Goal: Task Accomplishment & Management: Complete application form

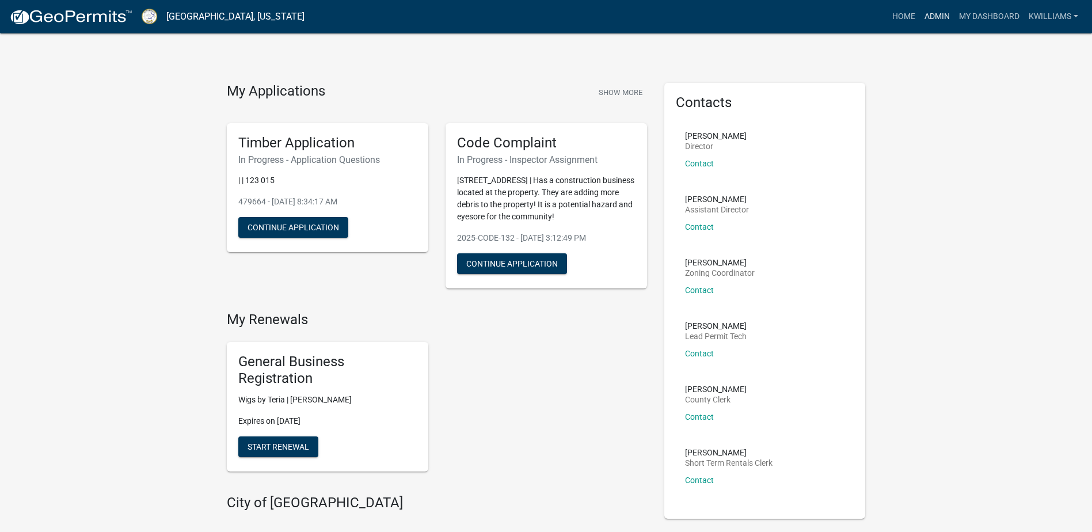
click at [930, 16] on link "Admin" at bounding box center [937, 17] width 35 height 22
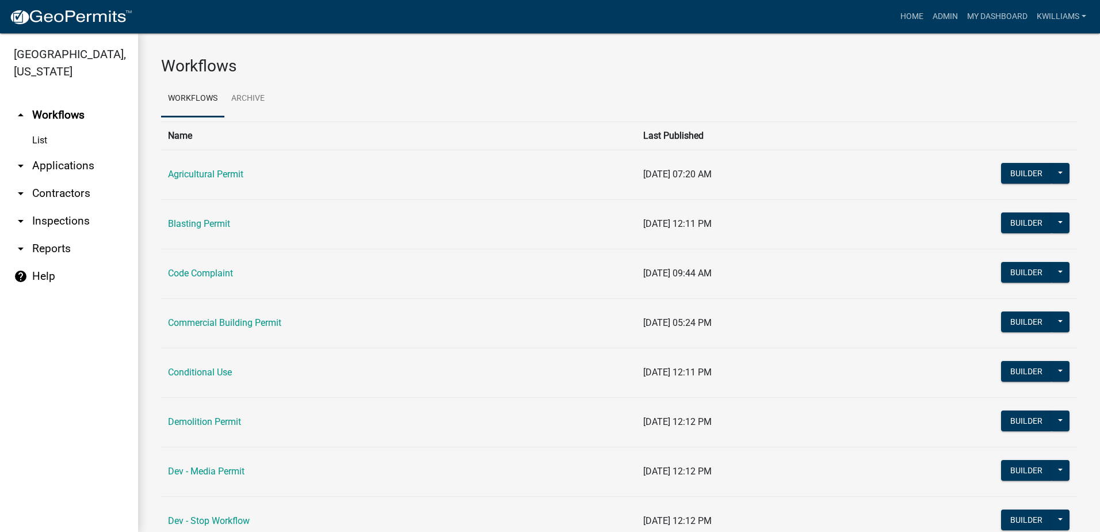
click at [58, 250] on link "arrow_drop_down Reports" at bounding box center [69, 249] width 138 height 28
select select "0: null"
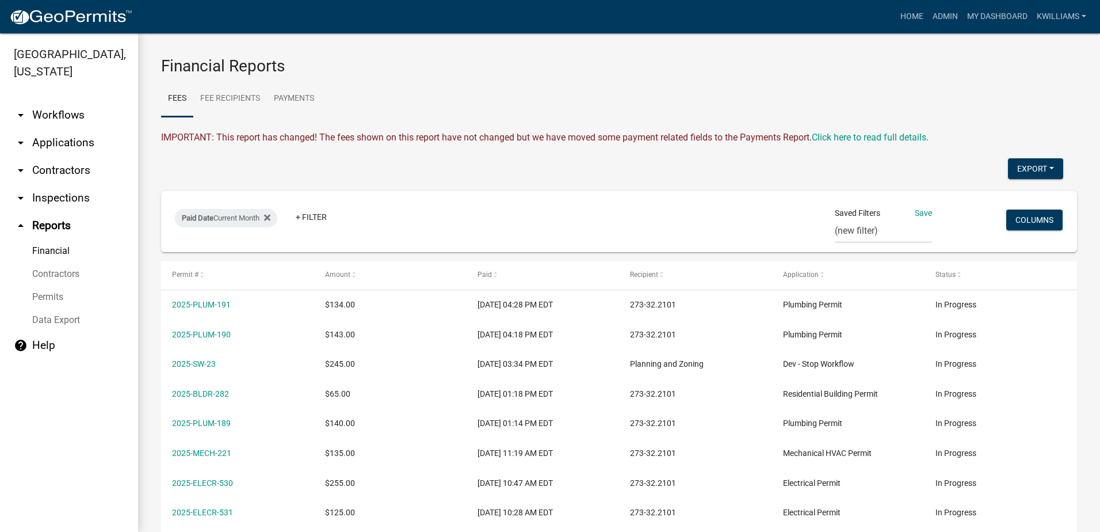
click at [52, 197] on link "arrow_drop_down Inspections" at bounding box center [69, 198] width 138 height 28
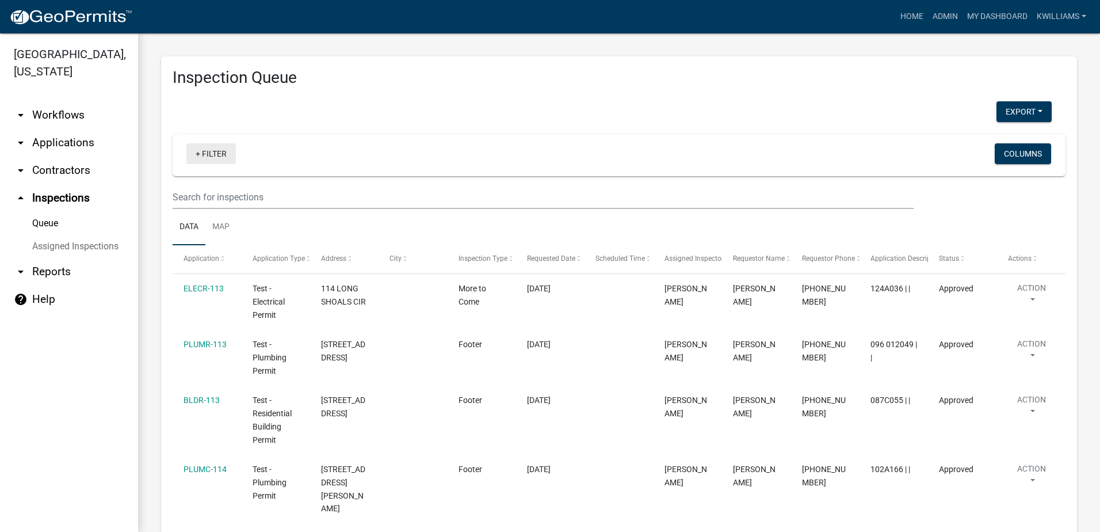
click at [192, 150] on link "+ Filter" at bounding box center [210, 153] width 49 height 21
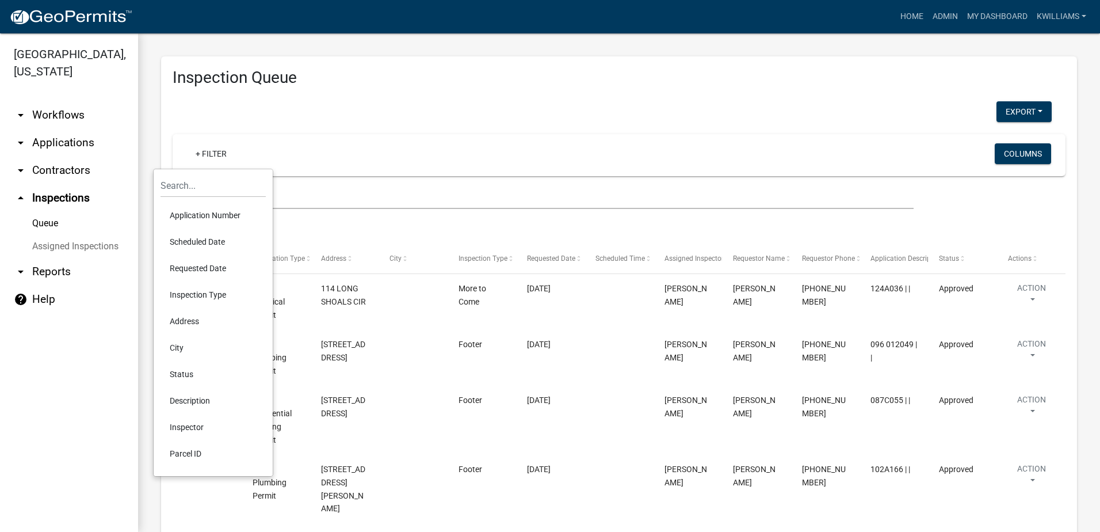
click at [191, 244] on li "Scheduled Date" at bounding box center [213, 241] width 105 height 26
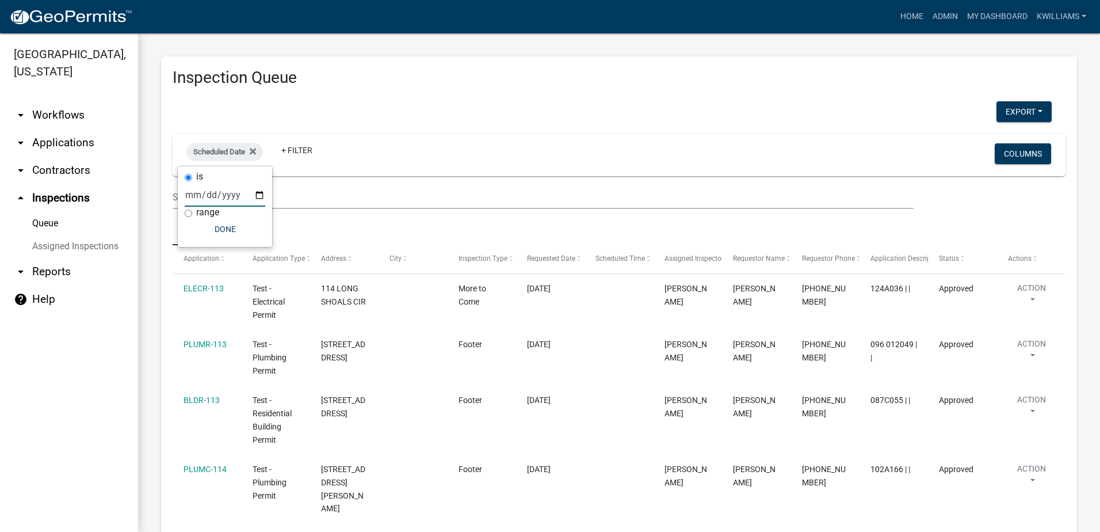
click at [260, 199] on input "date" at bounding box center [225, 195] width 81 height 24
click at [248, 138] on div "Scheduled Date Remove this filter + Filter Columns" at bounding box center [619, 155] width 883 height 42
click at [250, 152] on icon at bounding box center [253, 151] width 6 height 9
drag, startPoint x: 221, startPoint y: 151, endPoint x: 254, endPoint y: 159, distance: 33.8
click at [221, 152] on link "+ Filter" at bounding box center [210, 153] width 49 height 21
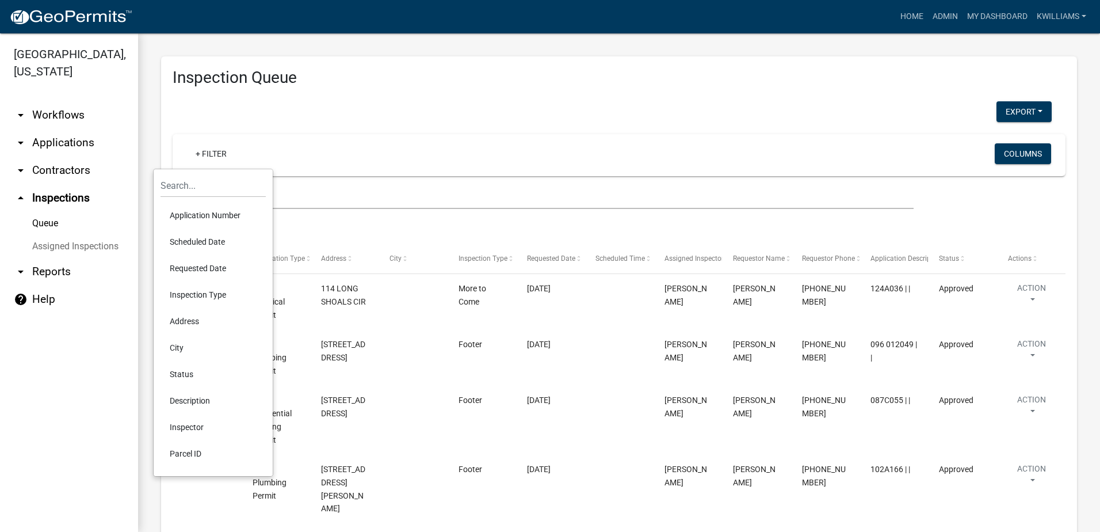
click at [215, 264] on li "Requested Date" at bounding box center [213, 268] width 105 height 26
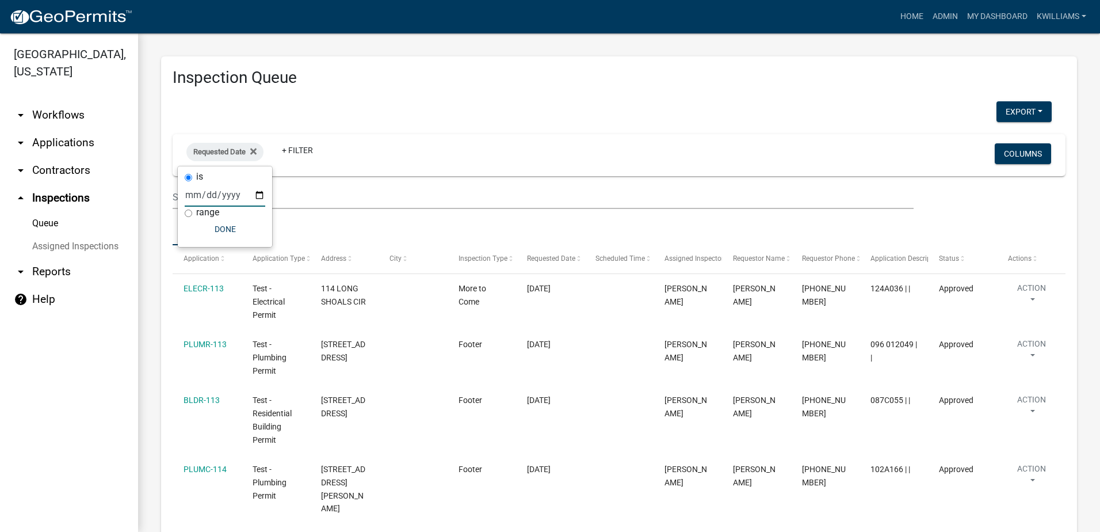
click at [265, 189] on input "date" at bounding box center [225, 195] width 81 height 24
type input "2025-09-19"
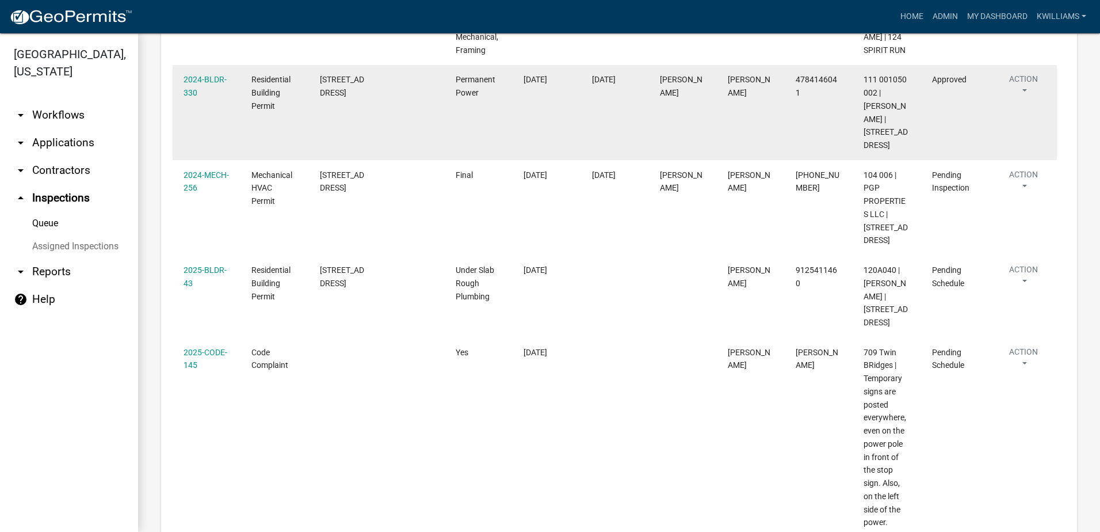
scroll to position [633, 0]
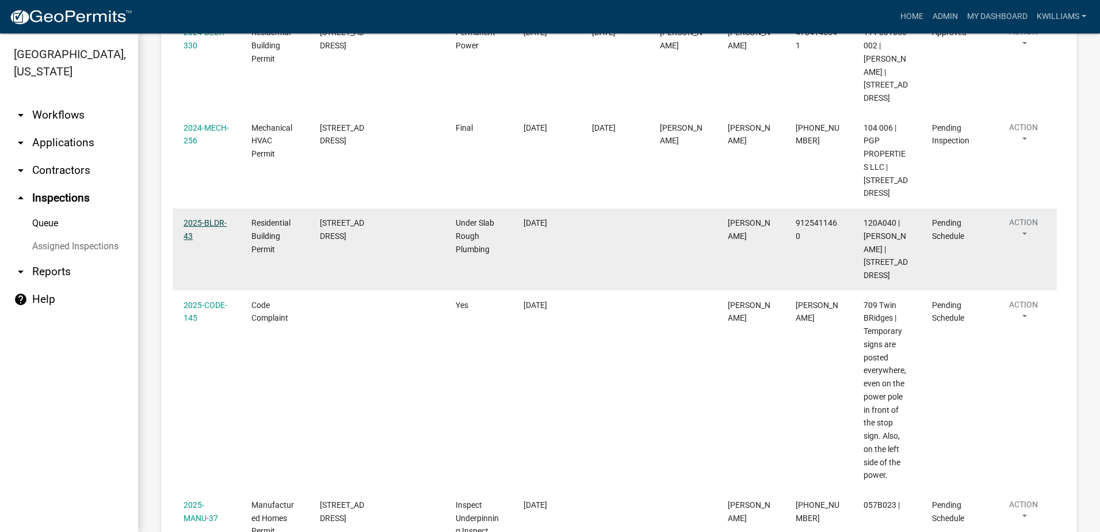
click at [197, 218] on link "2025-BLDR-43" at bounding box center [205, 229] width 43 height 22
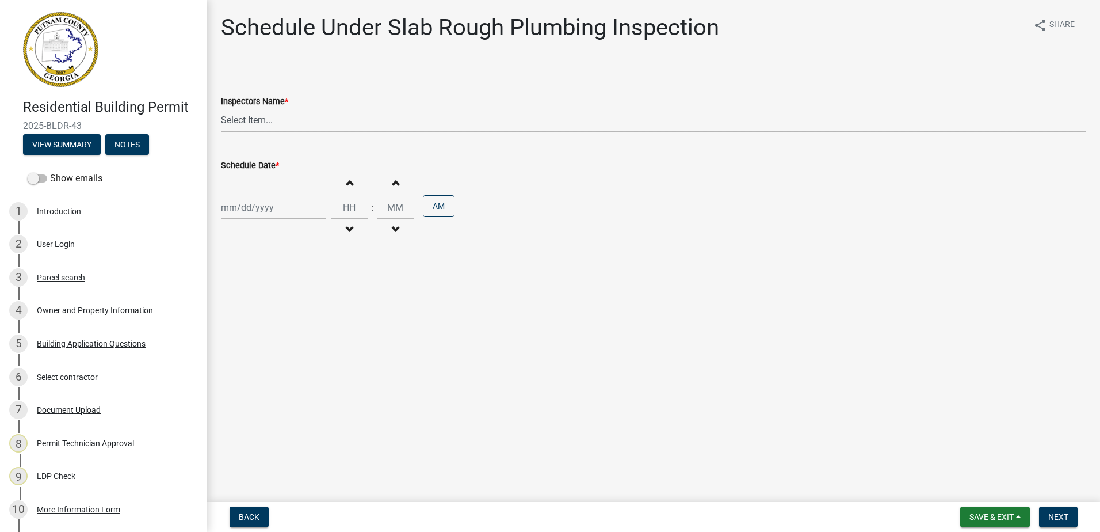
click at [265, 128] on select "Select Item... mrivera (Michele Rivera) StephanieM (Stephanie Morris ) QGrissom…" at bounding box center [653, 120] width 865 height 24
select select "07642ab0-564c-47bb-824b-0ccf2da83593"
click at [221, 108] on select "Select Item... mrivera (Michele Rivera) StephanieM (Stephanie Morris ) QGrissom…" at bounding box center [653, 120] width 865 height 24
select select "9"
select select "2025"
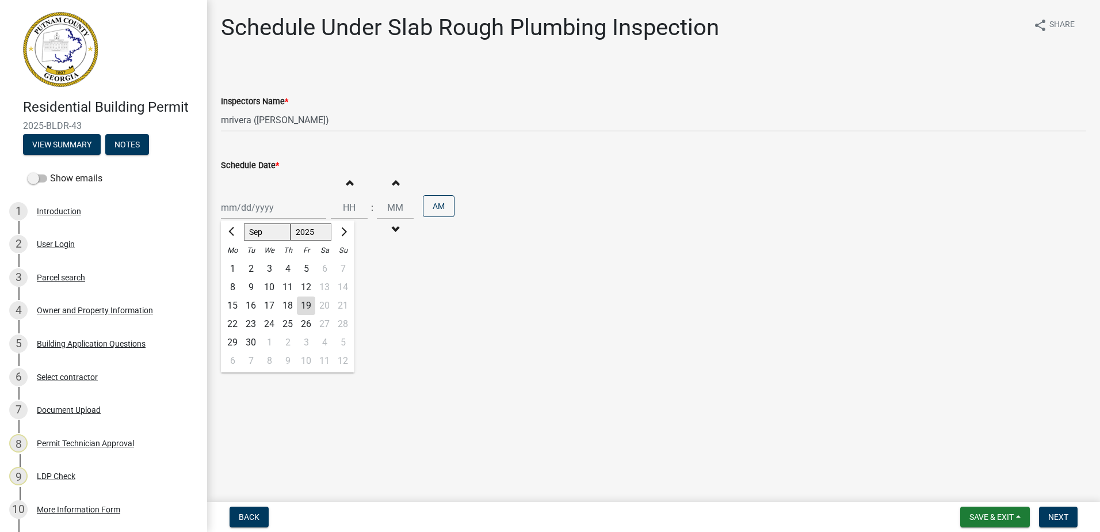
click at [245, 214] on div "Jan Feb Mar Apr May Jun Jul Aug Sep Oct Nov Dec 1525 1526 1527 1528 1529 1530 1…" at bounding box center [273, 208] width 105 height 24
click at [232, 321] on div "22" at bounding box center [232, 324] width 18 height 18
type input "09/22/2025"
click at [1063, 517] on span "Next" at bounding box center [1058, 516] width 20 height 9
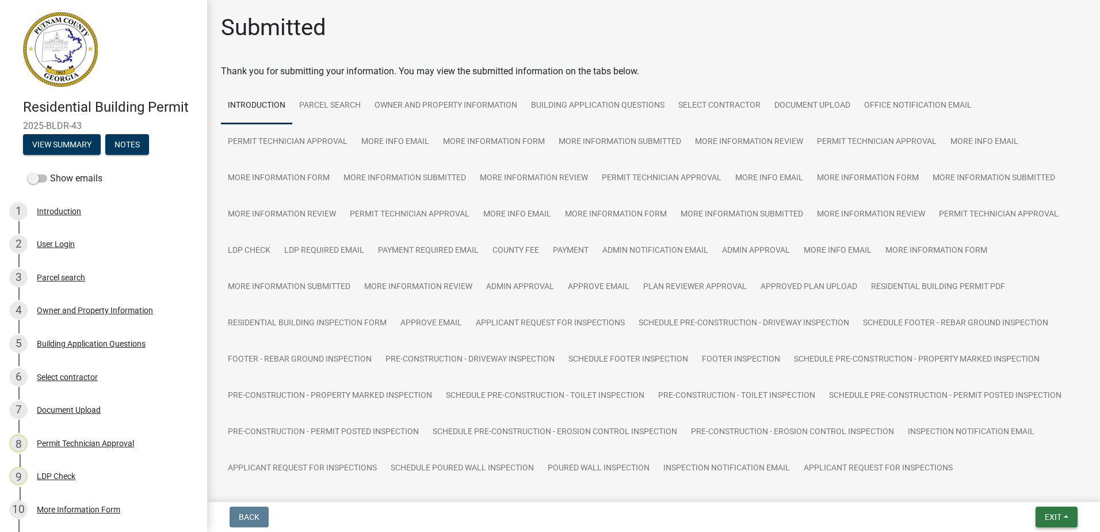
click at [1059, 516] on span "Exit" at bounding box center [1053, 516] width 17 height 9
click at [1030, 485] on button "Save & Exit" at bounding box center [1032, 487] width 92 height 28
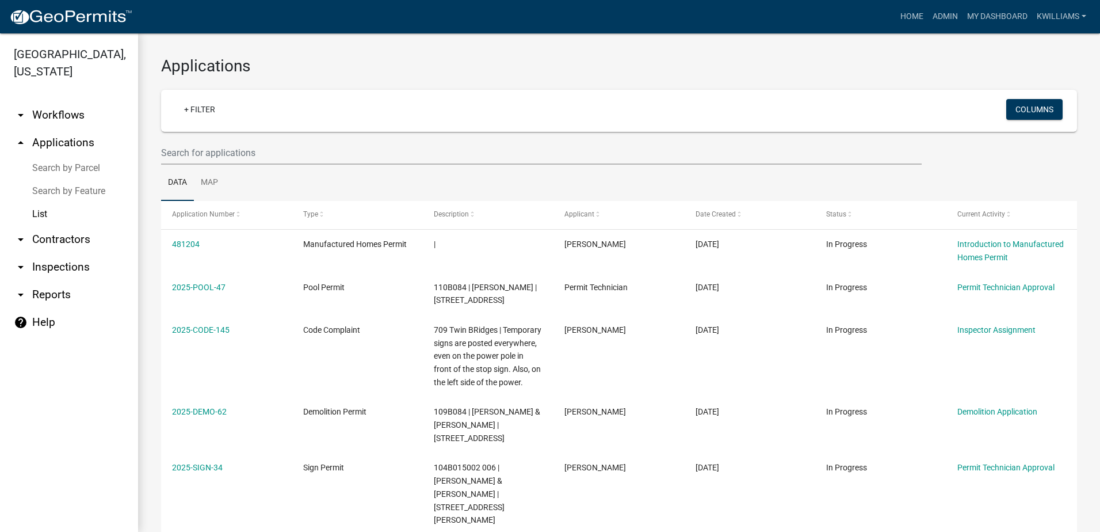
click at [51, 270] on link "arrow_drop_down Inspections" at bounding box center [69, 267] width 138 height 28
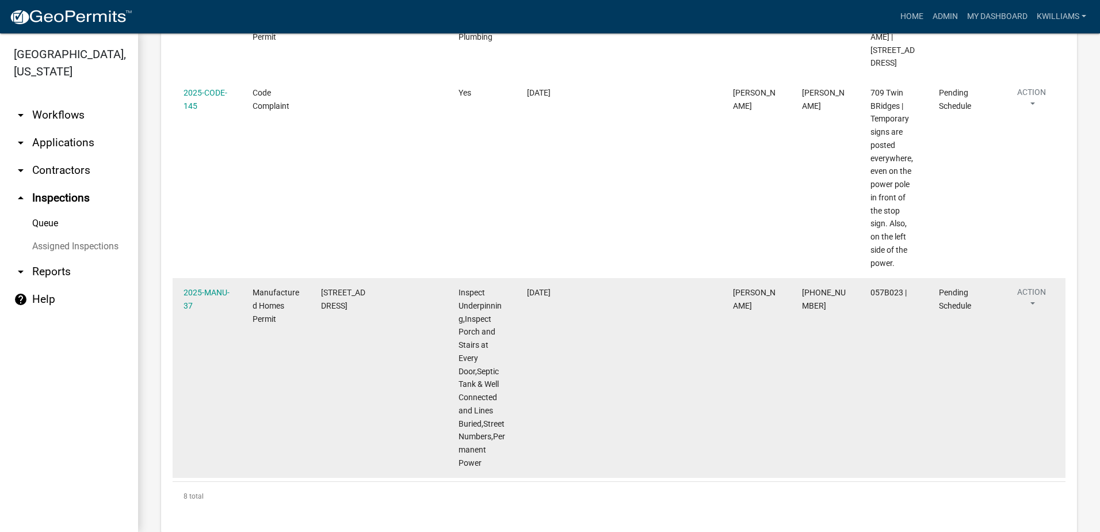
scroll to position [844, 0]
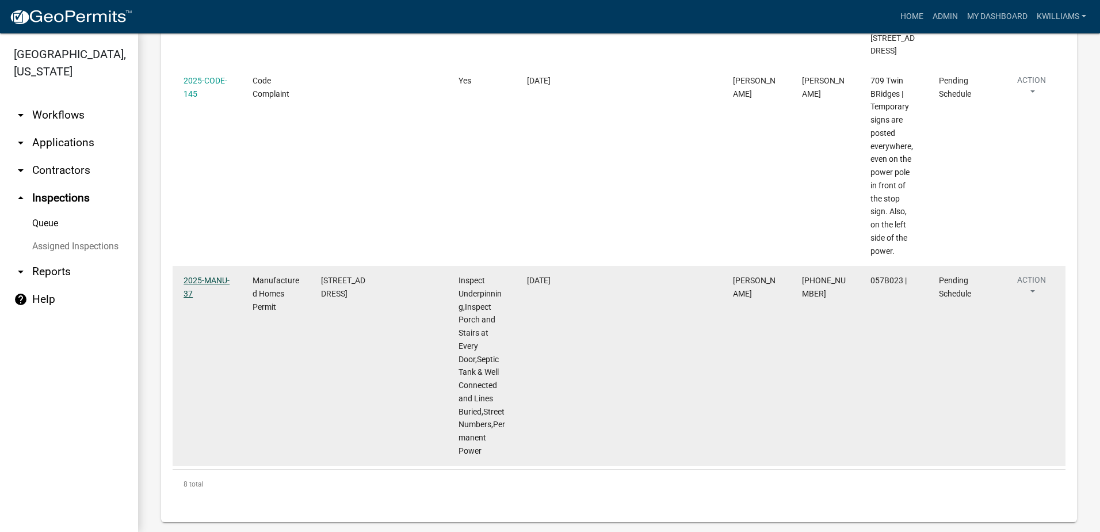
click at [201, 276] on link "2025-MANU-37" at bounding box center [207, 287] width 46 height 22
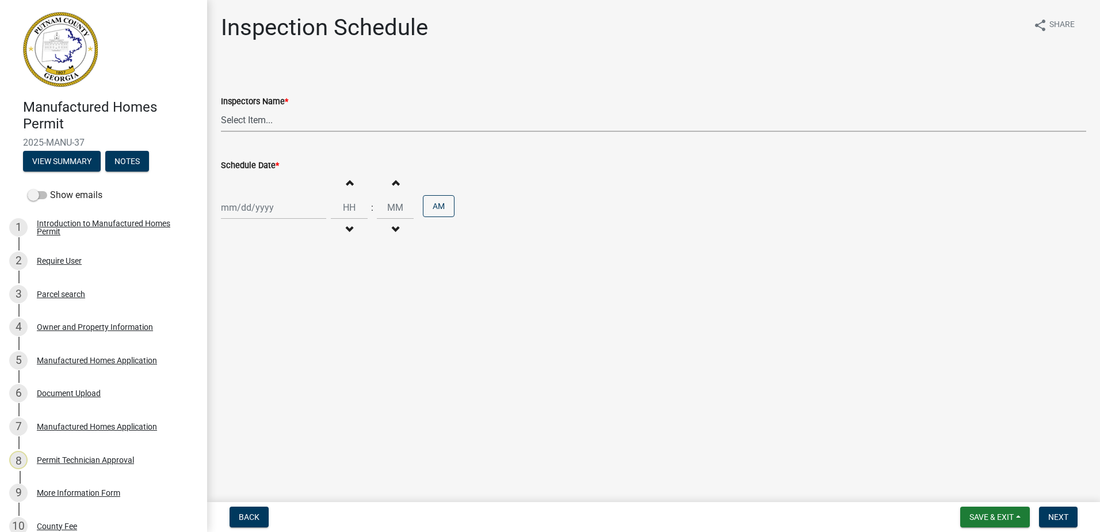
click at [259, 127] on select "Select Item... mrivera (Michele Rivera) StephanieM (Stephanie Morris ) QGrissom…" at bounding box center [653, 120] width 865 height 24
select select "07642ab0-564c-47bb-824b-0ccf2da83593"
click at [221, 108] on select "Select Item... mrivera (Michele Rivera) StephanieM (Stephanie Morris ) QGrissom…" at bounding box center [653, 120] width 865 height 24
click at [262, 209] on div at bounding box center [273, 208] width 105 height 24
select select "9"
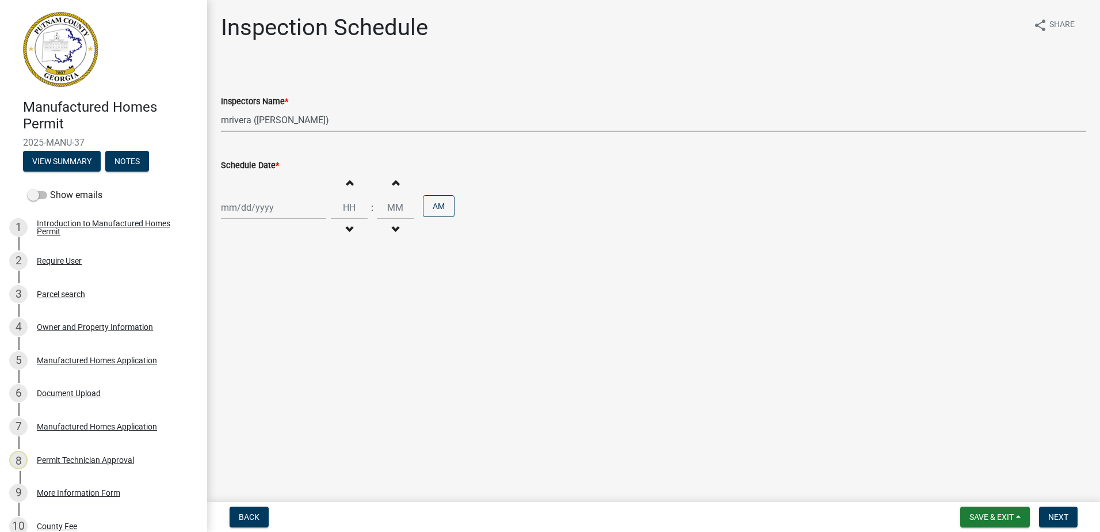
select select "2025"
click at [228, 321] on div "22" at bounding box center [232, 324] width 18 height 18
type input "09/22/2025"
click at [1047, 512] on button "Next" at bounding box center [1058, 516] width 39 height 21
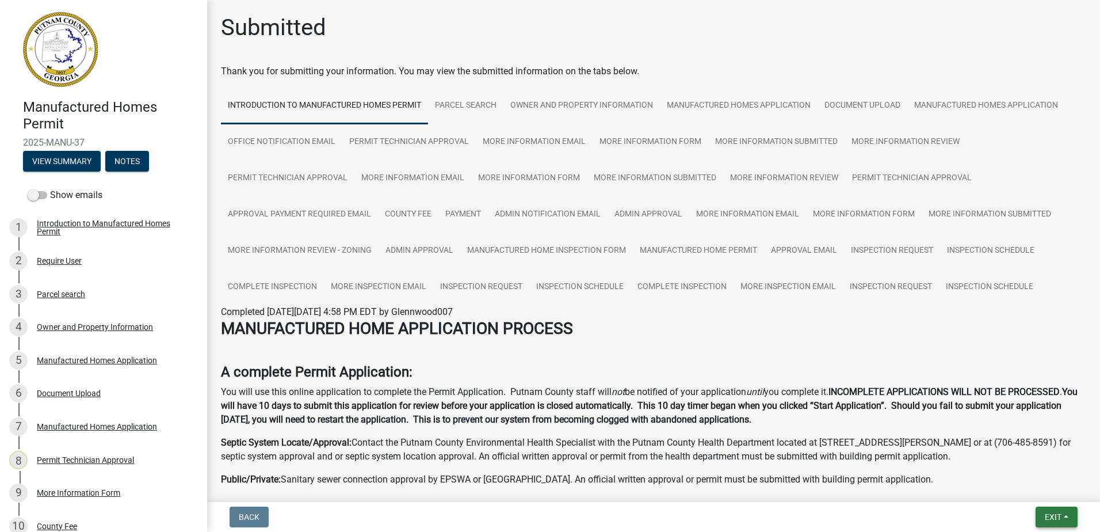
click at [1049, 519] on span "Exit" at bounding box center [1053, 516] width 17 height 9
click at [1033, 491] on button "Save & Exit" at bounding box center [1032, 487] width 92 height 28
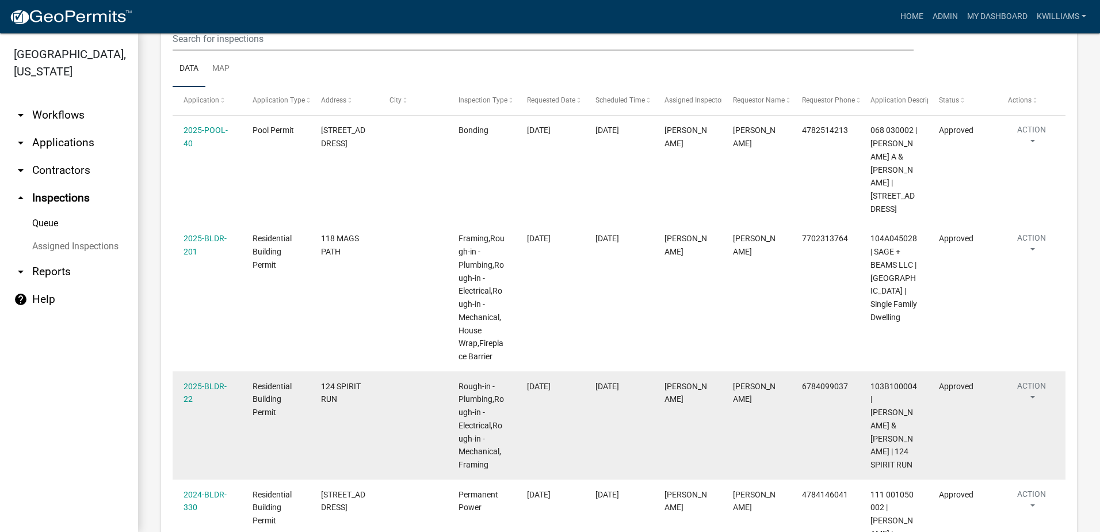
scroll to position [39, 0]
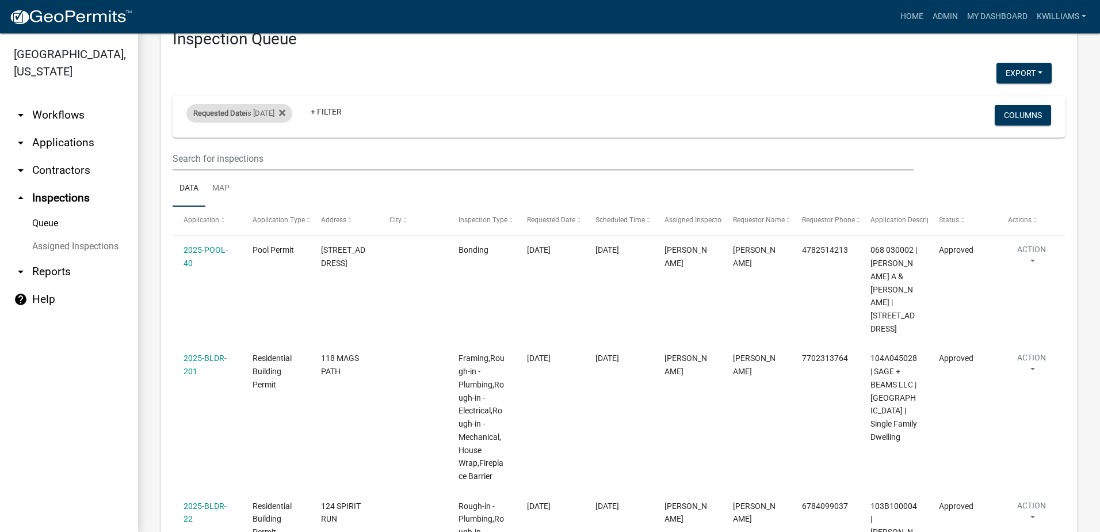
click at [242, 109] on span "Requested Date" at bounding box center [219, 113] width 52 height 9
click at [285, 116] on icon at bounding box center [282, 112] width 6 height 9
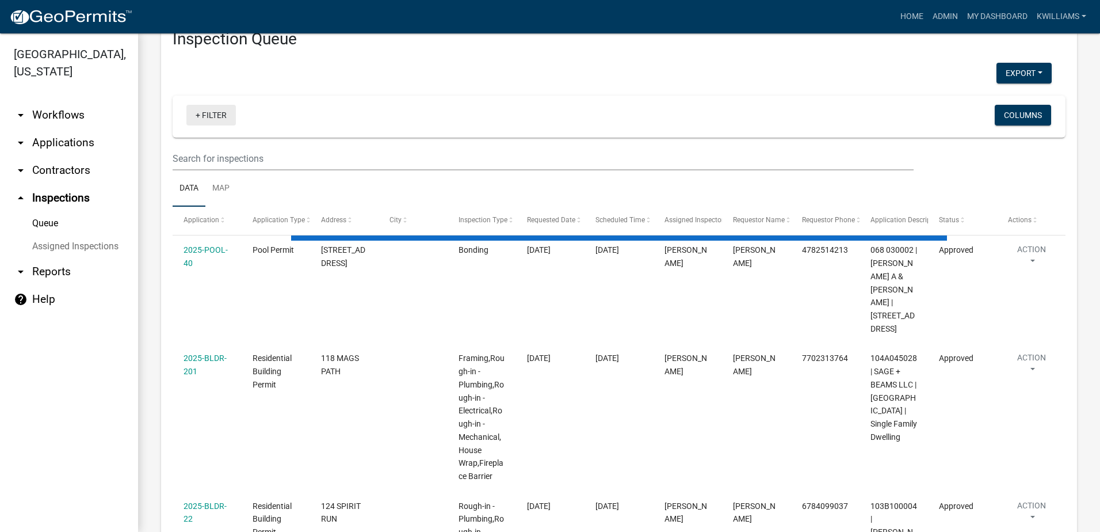
click at [206, 112] on link "+ Filter" at bounding box center [210, 115] width 49 height 21
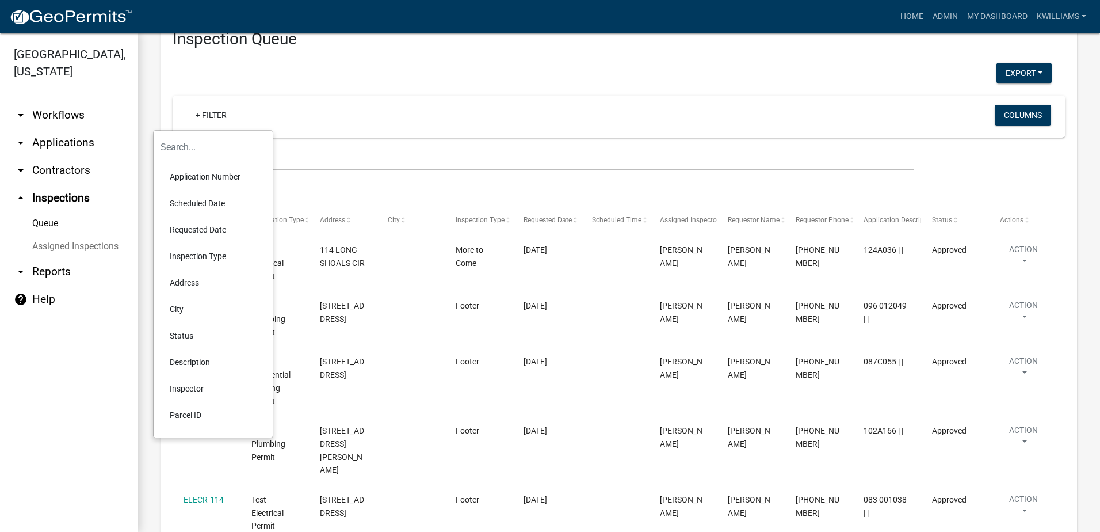
click at [213, 227] on li "Requested Date" at bounding box center [213, 229] width 105 height 26
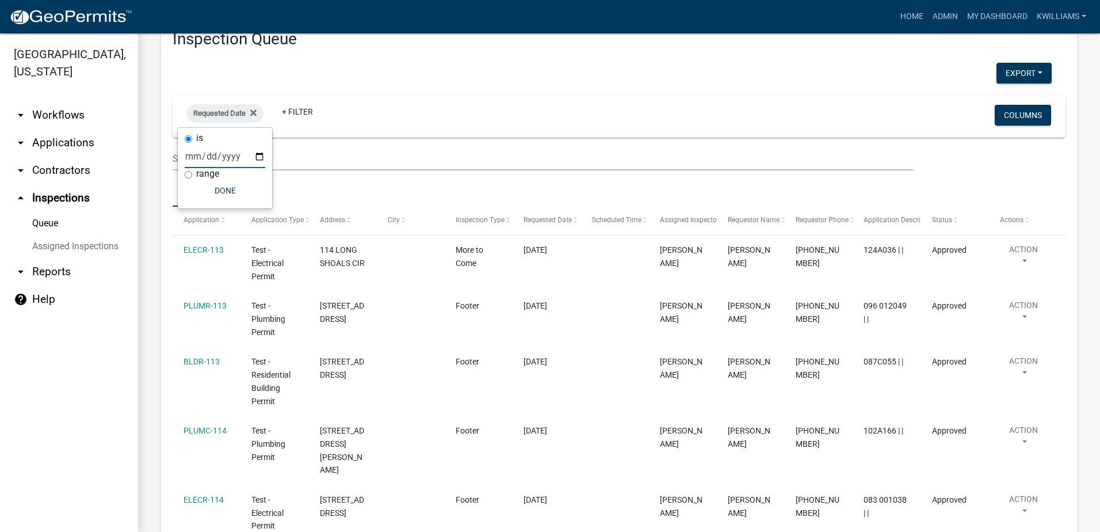
click at [262, 157] on input "date" at bounding box center [225, 156] width 81 height 24
type input "2025-09-22"
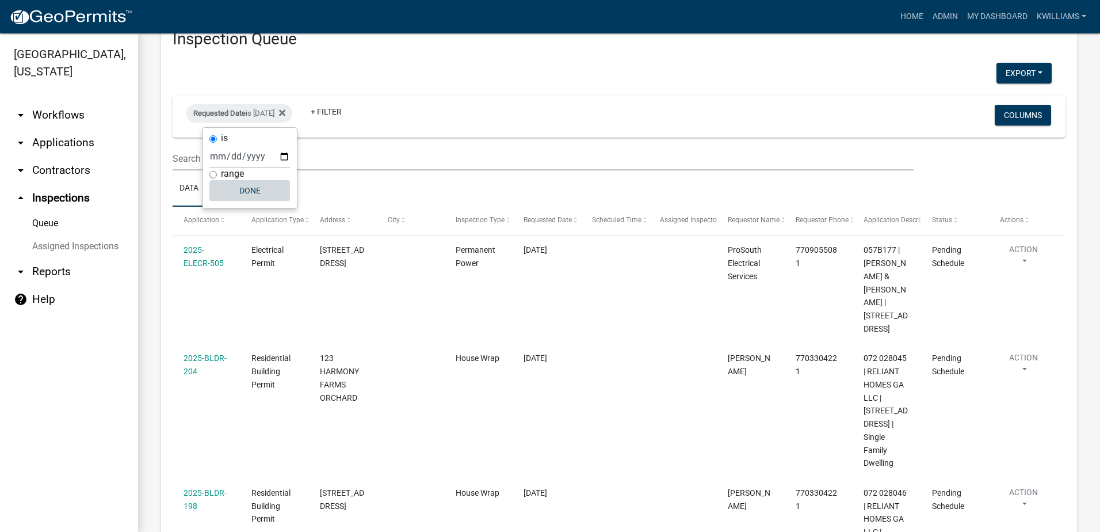
click at [257, 199] on button "Done" at bounding box center [249, 190] width 81 height 21
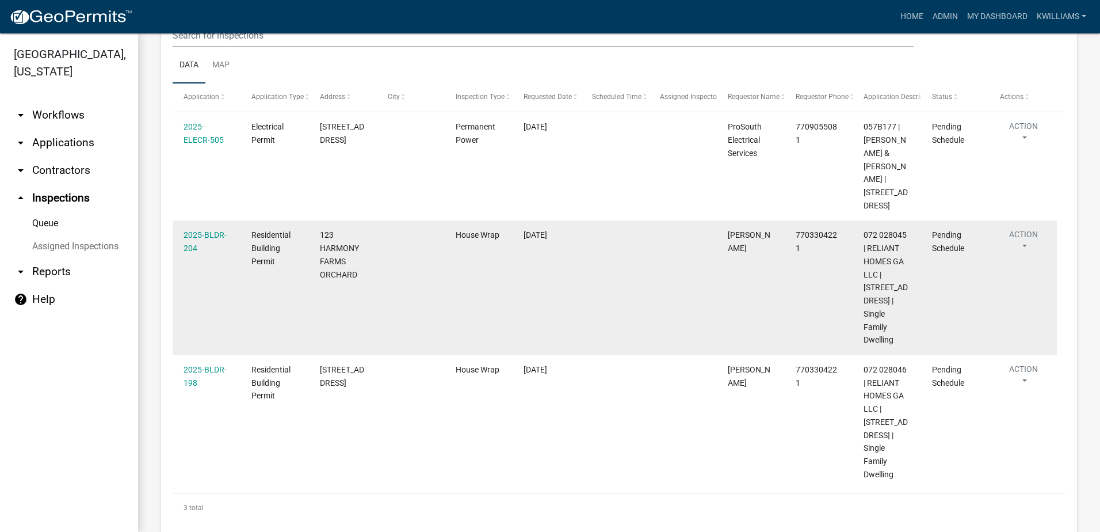
scroll to position [141, 0]
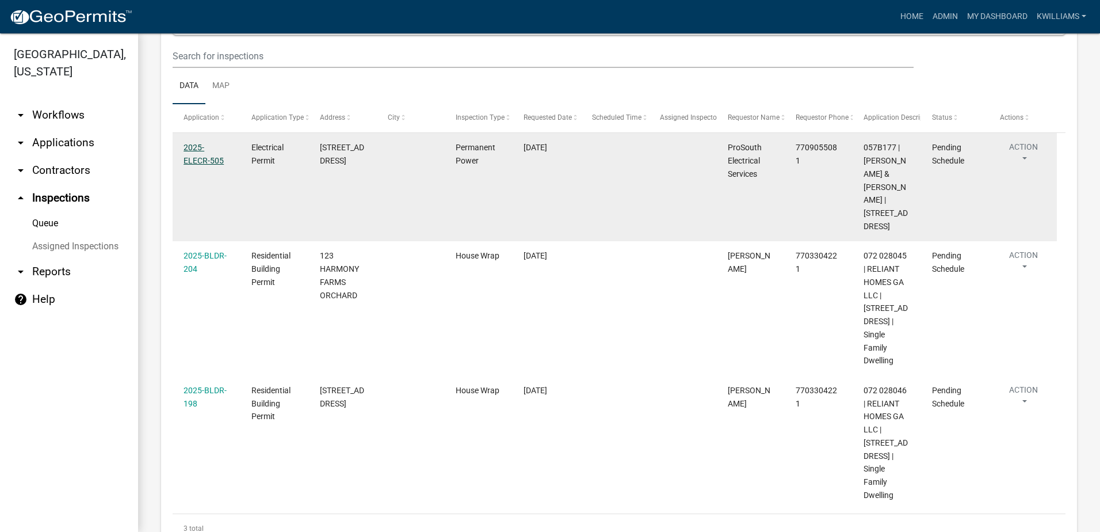
click at [201, 162] on link "2025-ELECR-505" at bounding box center [204, 154] width 40 height 22
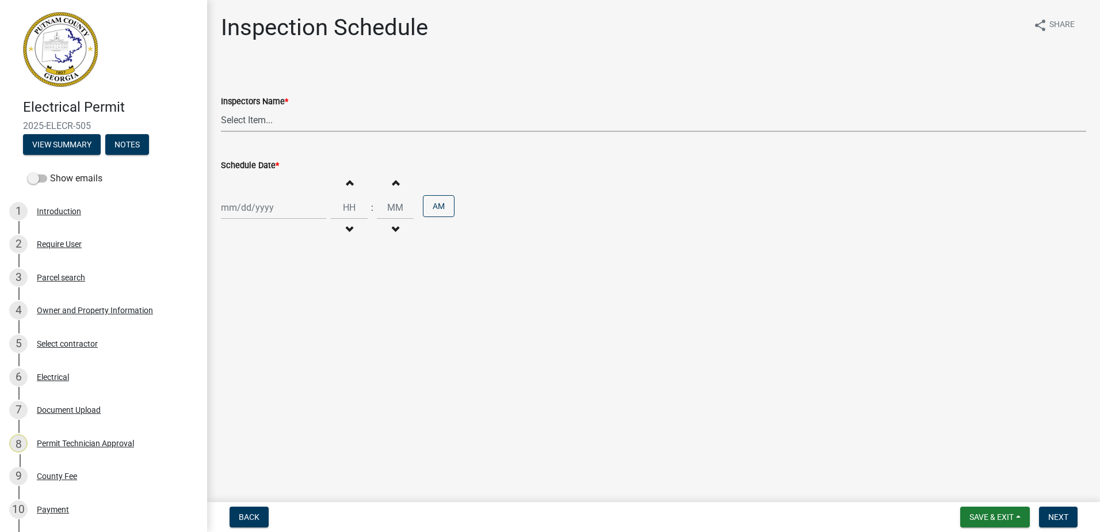
click at [295, 124] on select "Select Item... mrivera (Michele Rivera) StephanieM (Stephanie Morris ) QGrissom…" at bounding box center [653, 120] width 865 height 24
select select "07642ab0-564c-47bb-824b-0ccf2da83593"
click at [221, 108] on select "Select Item... mrivera (Michele Rivera) StephanieM (Stephanie Morris ) QGrissom…" at bounding box center [653, 120] width 865 height 24
select select "9"
select select "2025"
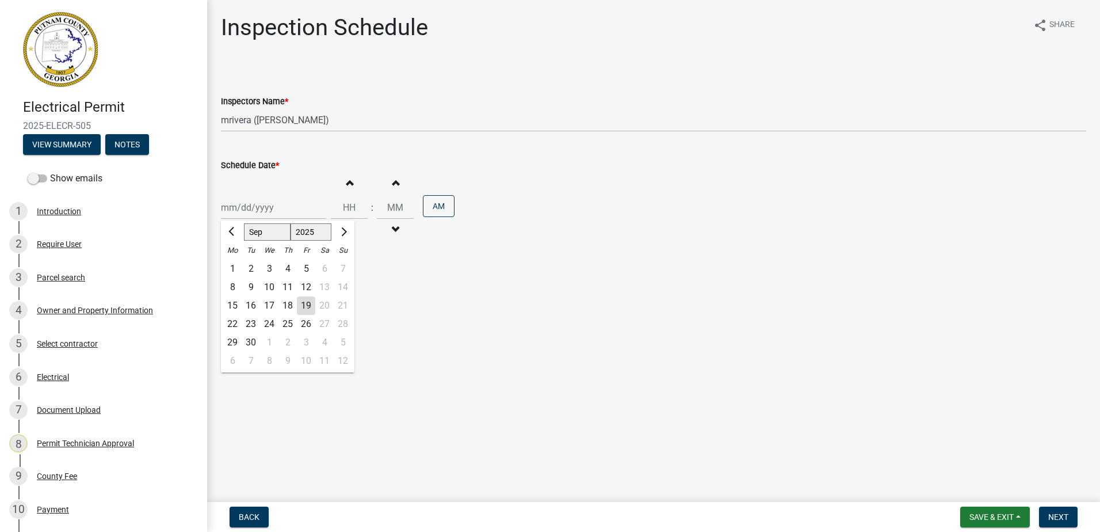
drag, startPoint x: 257, startPoint y: 210, endPoint x: 243, endPoint y: 239, distance: 31.7
click at [257, 211] on div "Jan Feb Mar Apr May Jun Jul Aug Sep Oct Nov Dec 1525 1526 1527 1528 1529 1530 1…" at bounding box center [273, 208] width 105 height 24
click at [232, 328] on div "22" at bounding box center [232, 324] width 18 height 18
type input "09/22/2025"
click at [1071, 512] on button "Next" at bounding box center [1058, 516] width 39 height 21
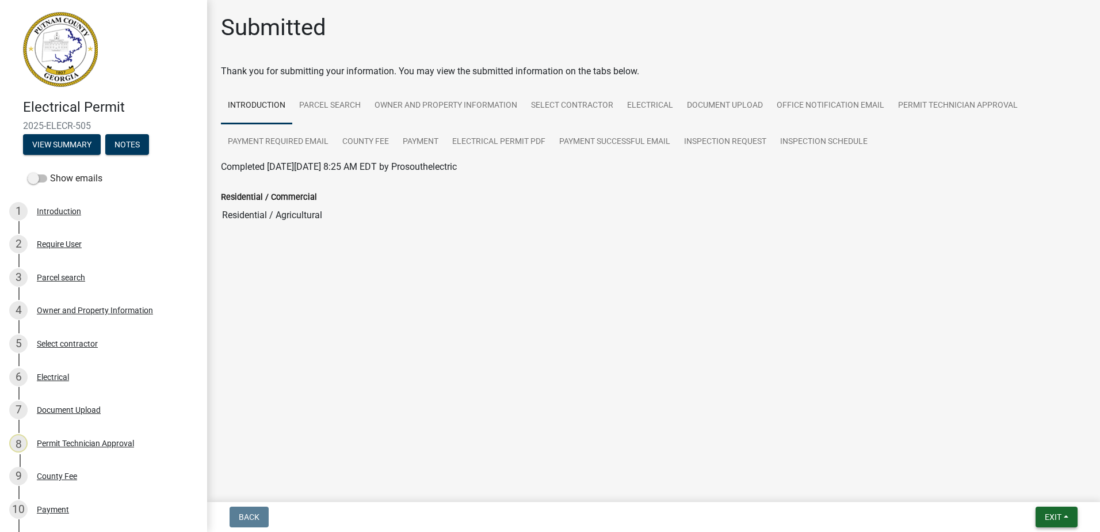
click at [1046, 510] on button "Exit" at bounding box center [1057, 516] width 42 height 21
click at [1032, 489] on button "Save & Exit" at bounding box center [1032, 487] width 92 height 28
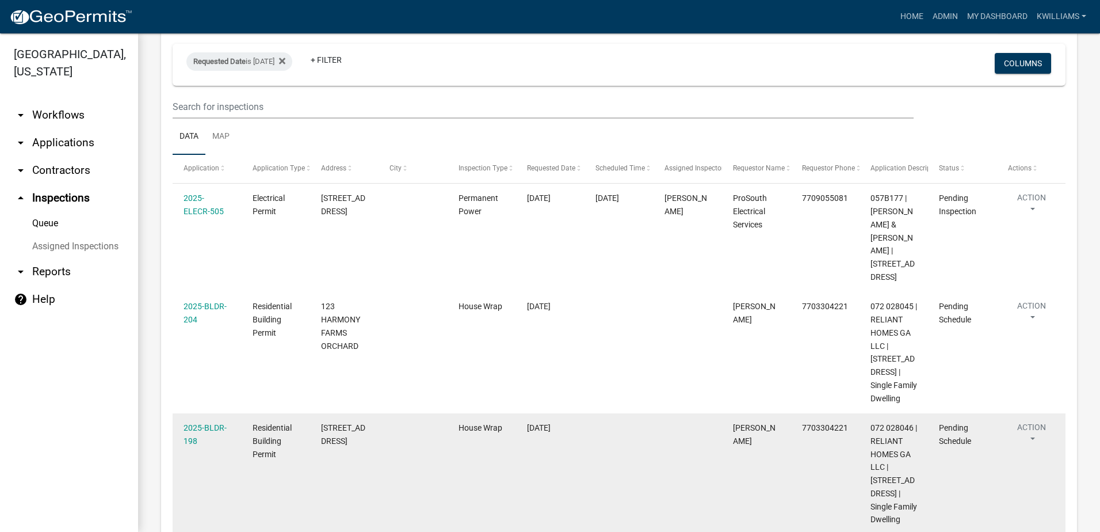
scroll to position [199, 0]
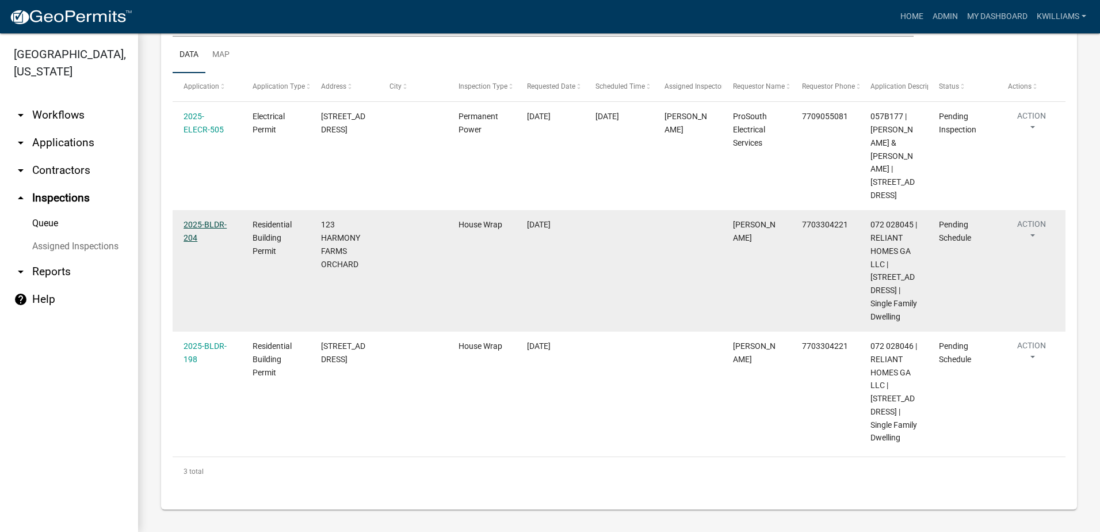
click at [195, 218] on div "2025-BLDR-204" at bounding box center [207, 231] width 47 height 26
click at [197, 220] on link "2025-BLDR-204" at bounding box center [205, 231] width 43 height 22
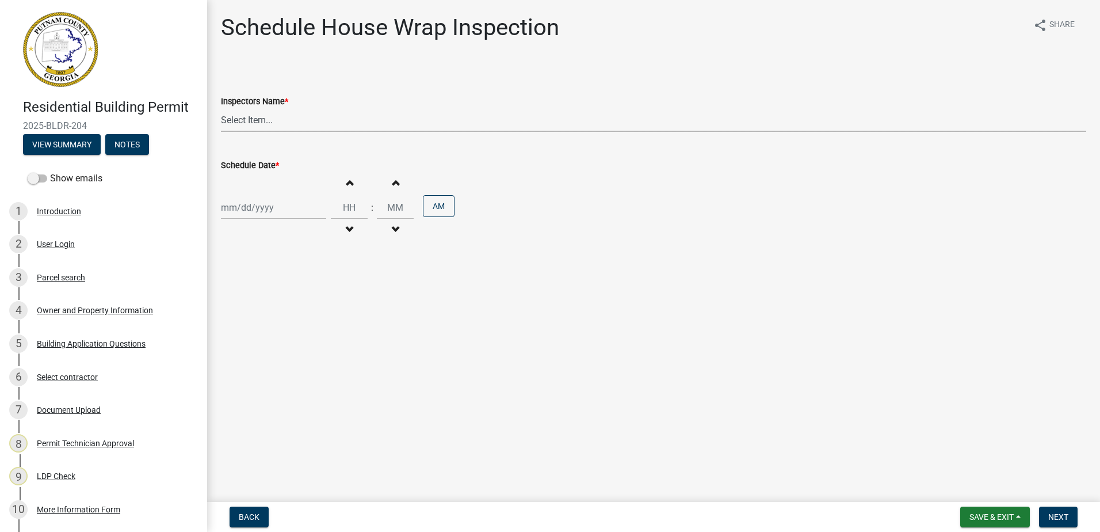
click at [267, 125] on select "Select Item... mrivera (Michele Rivera) StephanieM (Stephanie Morris ) QGrissom…" at bounding box center [653, 120] width 865 height 24
select select "07642ab0-564c-47bb-824b-0ccf2da83593"
click at [221, 108] on select "Select Item... mrivera (Michele Rivera) StephanieM (Stephanie Morris ) QGrissom…" at bounding box center [653, 120] width 865 height 24
click at [238, 212] on div at bounding box center [273, 208] width 105 height 24
select select "9"
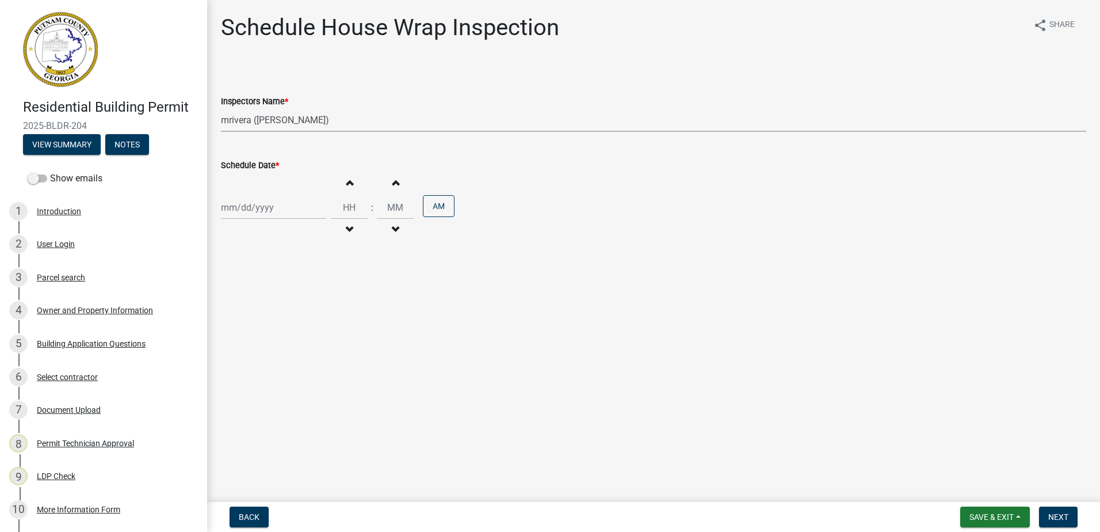
select select "2025"
click at [234, 328] on div "22" at bounding box center [232, 324] width 18 height 18
type input "09/22/2025"
click at [1052, 524] on button "Next" at bounding box center [1058, 516] width 39 height 21
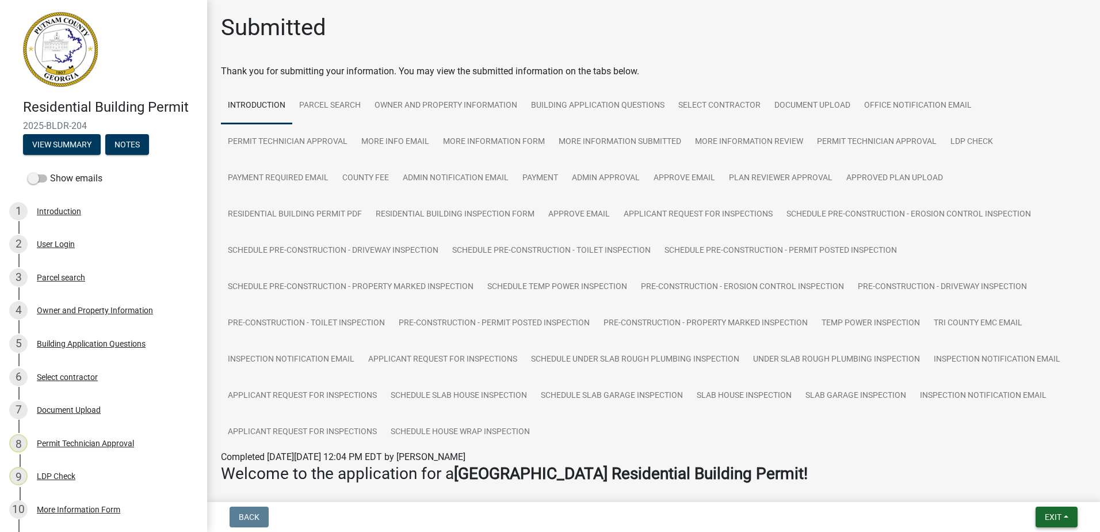
click at [1043, 518] on button "Exit" at bounding box center [1057, 516] width 42 height 21
click at [1033, 486] on button "Save & Exit" at bounding box center [1032, 487] width 92 height 28
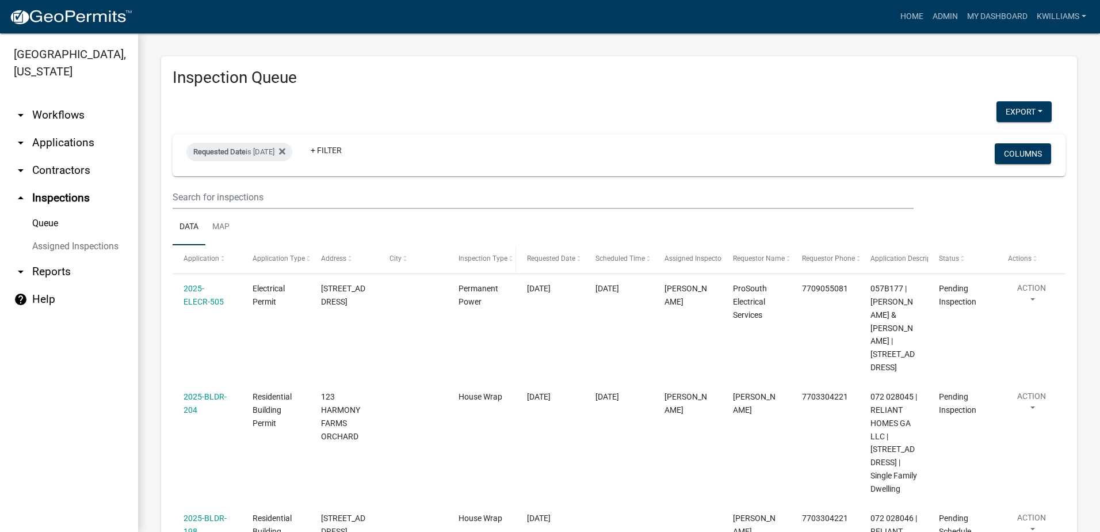
scroll to position [199, 0]
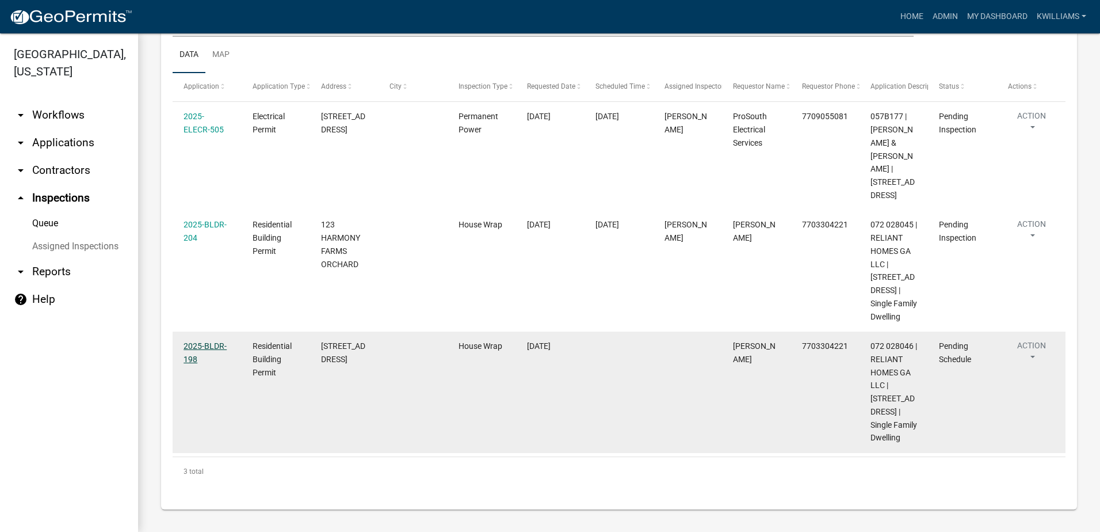
click at [191, 341] on link "2025-BLDR-198" at bounding box center [205, 352] width 43 height 22
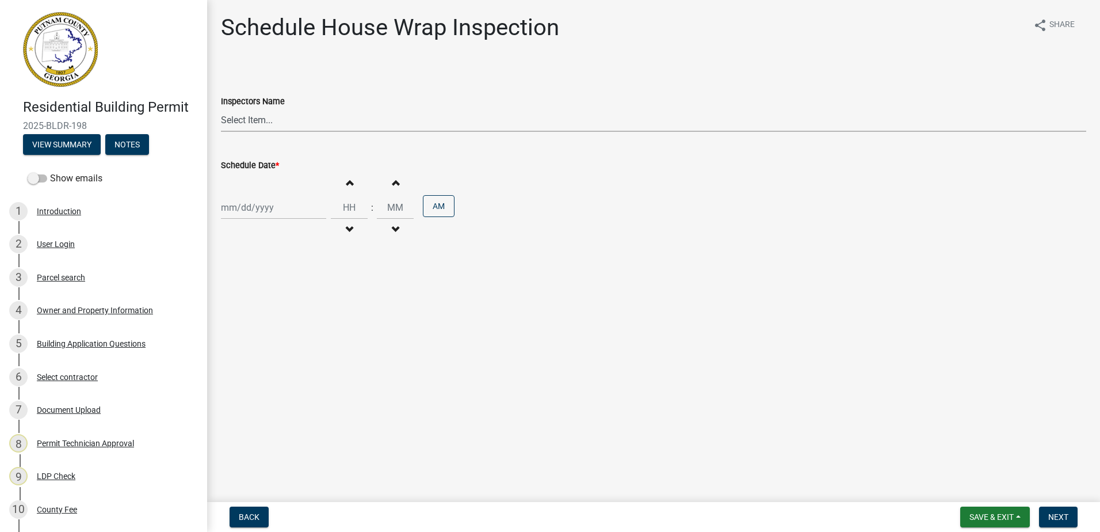
click at [279, 127] on select "Select Item... mrivera (Michele Rivera) StephanieM (Stephanie Morris ) QGrissom…" at bounding box center [653, 120] width 865 height 24
select select "07642ab0-564c-47bb-824b-0ccf2da83593"
click at [221, 108] on select "Select Item... mrivera (Michele Rivera) StephanieM (Stephanie Morris ) QGrissom…" at bounding box center [653, 120] width 865 height 24
select select "9"
select select "2025"
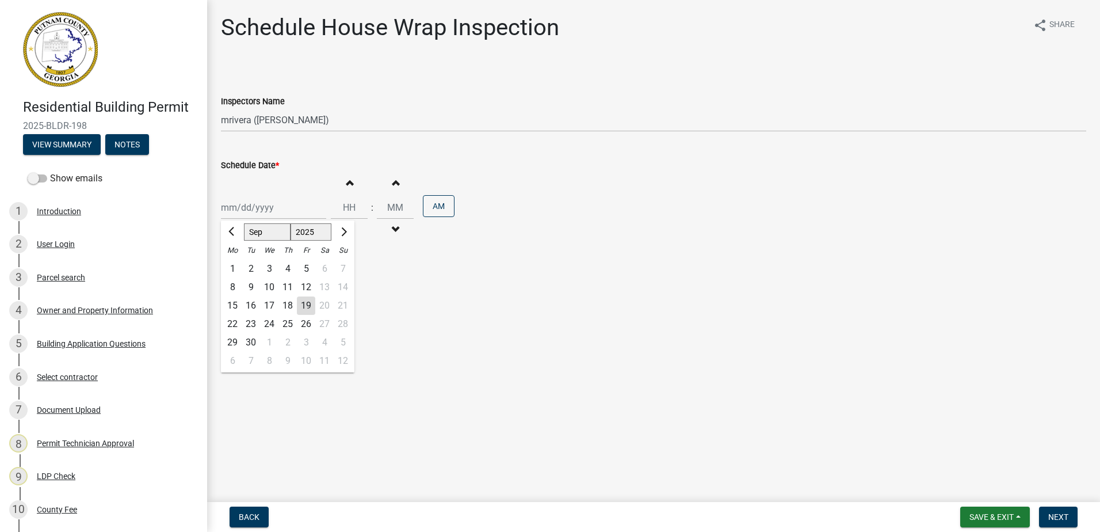
click at [281, 215] on div "Jan Feb Mar Apr May Jun Jul Aug Sep Oct Nov Dec 1525 1526 1527 1528 1529 1530 1…" at bounding box center [273, 208] width 105 height 24
click at [232, 322] on div "22" at bounding box center [232, 324] width 18 height 18
type input "09/22/2025"
click at [1050, 513] on span "Next" at bounding box center [1058, 516] width 20 height 9
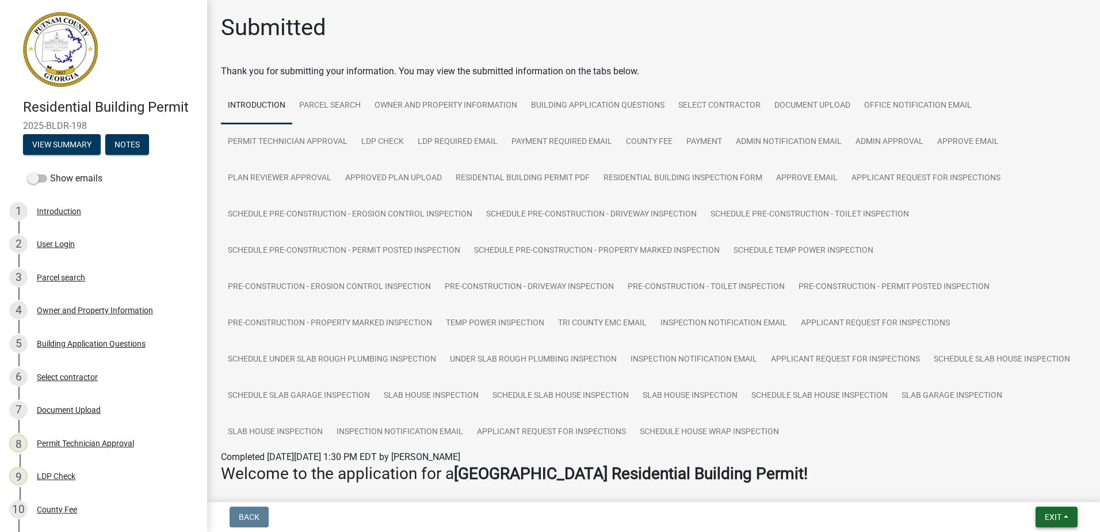
click at [1046, 512] on span "Exit" at bounding box center [1053, 516] width 17 height 9
click at [1030, 485] on button "Save & Exit" at bounding box center [1032, 487] width 92 height 28
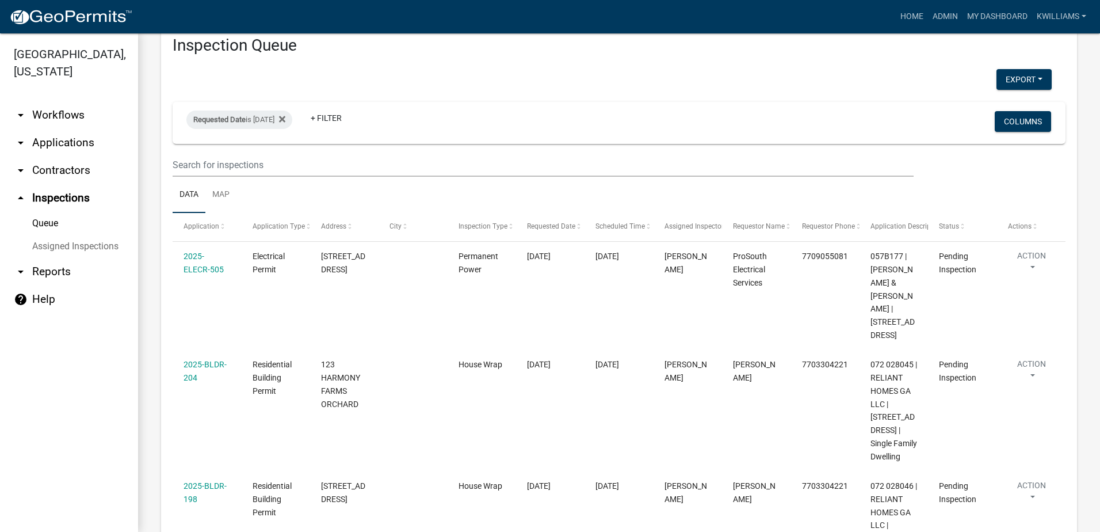
scroll to position [26, 0]
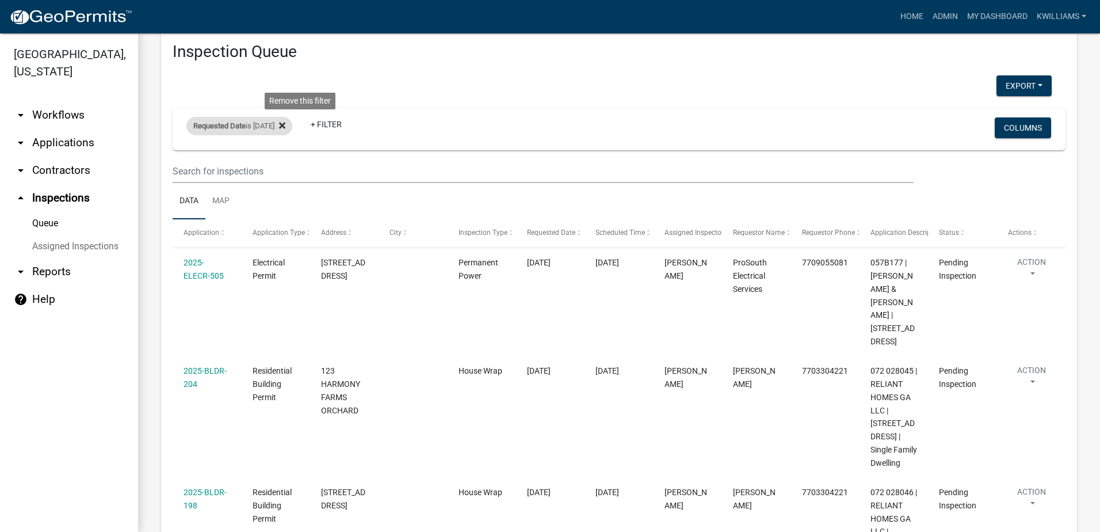
drag, startPoint x: 306, startPoint y: 128, endPoint x: 268, endPoint y: 137, distance: 39.5
click at [285, 128] on icon at bounding box center [282, 125] width 6 height 9
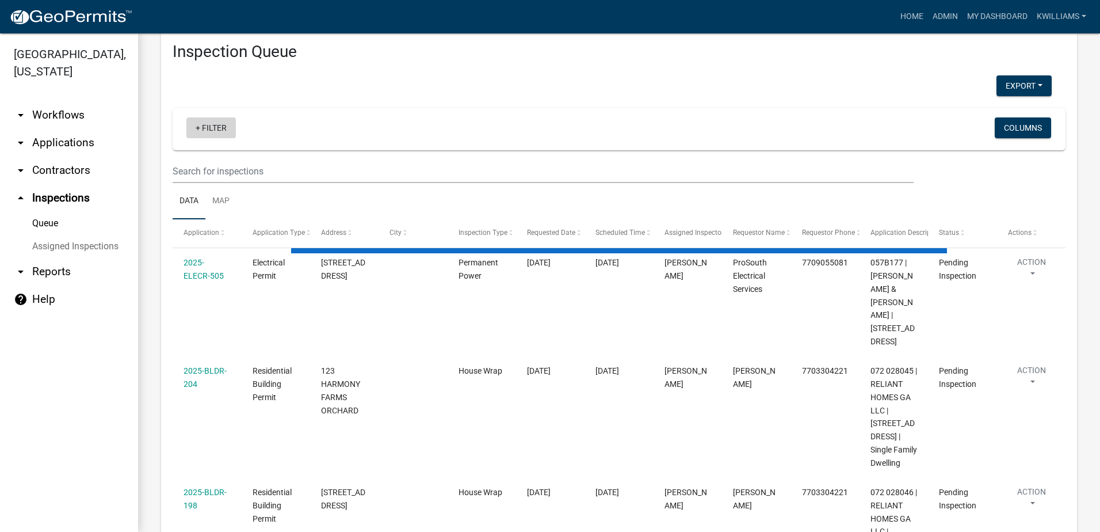
click at [200, 120] on link "+ Filter" at bounding box center [210, 127] width 49 height 21
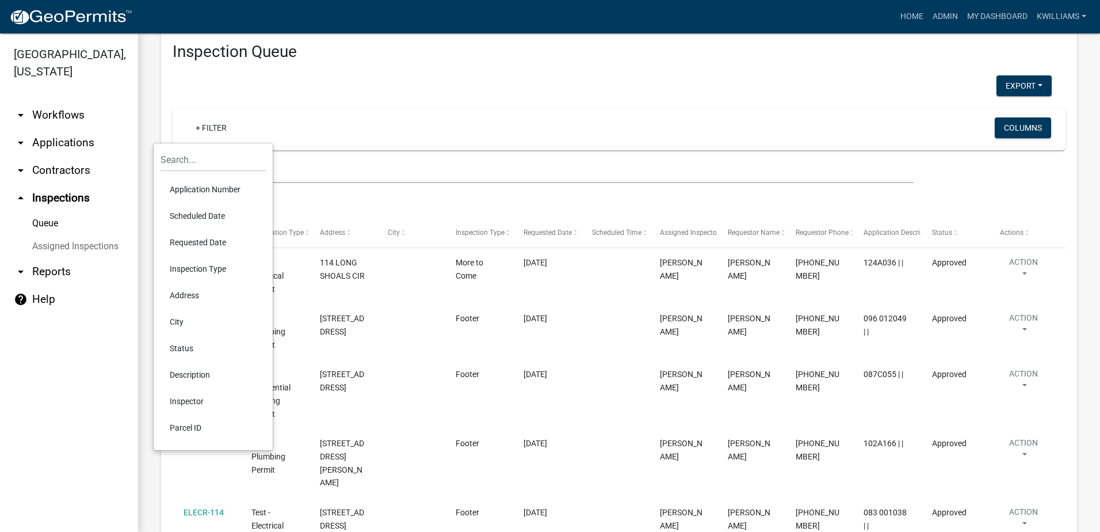
click at [192, 206] on li "Scheduled Date" at bounding box center [213, 216] width 105 height 26
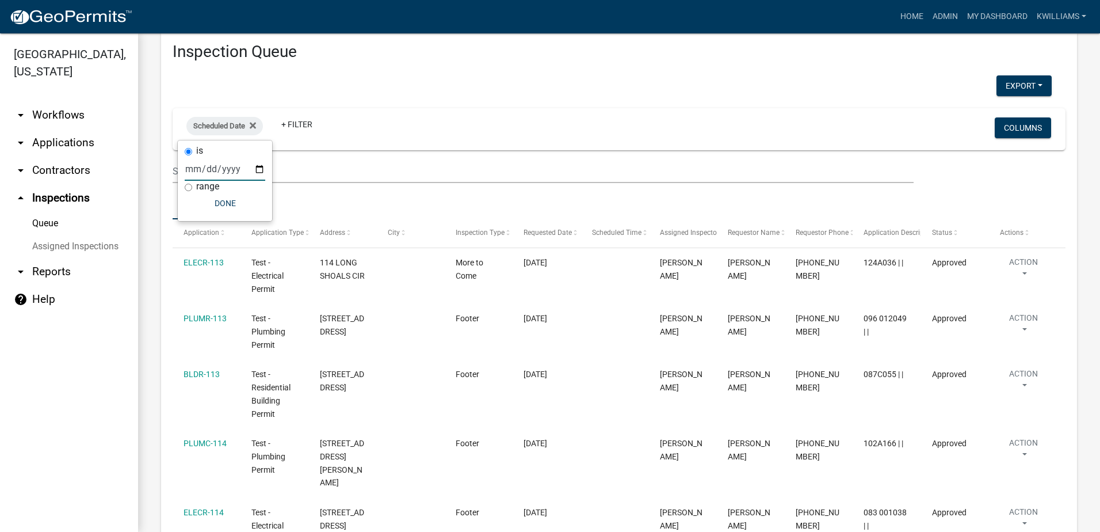
click at [259, 173] on input "date" at bounding box center [225, 169] width 81 height 24
type input "2025-09-22"
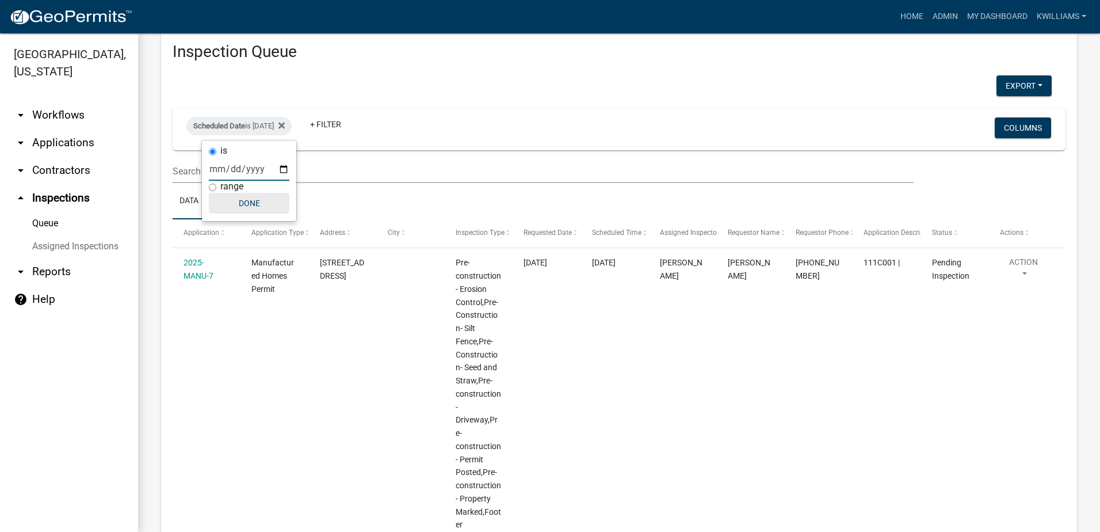
click at [250, 203] on button "Done" at bounding box center [249, 203] width 81 height 21
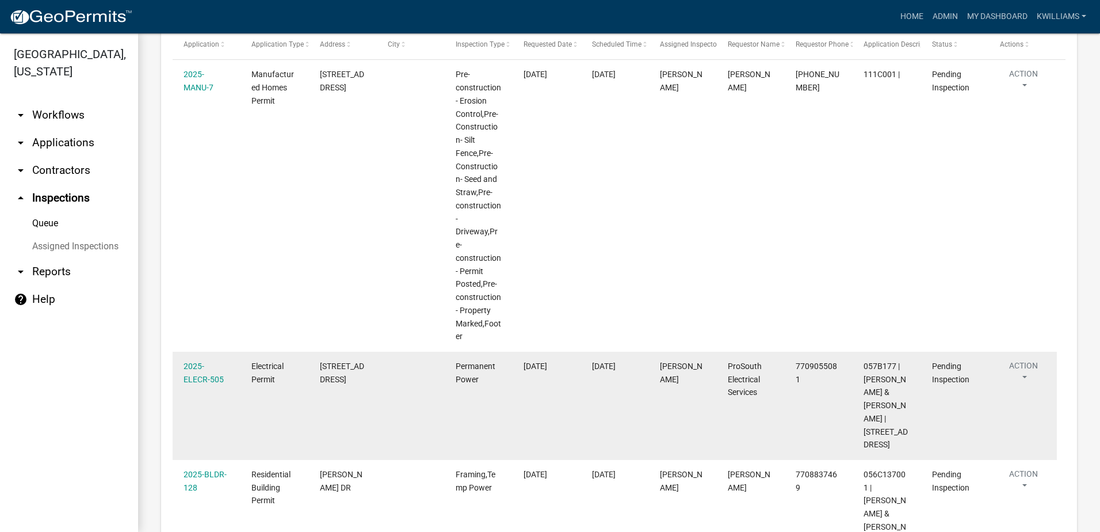
scroll to position [272, 0]
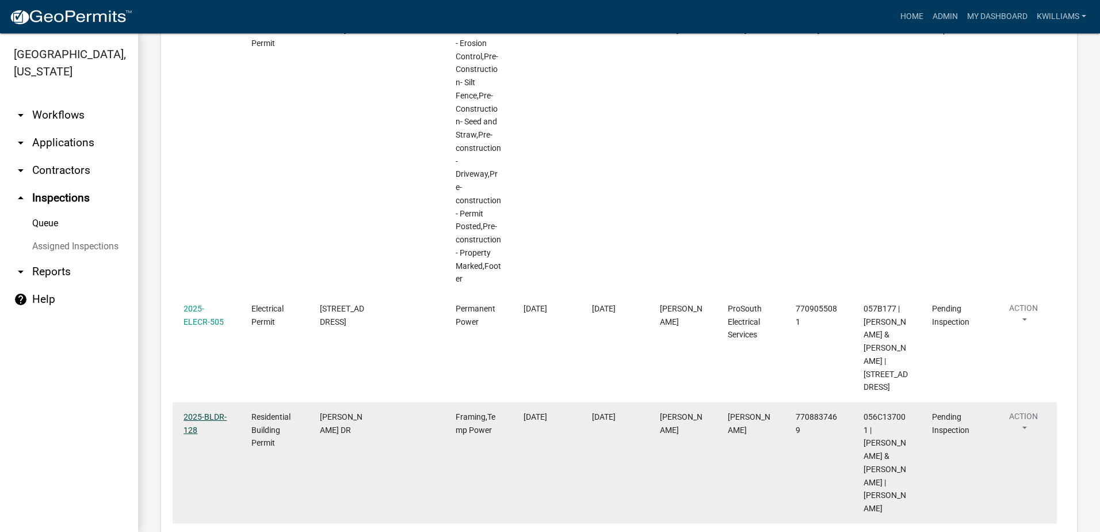
click at [200, 412] on link "2025-BLDR-128" at bounding box center [205, 423] width 43 height 22
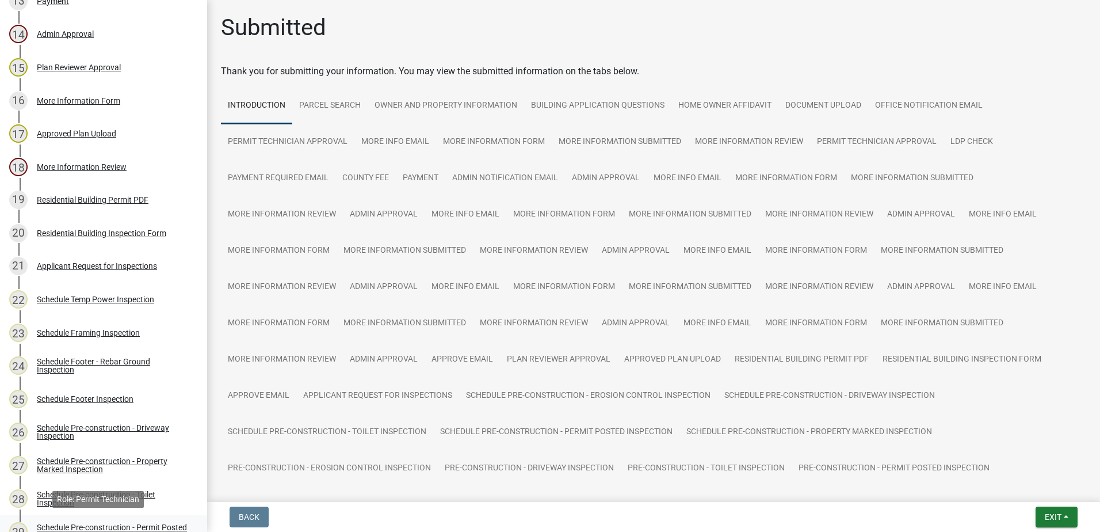
scroll to position [604, 0]
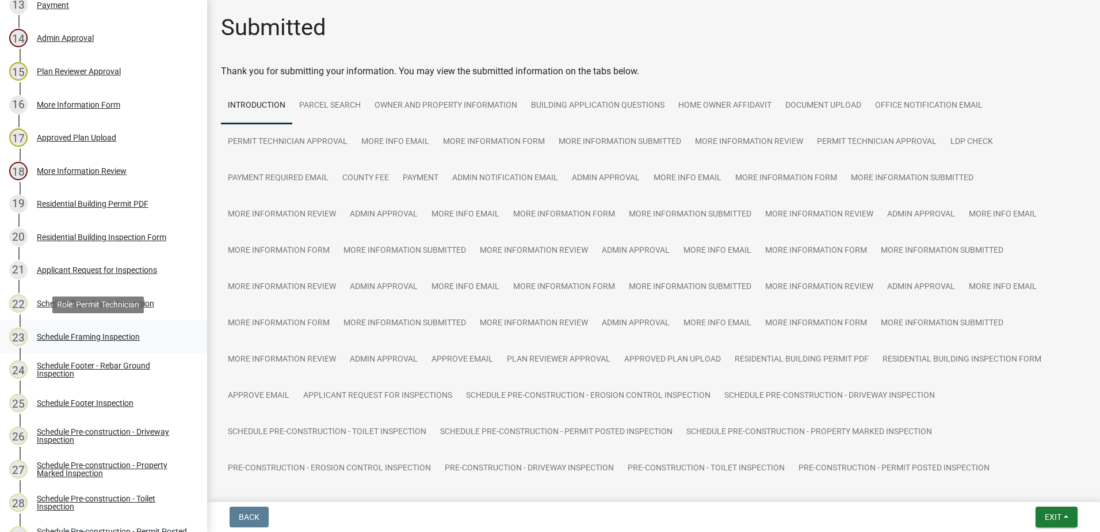
click at [87, 338] on div "Schedule Framing Inspection" at bounding box center [88, 337] width 103 height 8
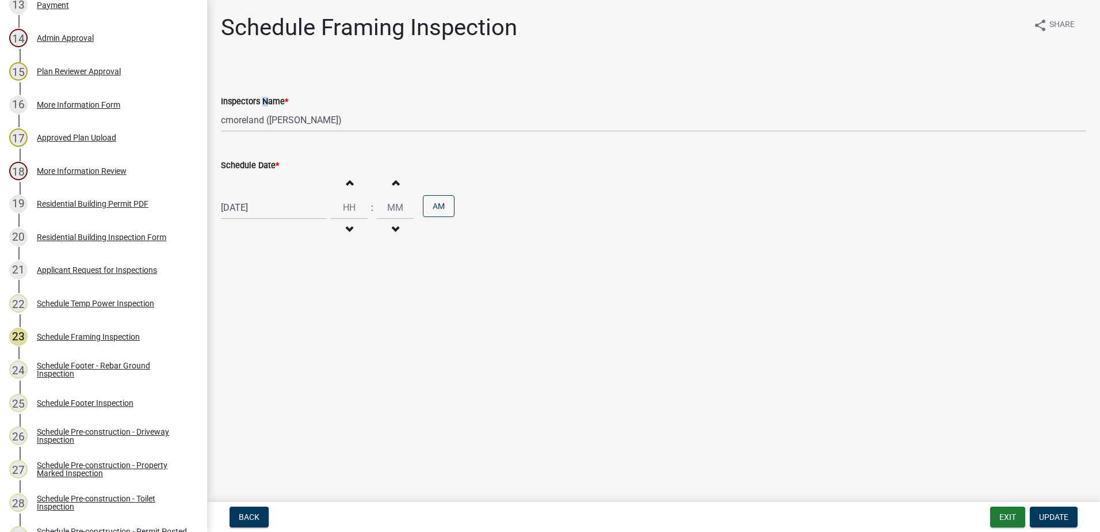
click at [261, 106] on label "Inspectors Name *" at bounding box center [254, 102] width 67 height 8
click at [263, 123] on select "Select Item... mrivera (Michele Rivera) StephanieM (Stephanie Morris ) QGrissom…" at bounding box center [653, 120] width 865 height 24
select select "07642ab0-564c-47bb-824b-0ccf2da83593"
click at [221, 108] on select "Select Item... mrivera (Michele Rivera) StephanieM (Stephanie Morris ) QGrissom…" at bounding box center [653, 120] width 865 height 24
click at [1064, 516] on span "Update" at bounding box center [1053, 516] width 29 height 9
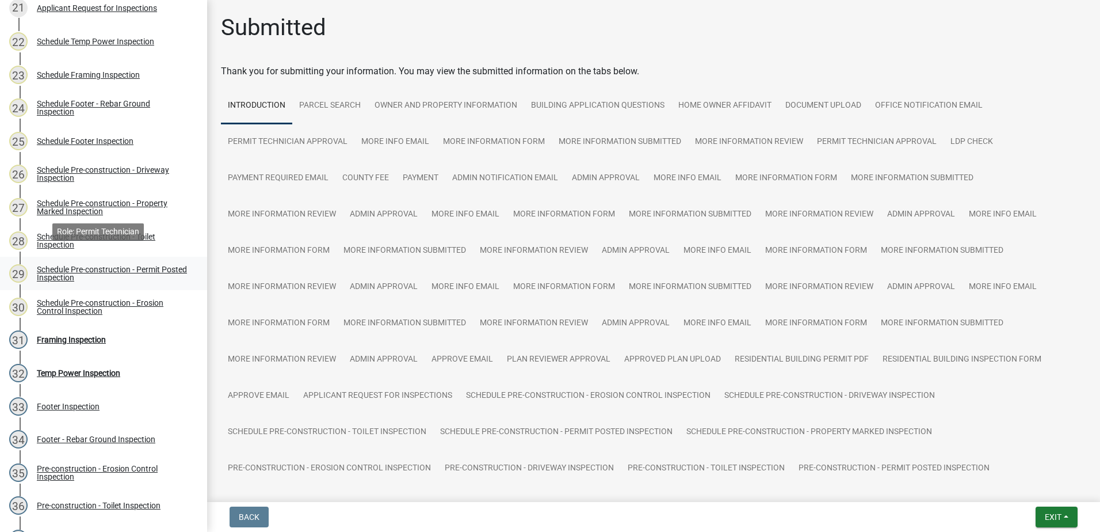
scroll to position [891, 0]
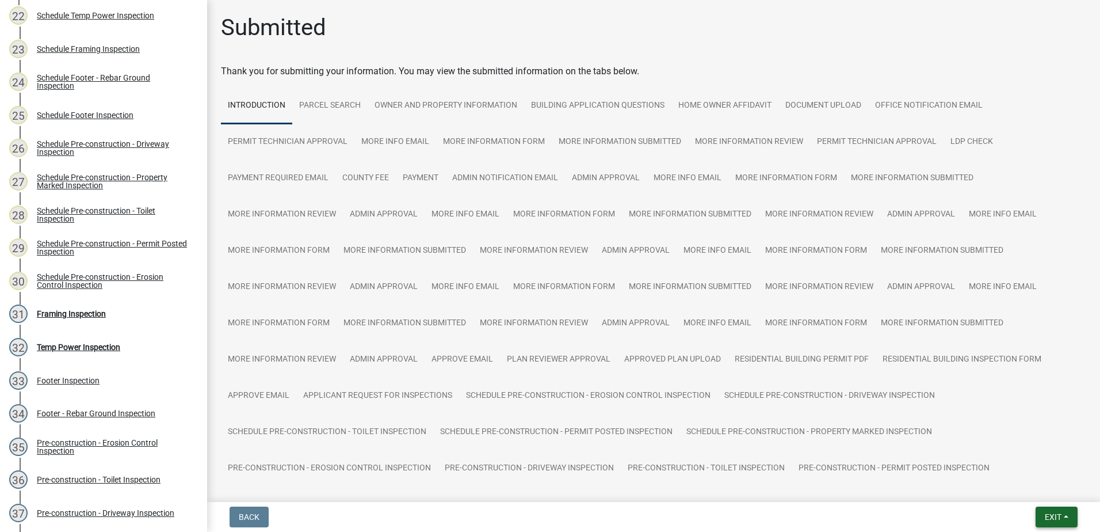
click at [1045, 521] on span "Exit" at bounding box center [1053, 516] width 17 height 9
click at [1043, 483] on button "Save & Exit" at bounding box center [1032, 487] width 92 height 28
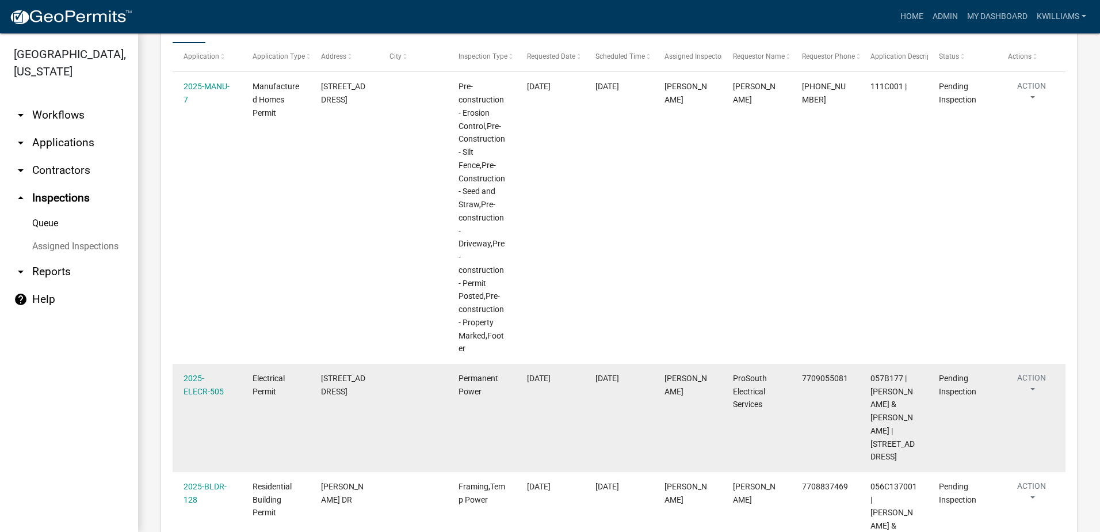
scroll to position [201, 0]
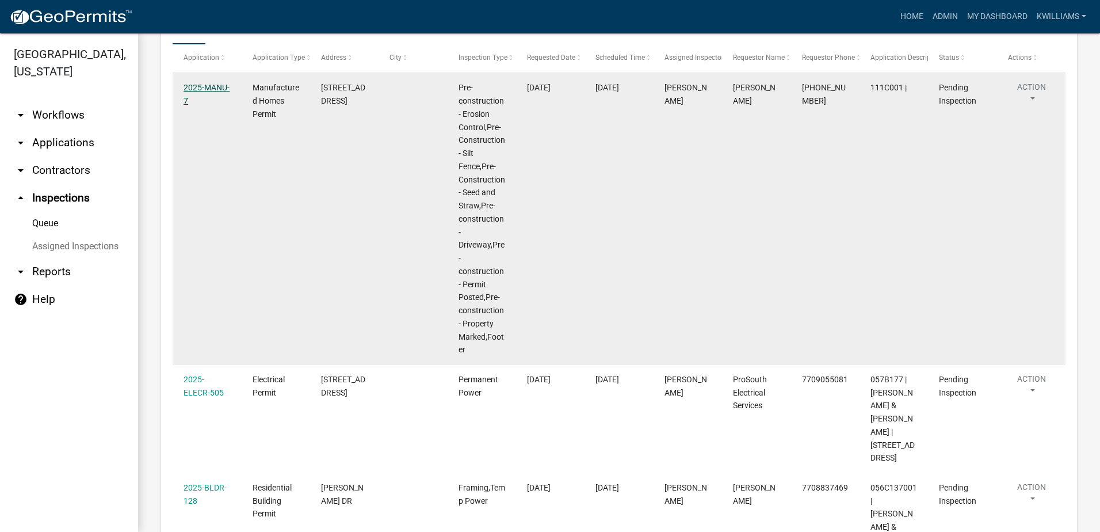
click at [200, 87] on link "2025-MANU-7" at bounding box center [207, 94] width 46 height 22
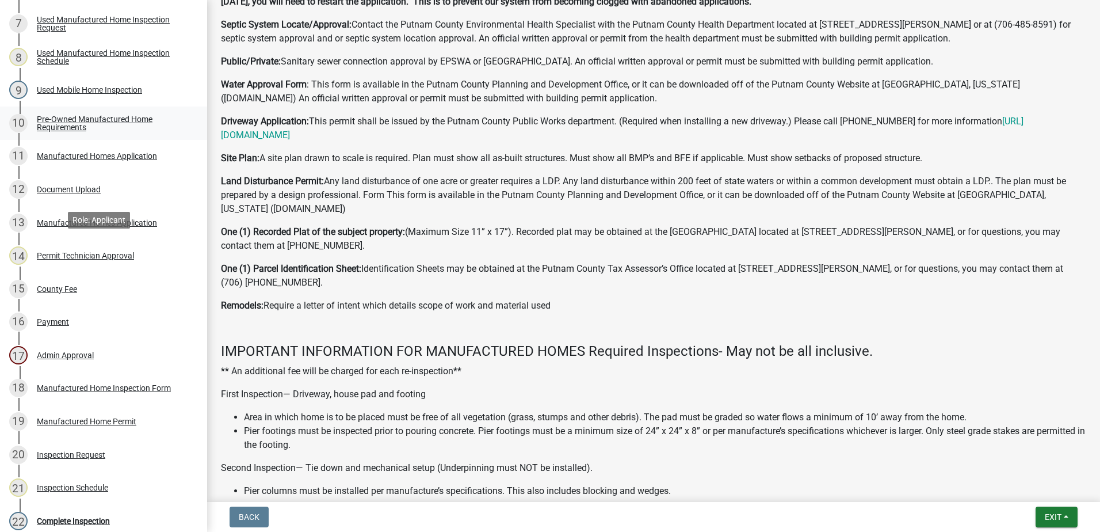
scroll to position [574, 0]
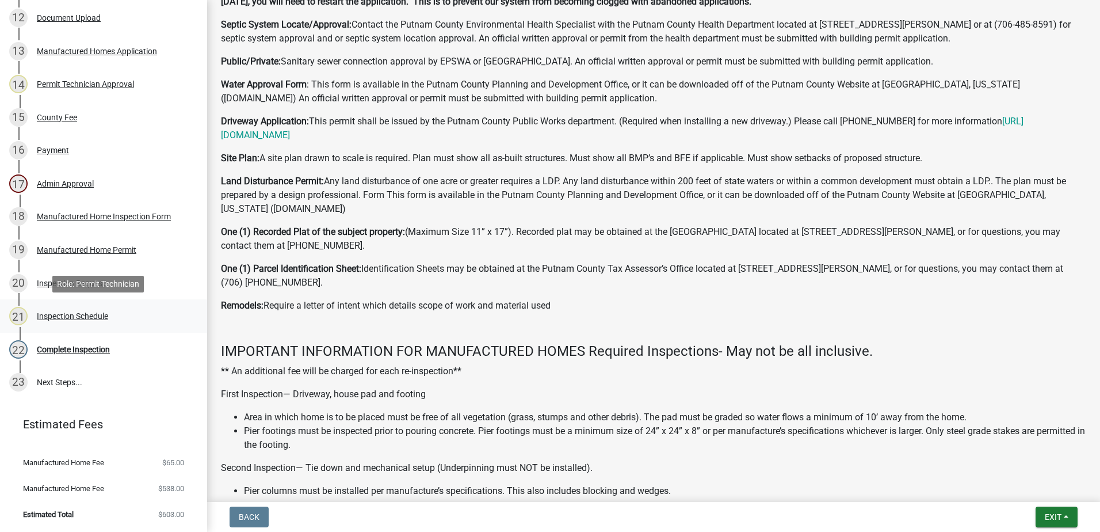
click at [84, 320] on div "Inspection Schedule" at bounding box center [72, 316] width 71 height 8
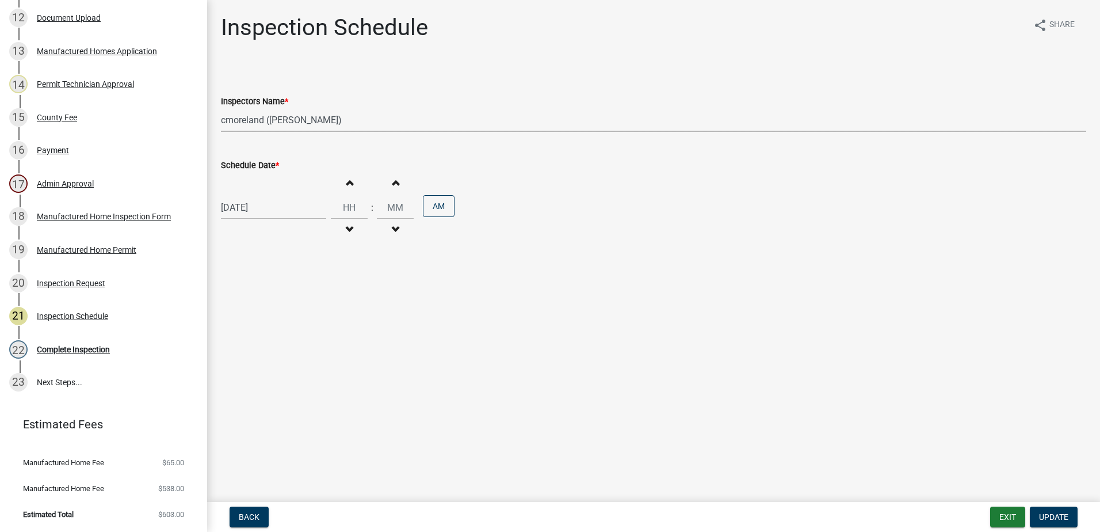
click at [264, 124] on select "Select Item... mrivera (Michele Rivera) StephanieM (Stephanie Morris ) QGrissom…" at bounding box center [653, 120] width 865 height 24
select select "07642ab0-564c-47bb-824b-0ccf2da83593"
click at [221, 108] on select "Select Item... mrivera (Michele Rivera) StephanieM (Stephanie Morris ) QGrissom…" at bounding box center [653, 120] width 865 height 24
click at [1070, 516] on button "Update" at bounding box center [1054, 516] width 48 height 21
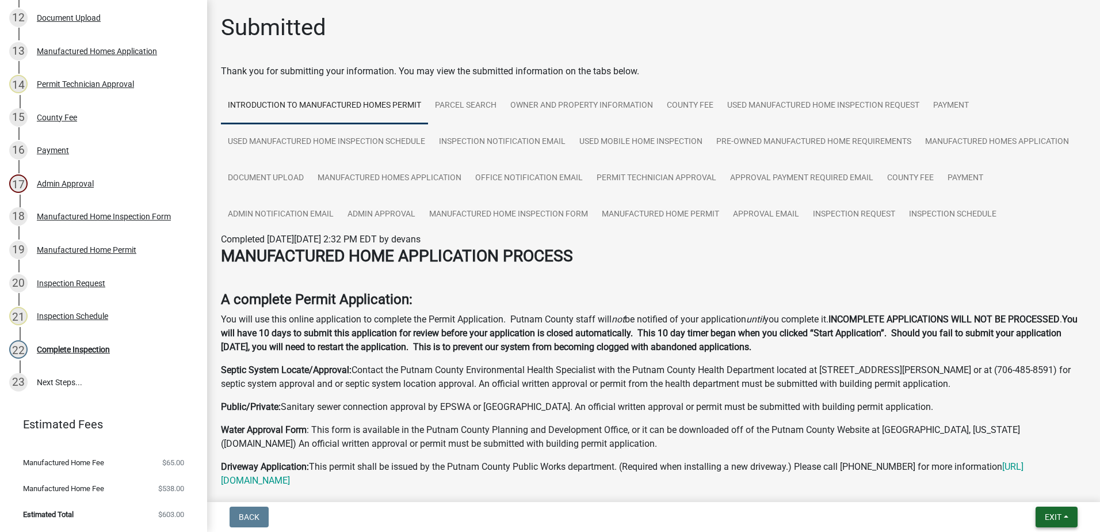
click at [1041, 508] on button "Exit" at bounding box center [1057, 516] width 42 height 21
click at [1035, 487] on button "Save & Exit" at bounding box center [1032, 487] width 92 height 28
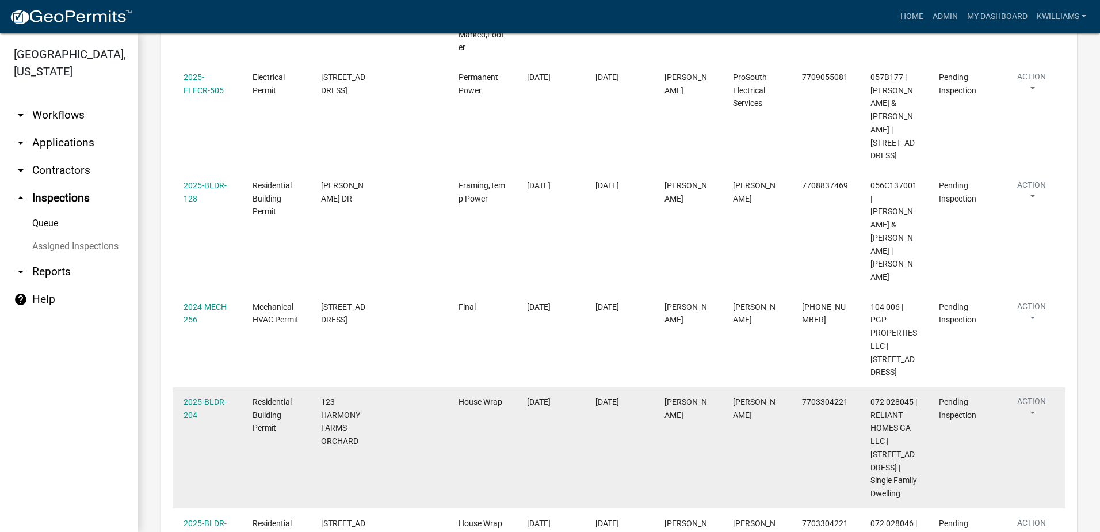
scroll to position [518, 0]
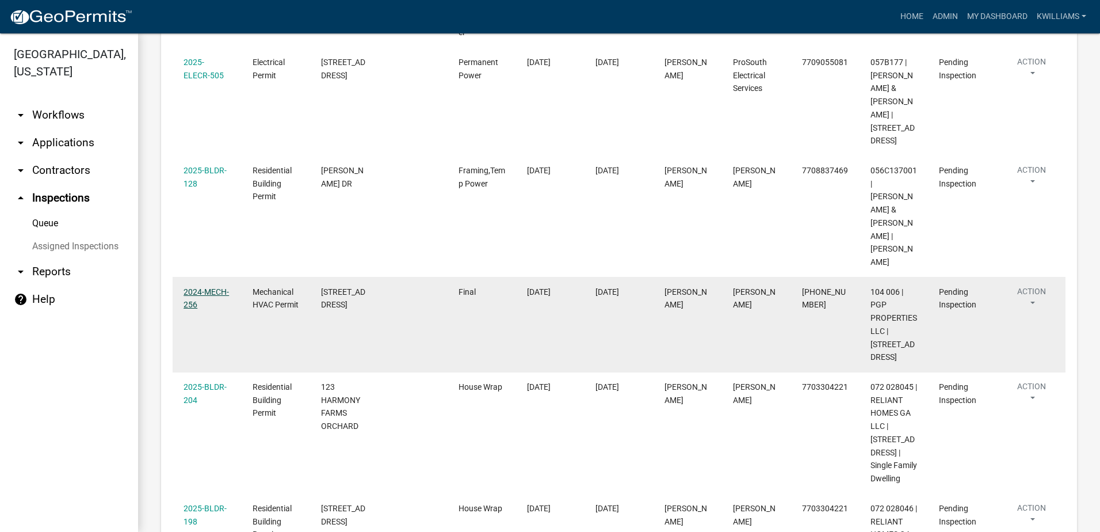
click at [197, 287] on link "2024-MECH-256" at bounding box center [206, 298] width 45 height 22
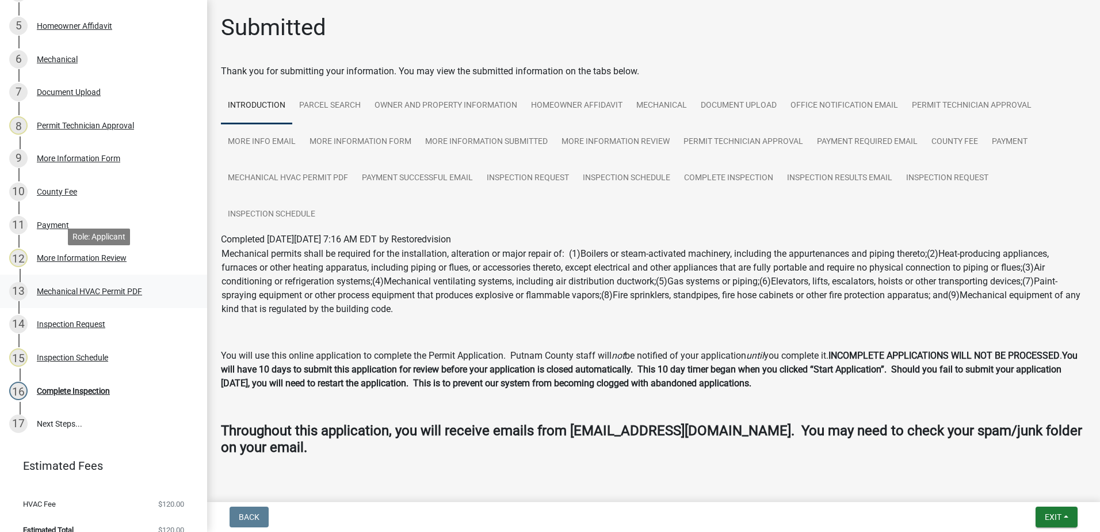
scroll to position [333, 0]
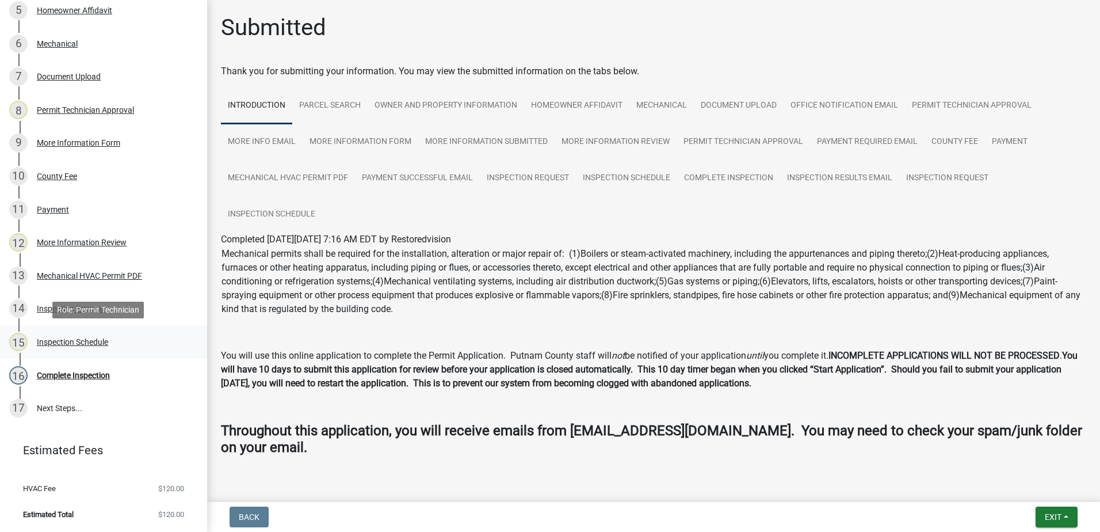
click at [79, 336] on div "15 Inspection Schedule" at bounding box center [99, 342] width 180 height 18
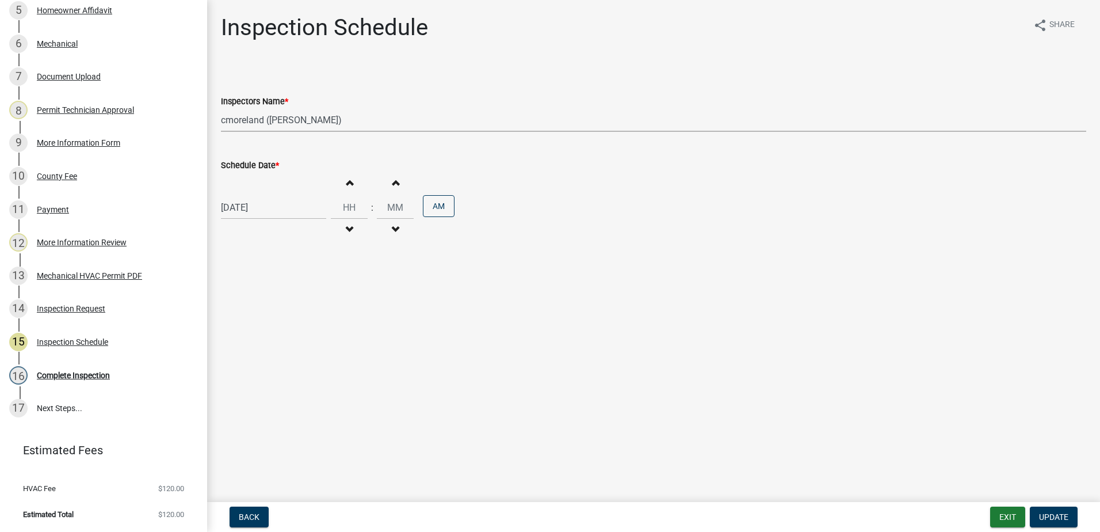
click at [270, 119] on select "Select Item... mrivera (Michele Rivera) StephanieM (Stephanie Morris ) QGrissom…" at bounding box center [653, 120] width 865 height 24
select select "07642ab0-564c-47bb-824b-0ccf2da83593"
click at [221, 108] on select "Select Item... mrivera (Michele Rivera) StephanieM (Stephanie Morris ) QGrissom…" at bounding box center [653, 120] width 865 height 24
click at [1059, 508] on button "Update" at bounding box center [1054, 516] width 48 height 21
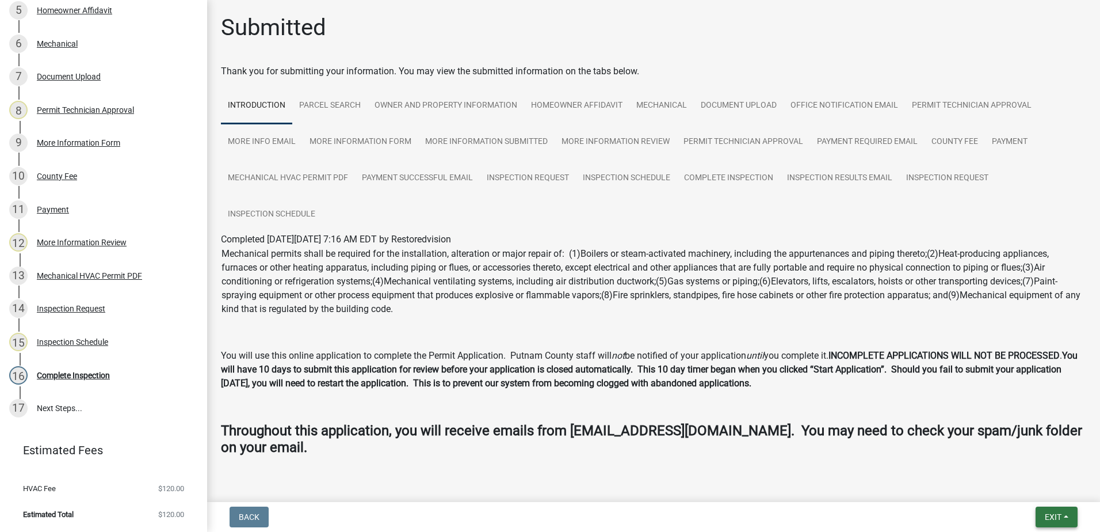
click at [1047, 518] on span "Exit" at bounding box center [1053, 516] width 17 height 9
click at [1027, 485] on button "Save & Exit" at bounding box center [1032, 487] width 92 height 28
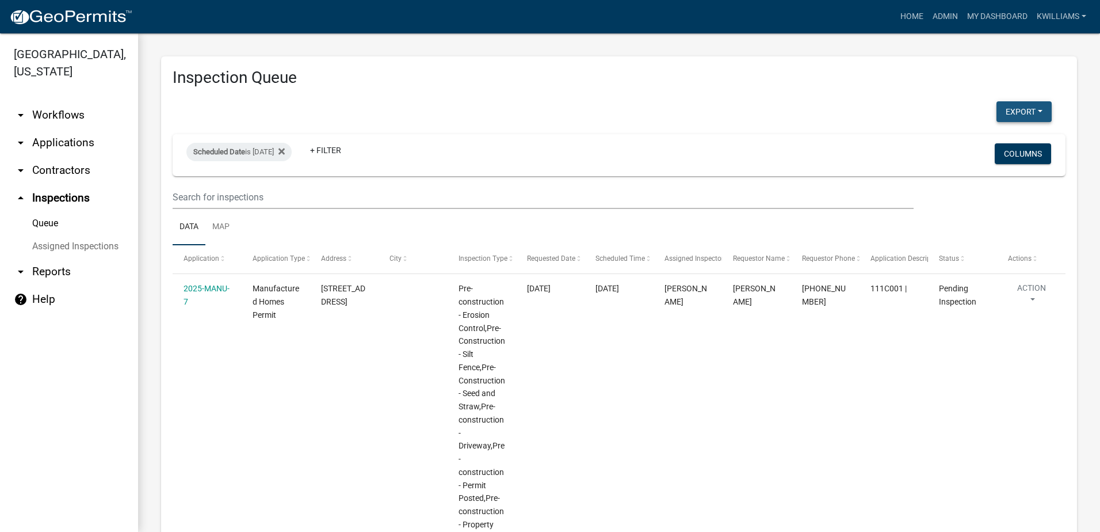
click at [1012, 113] on button "Export" at bounding box center [1024, 111] width 55 height 21
click at [976, 140] on button "Excel Format (.xlsx)" at bounding box center [998, 142] width 108 height 28
click at [85, 146] on link "arrow_drop_down Applications" at bounding box center [69, 143] width 138 height 28
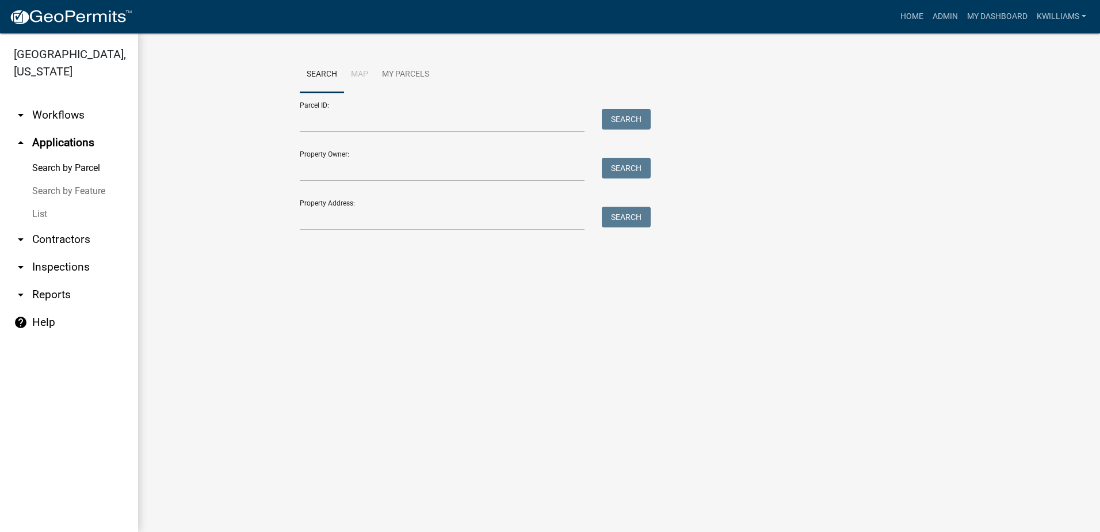
click at [55, 208] on link "List" at bounding box center [69, 214] width 138 height 23
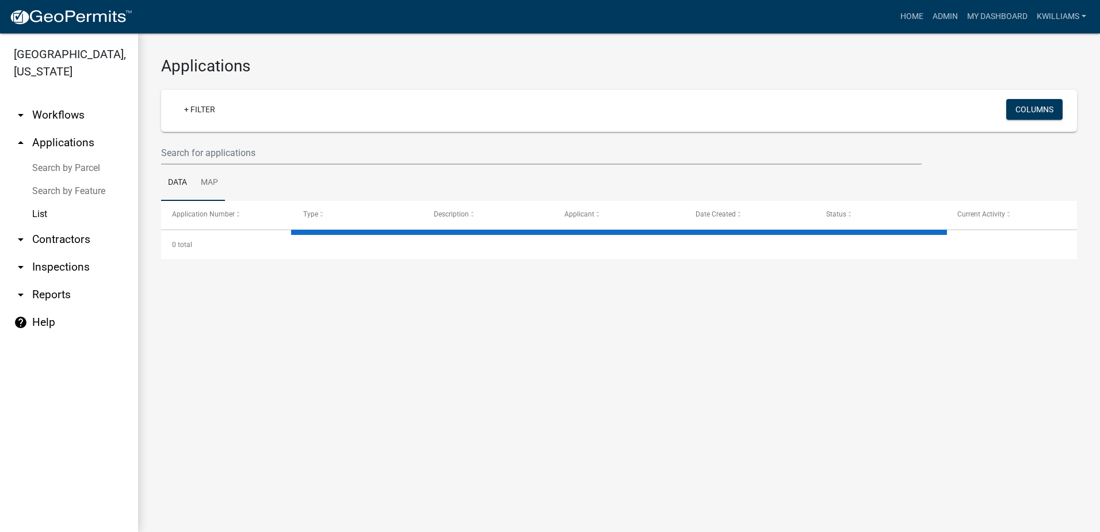
click at [211, 165] on link "Map" at bounding box center [209, 183] width 31 height 37
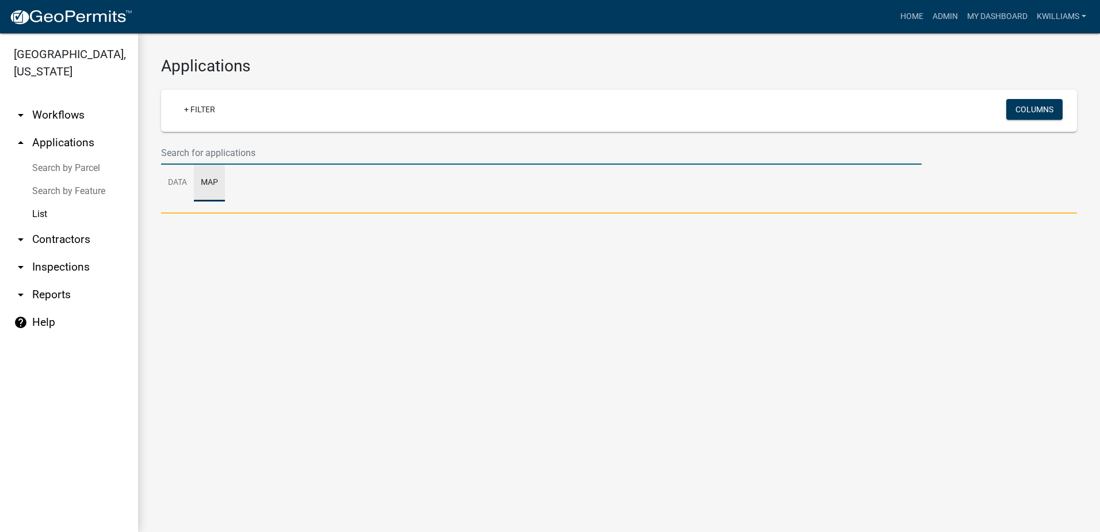
click at [211, 154] on input "text" at bounding box center [541, 153] width 761 height 24
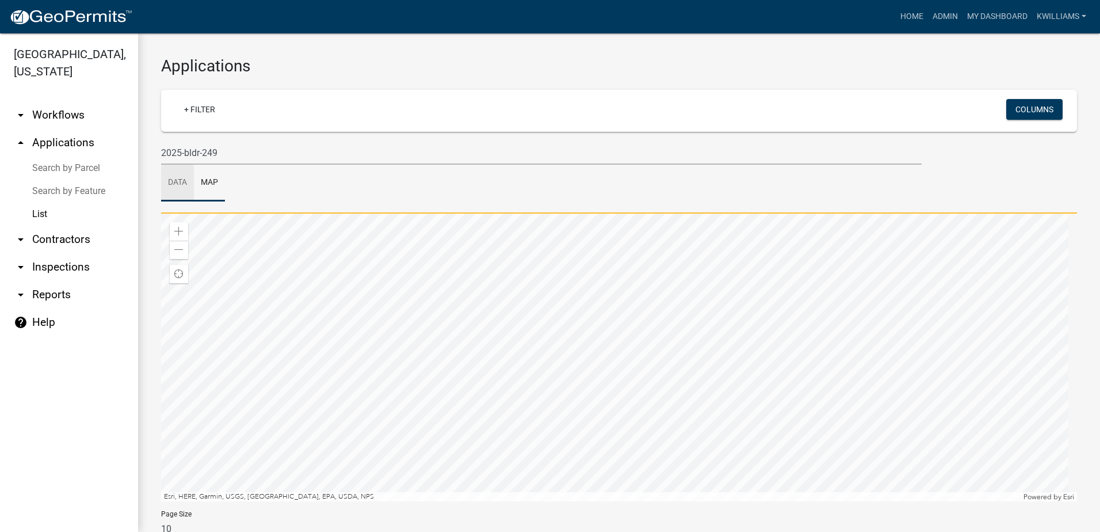
click at [166, 192] on link "Data" at bounding box center [177, 183] width 33 height 37
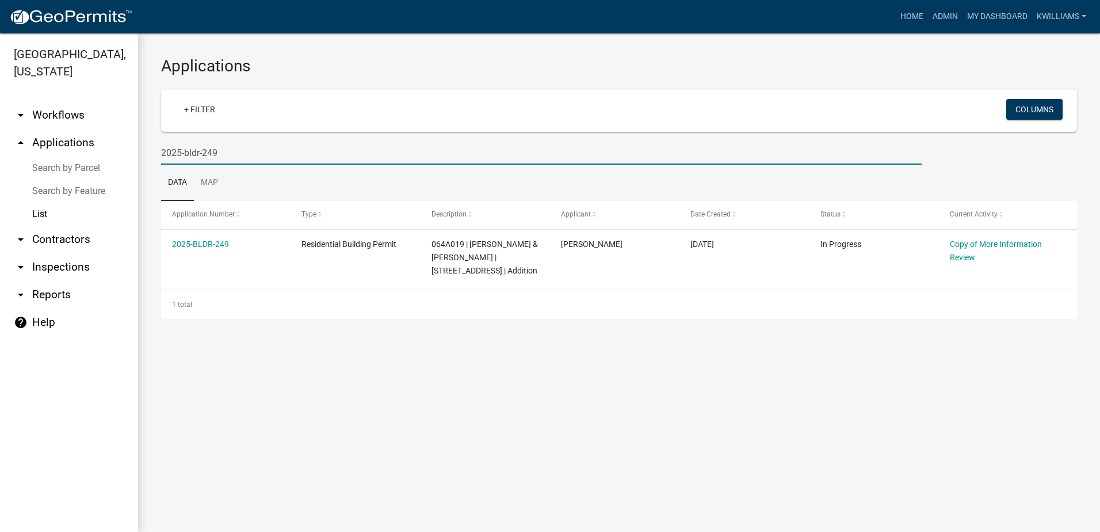
drag, startPoint x: 225, startPoint y: 152, endPoint x: -10, endPoint y: 184, distance: 237.6
click at [0, 184] on html "Internet Explorer does NOT work with GeoPermits. Get a new browser for more sec…" at bounding box center [550, 266] width 1100 height 532
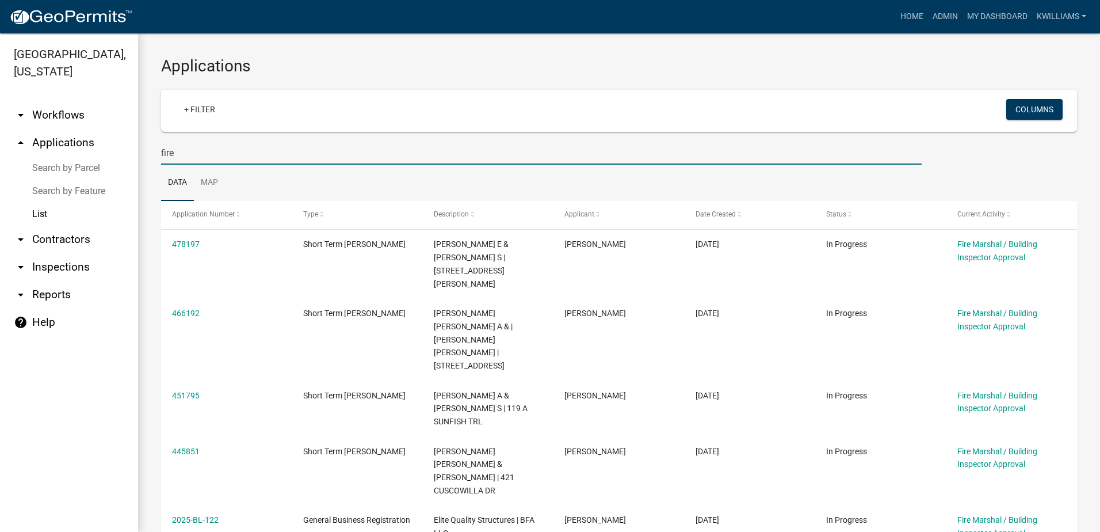
click at [206, 161] on input "fire" at bounding box center [541, 153] width 761 height 24
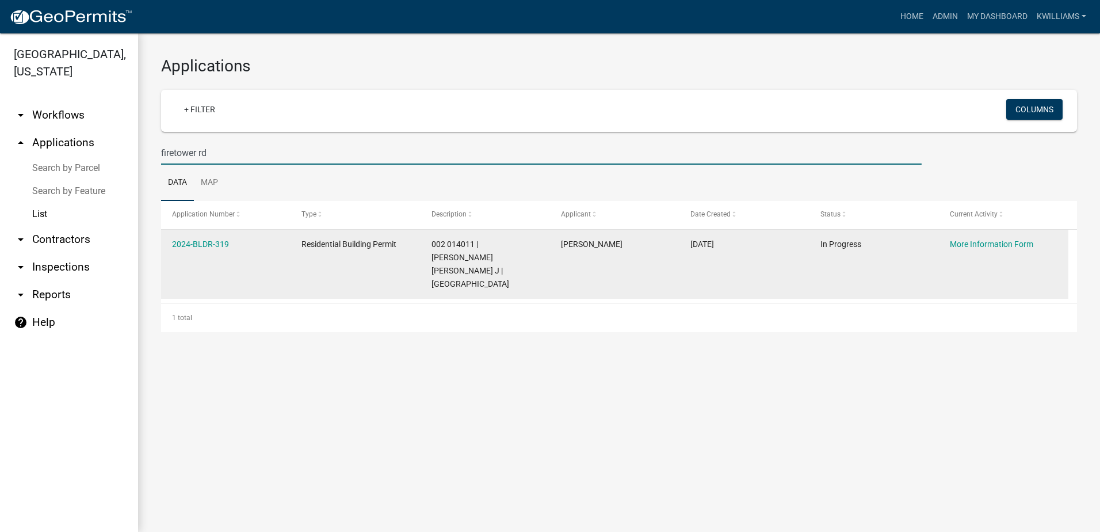
click at [211, 251] on datatable-body-cell "2024-BLDR-319" at bounding box center [225, 264] width 129 height 69
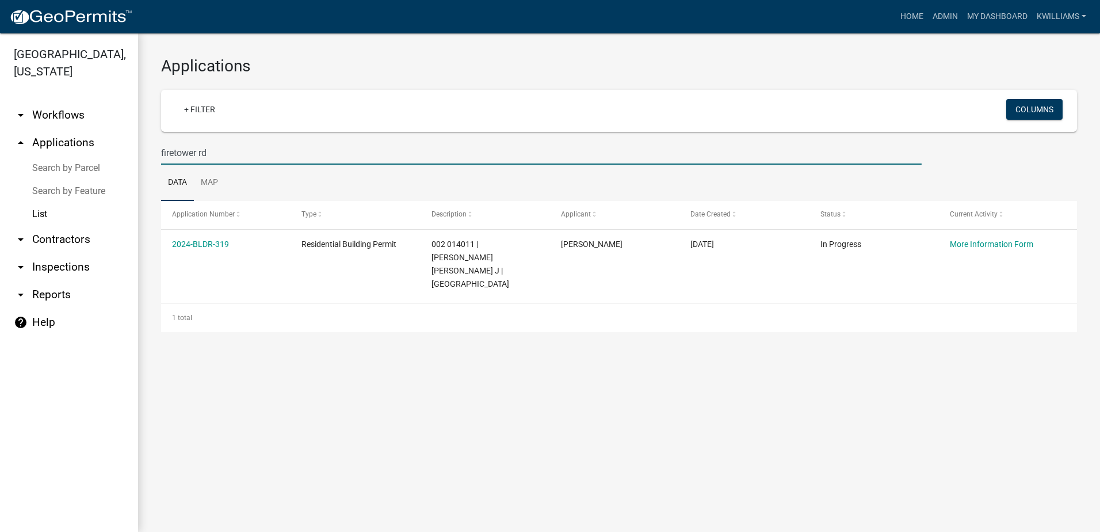
click at [217, 161] on input "firetower rd" at bounding box center [541, 153] width 761 height 24
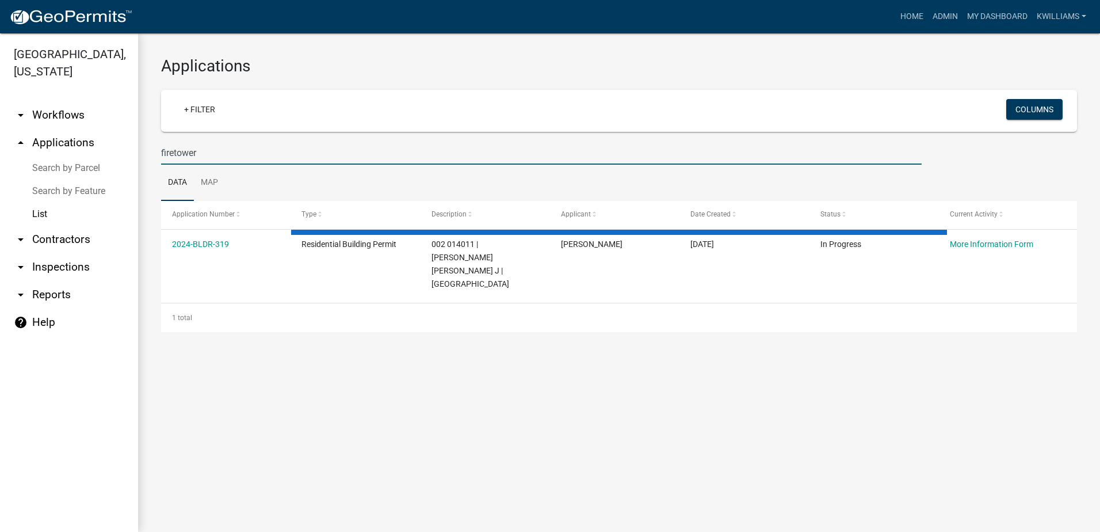
type input "firetower"
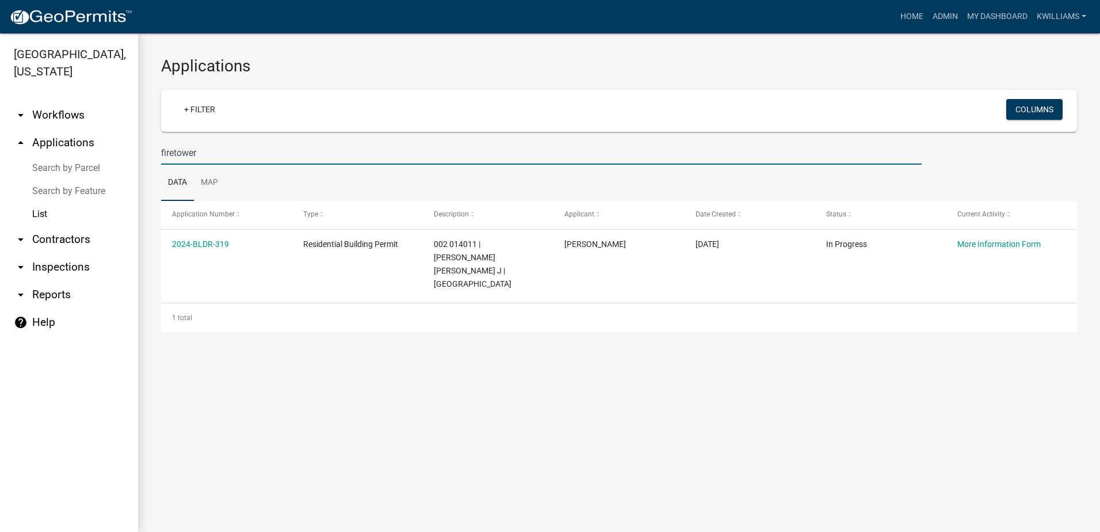
drag, startPoint x: 218, startPoint y: 151, endPoint x: 79, endPoint y: 186, distance: 143.1
click at [79, 186] on div "Putnam County, Georgia arrow_drop_down Workflows List arrow_drop_up Application…" at bounding box center [550, 282] width 1100 height 498
drag, startPoint x: 234, startPoint y: 154, endPoint x: 128, endPoint y: 147, distance: 106.1
click at [128, 147] on div "Putnam County, Georgia arrow_drop_down Workflows List arrow_drop_up Application…" at bounding box center [550, 282] width 1100 height 498
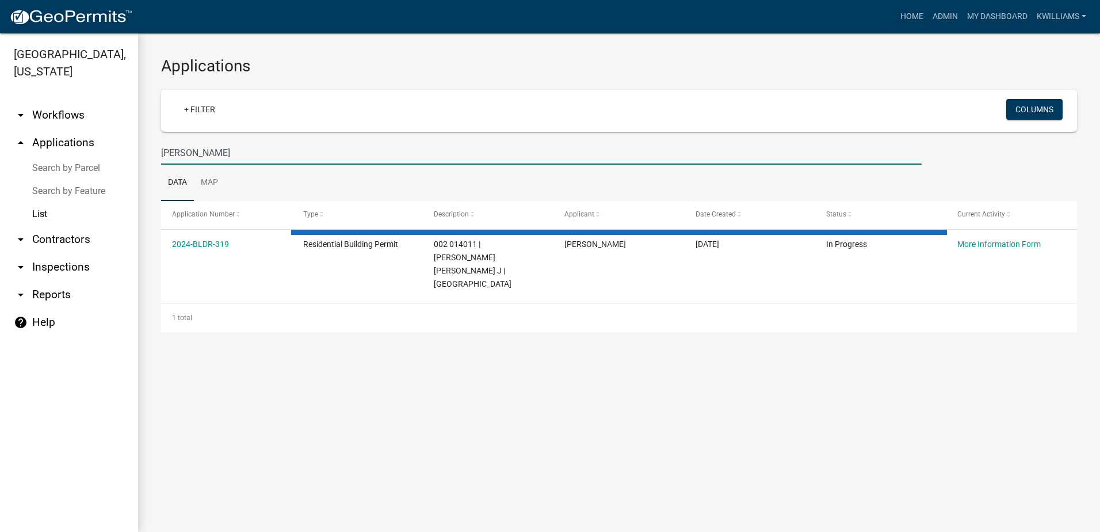
type input "anthony wilson"
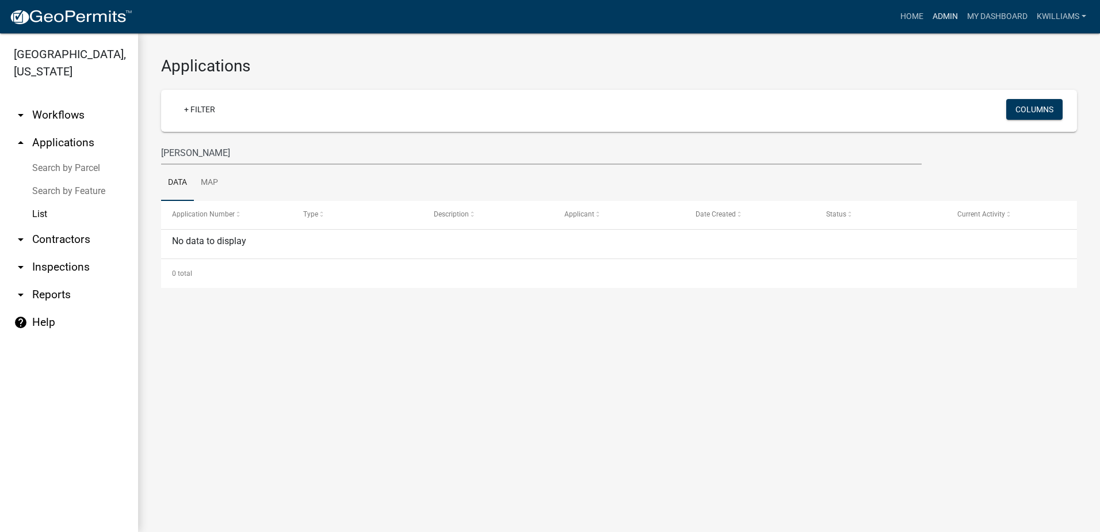
click at [950, 21] on link "Admin" at bounding box center [945, 17] width 35 height 22
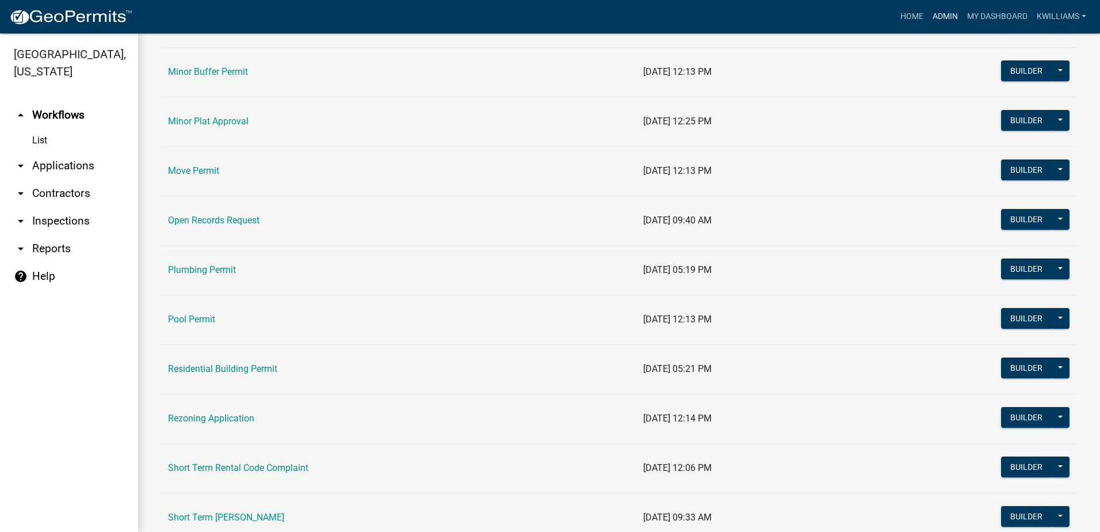
scroll to position [1093, 0]
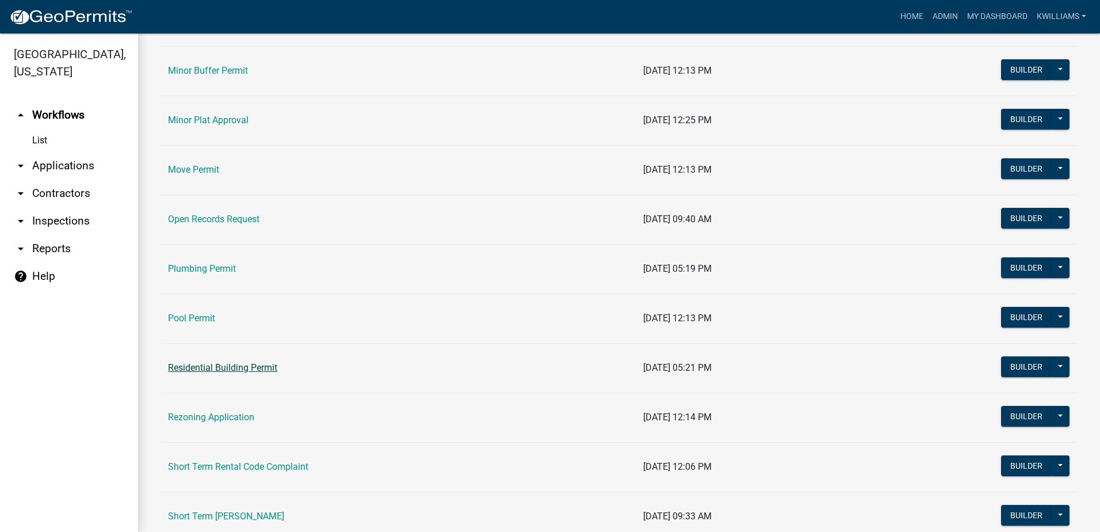
click at [193, 366] on link "Residential Building Permit" at bounding box center [222, 367] width 109 height 11
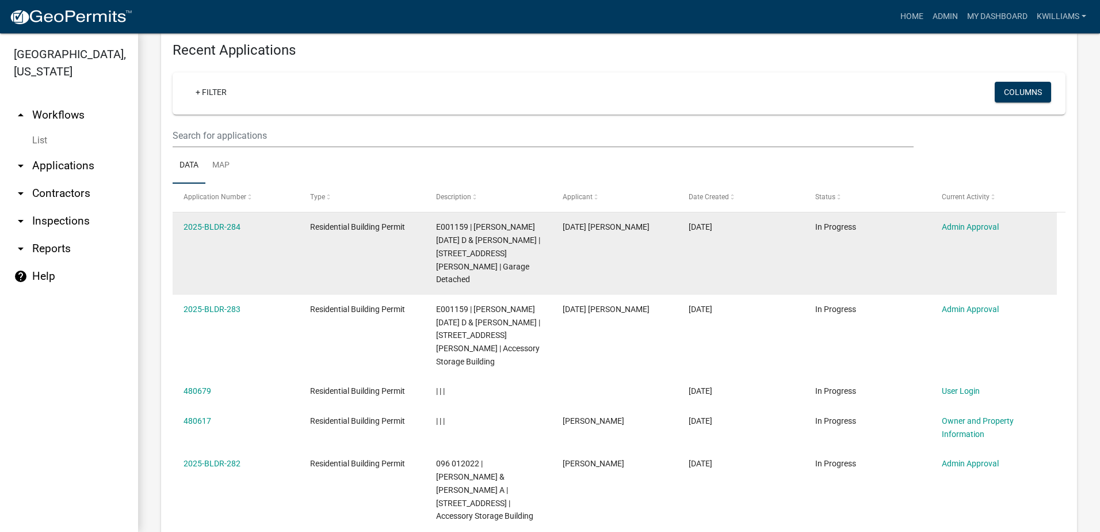
scroll to position [1151, 0]
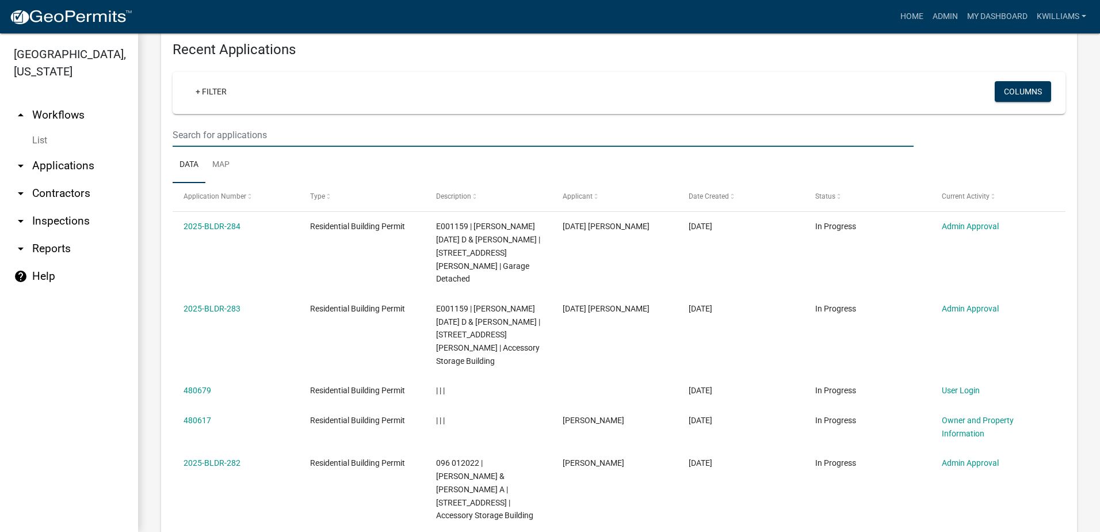
click at [303, 147] on input "text" at bounding box center [543, 135] width 741 height 24
type input "firetower rd"
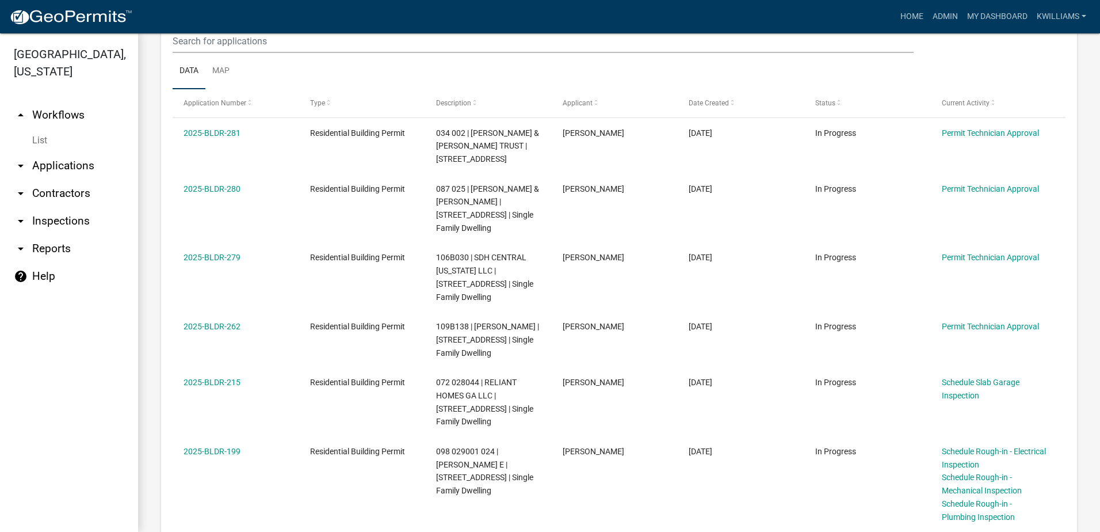
scroll to position [59, 0]
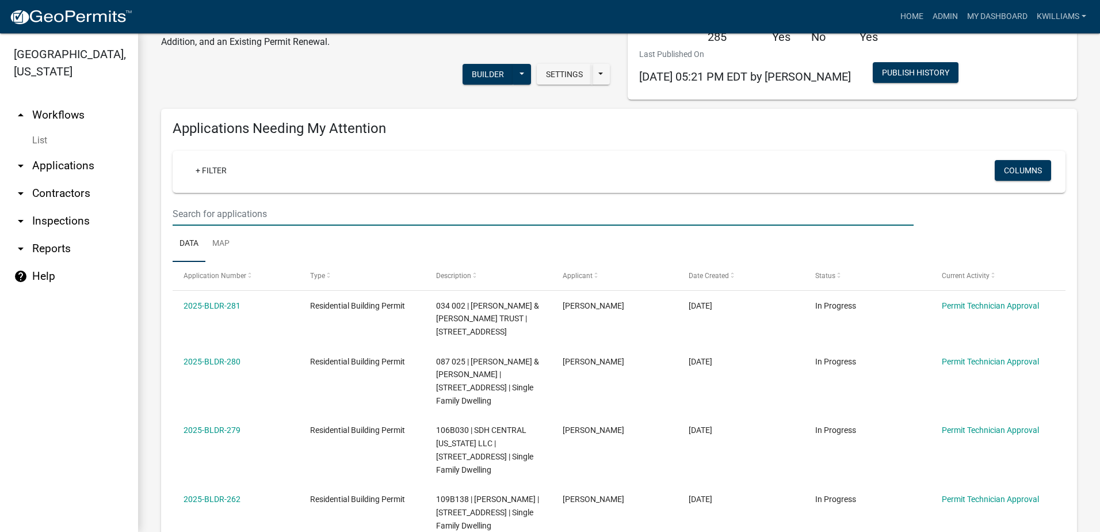
click at [213, 224] on input "text" at bounding box center [543, 214] width 741 height 24
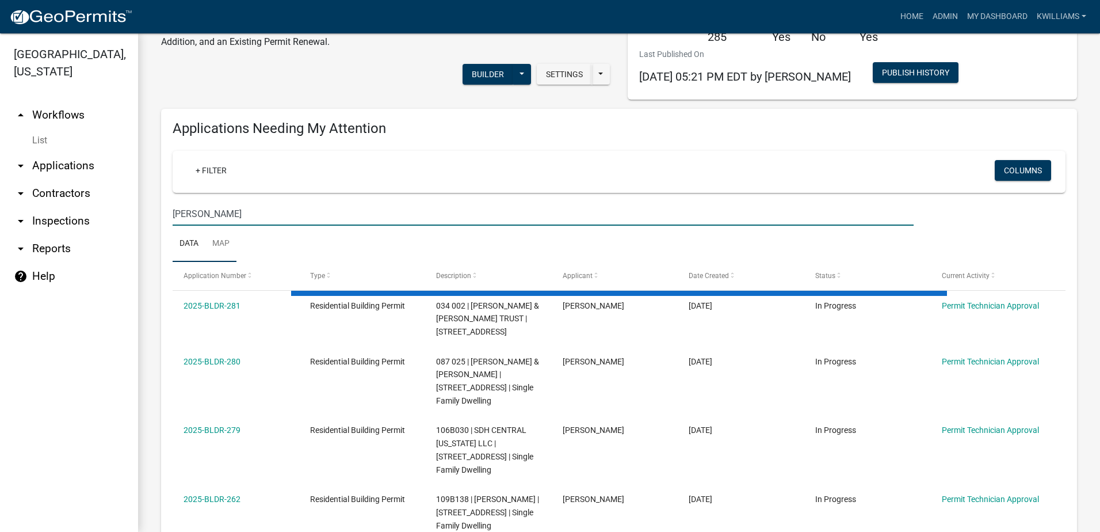
type input "wilson"
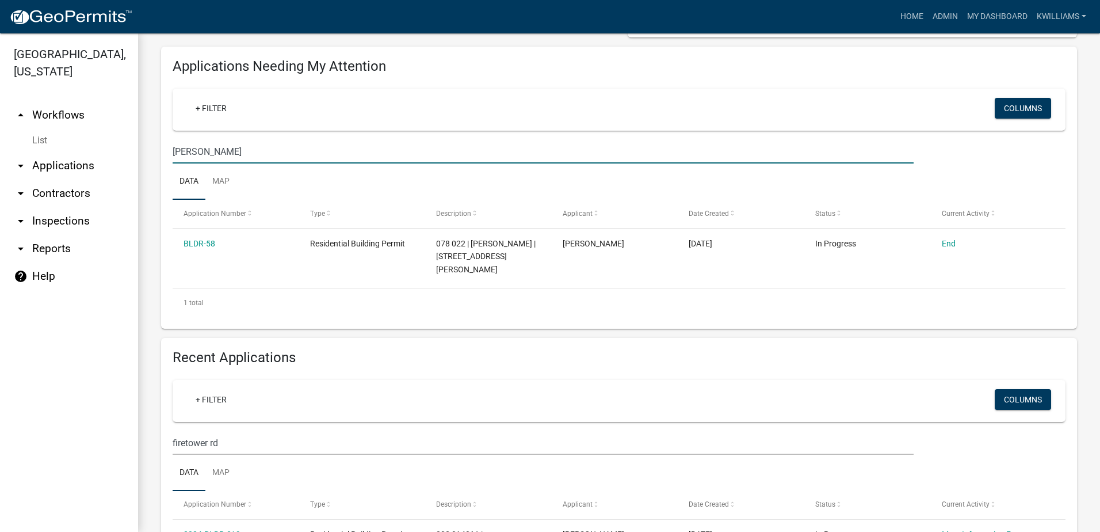
scroll to position [162, 0]
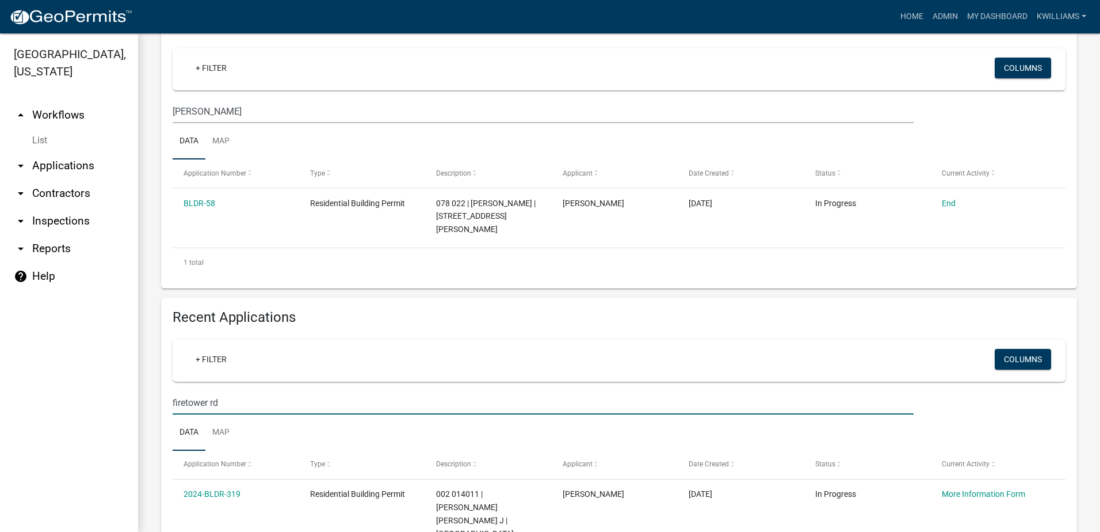
drag, startPoint x: 260, startPoint y: 379, endPoint x: 105, endPoint y: 392, distance: 154.7
click at [114, 388] on div "Putnam County, Georgia arrow_drop_up Workflows List arrow_drop_down Application…" at bounding box center [550, 282] width 1100 height 498
type input "wilson"
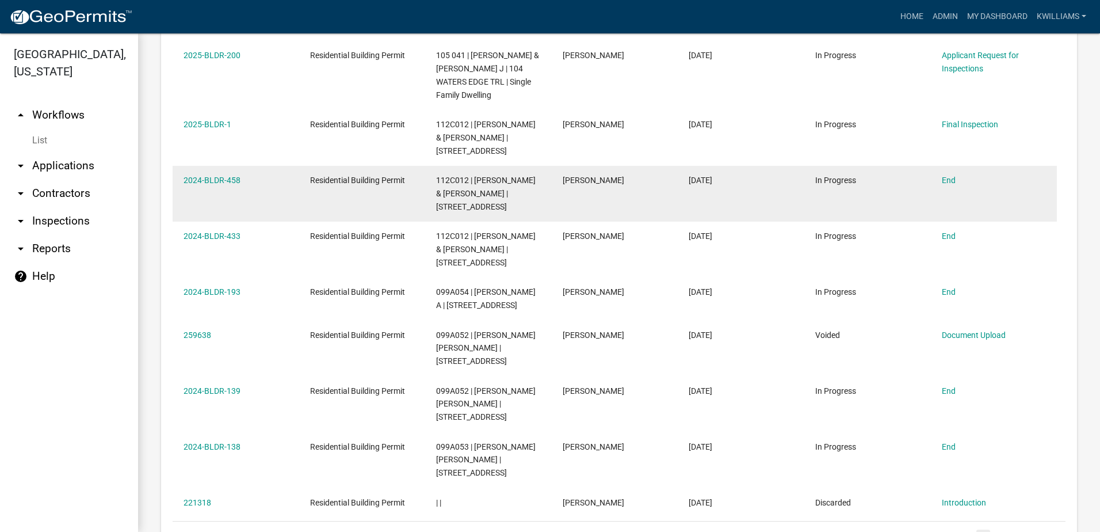
scroll to position [731, 0]
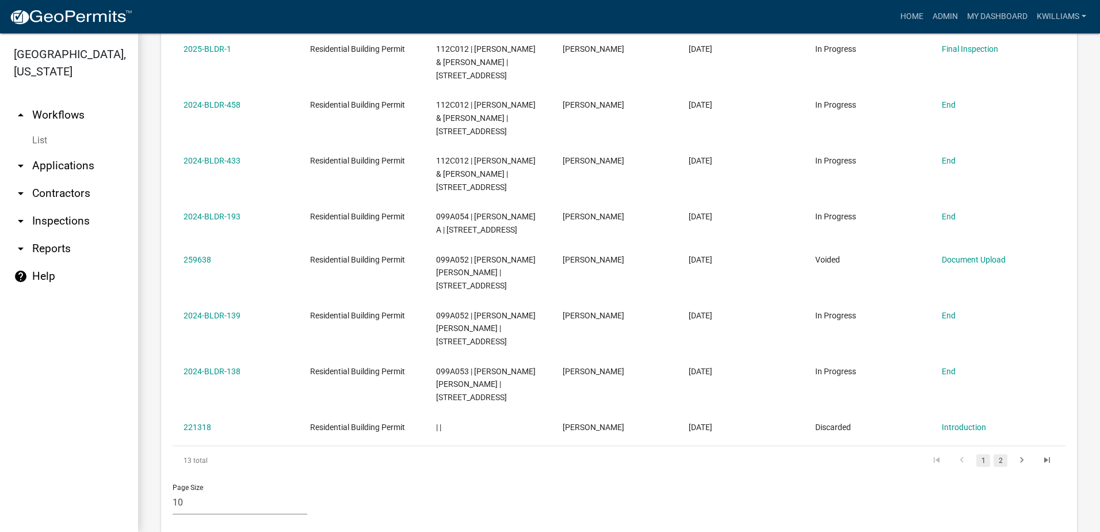
click at [994, 454] on link "2" at bounding box center [1001, 460] width 14 height 13
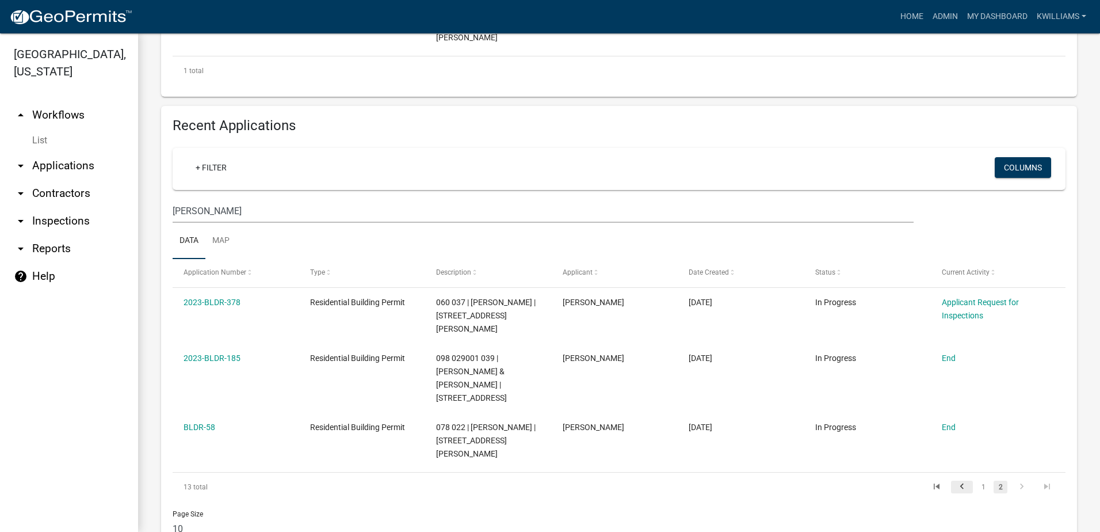
click at [955, 481] on icon "go to previous page" at bounding box center [962, 488] width 15 height 14
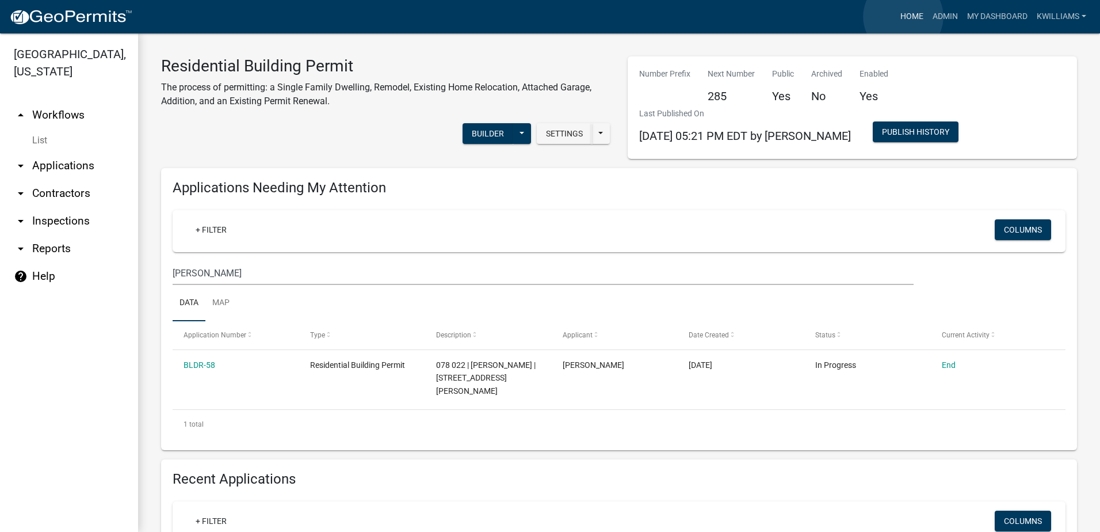
click at [903, 17] on link "Home" at bounding box center [912, 17] width 32 height 22
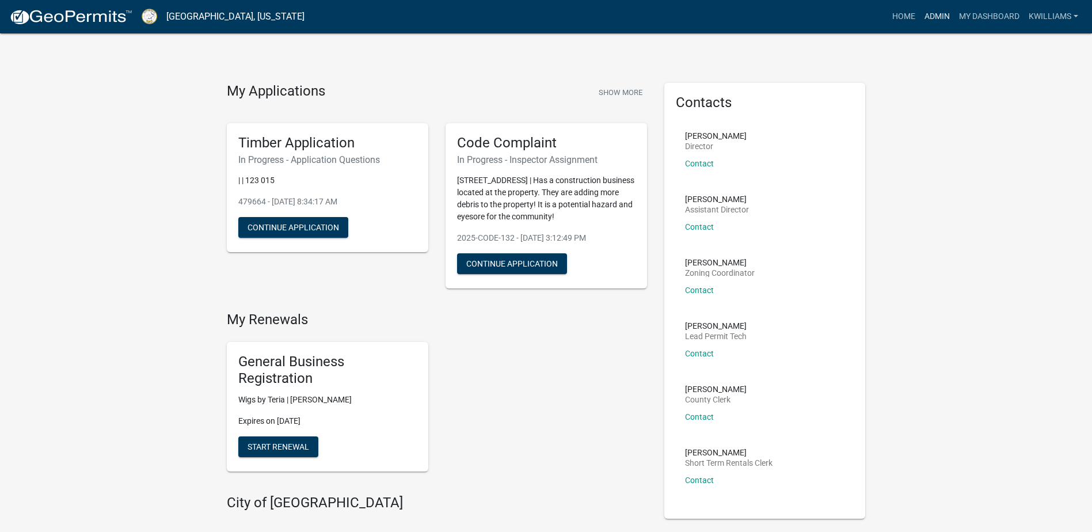
click at [940, 18] on link "Admin" at bounding box center [937, 17] width 35 height 22
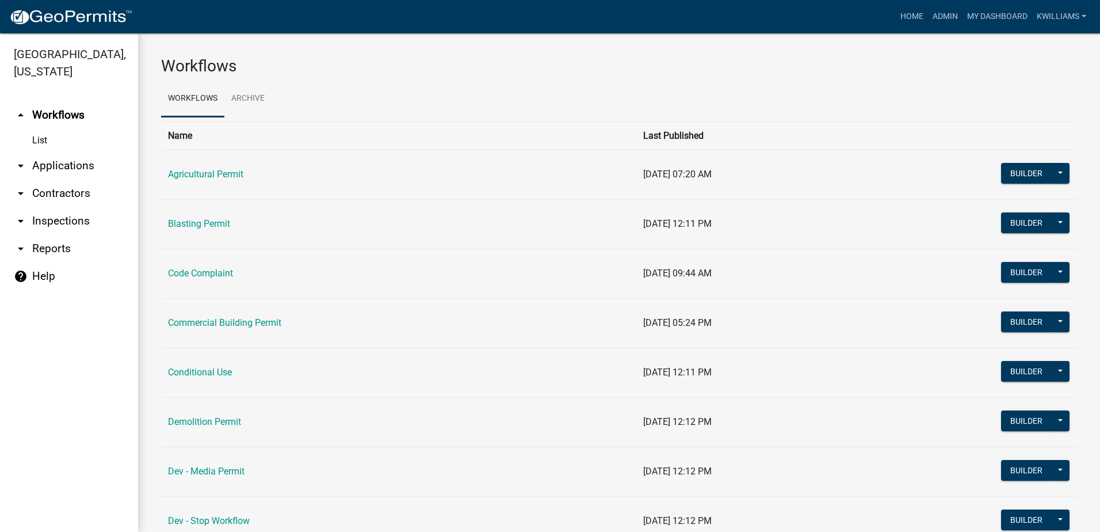
click at [73, 163] on link "arrow_drop_down Applications" at bounding box center [69, 166] width 138 height 28
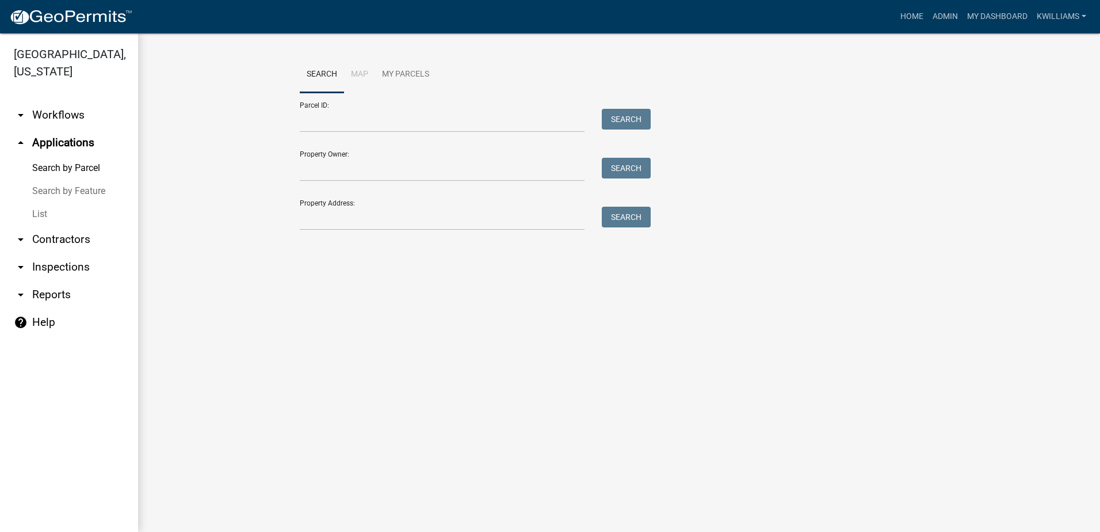
click at [52, 215] on link "List" at bounding box center [69, 214] width 138 height 23
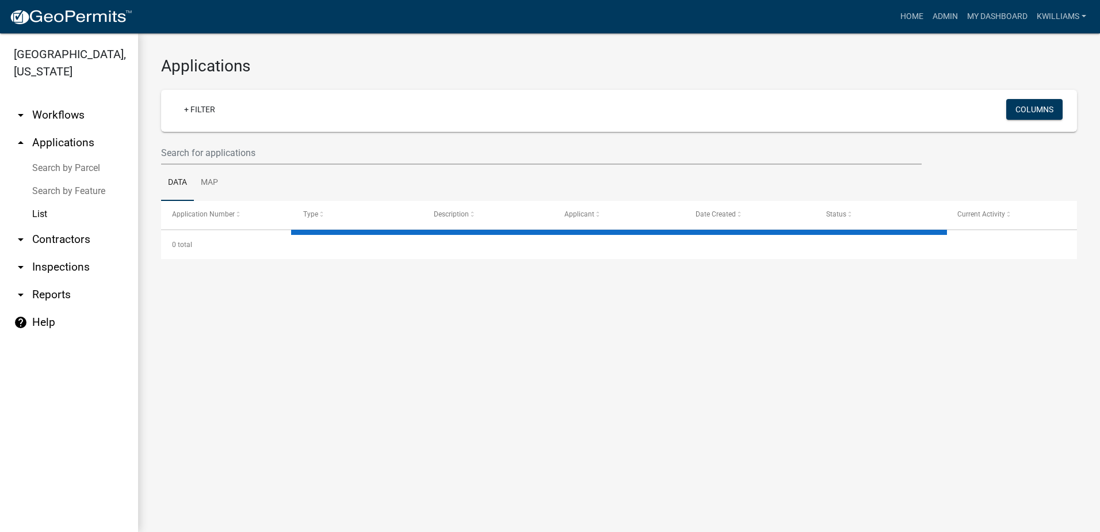
click at [70, 142] on link "arrow_drop_up Applications" at bounding box center [69, 143] width 138 height 28
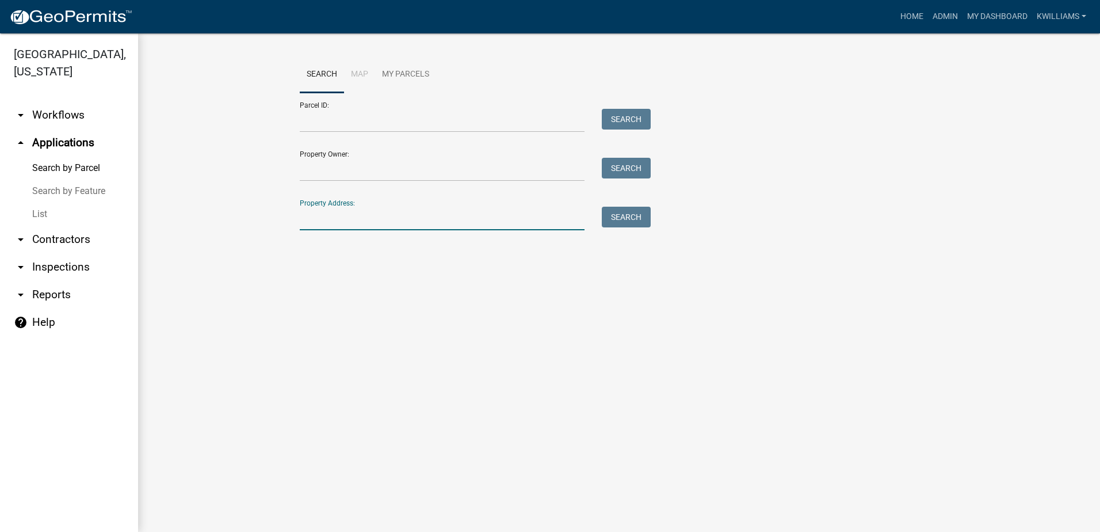
click at [332, 226] on input "Property Address:" at bounding box center [442, 219] width 285 height 24
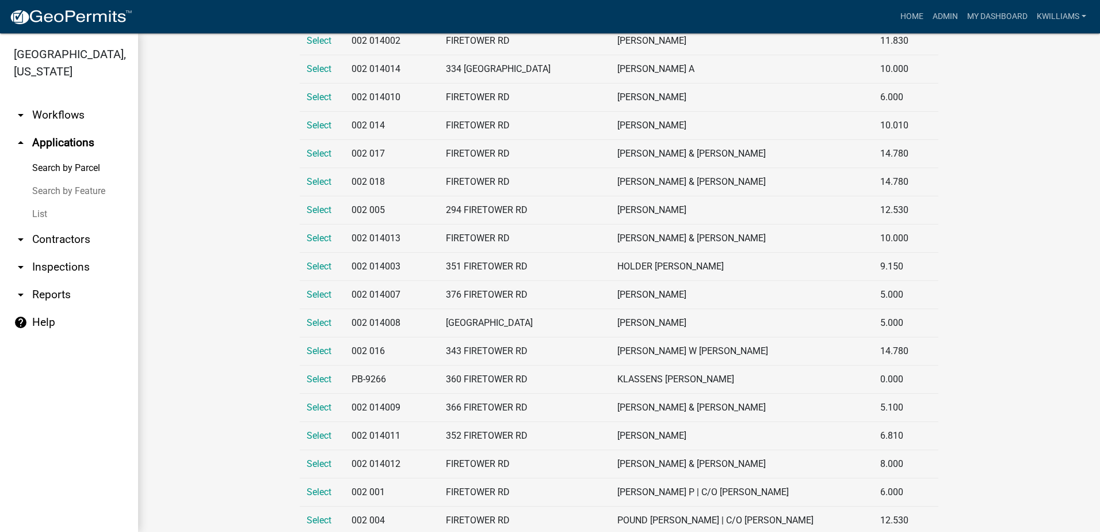
scroll to position [288, 0]
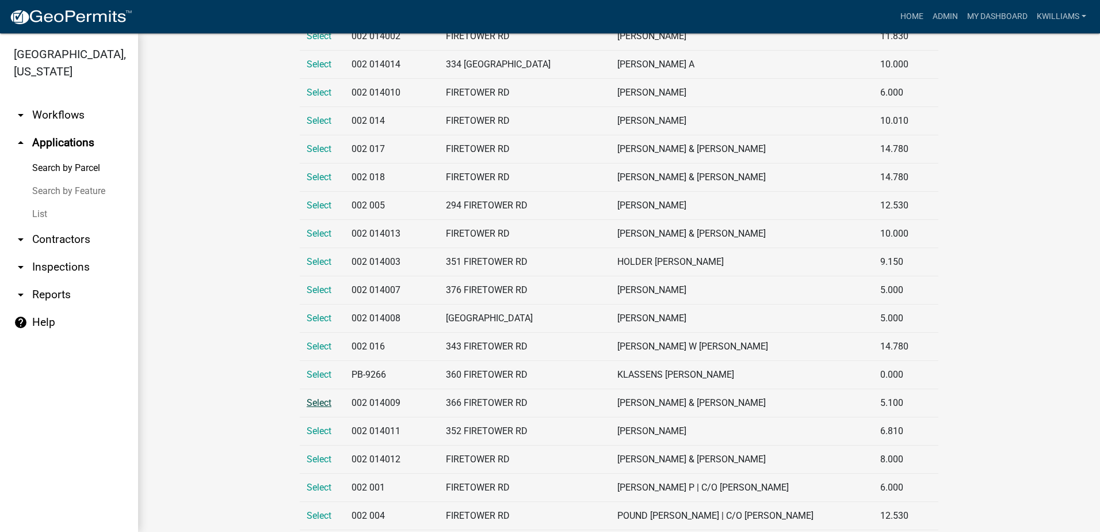
type input "firetower"
click at [321, 406] on span "Select" at bounding box center [319, 402] width 25 height 11
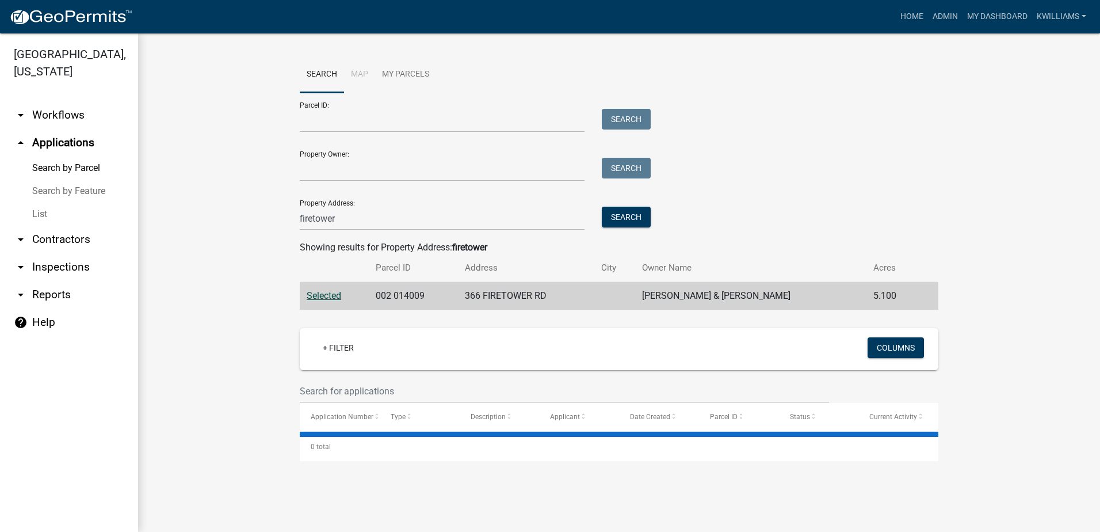
scroll to position [0, 0]
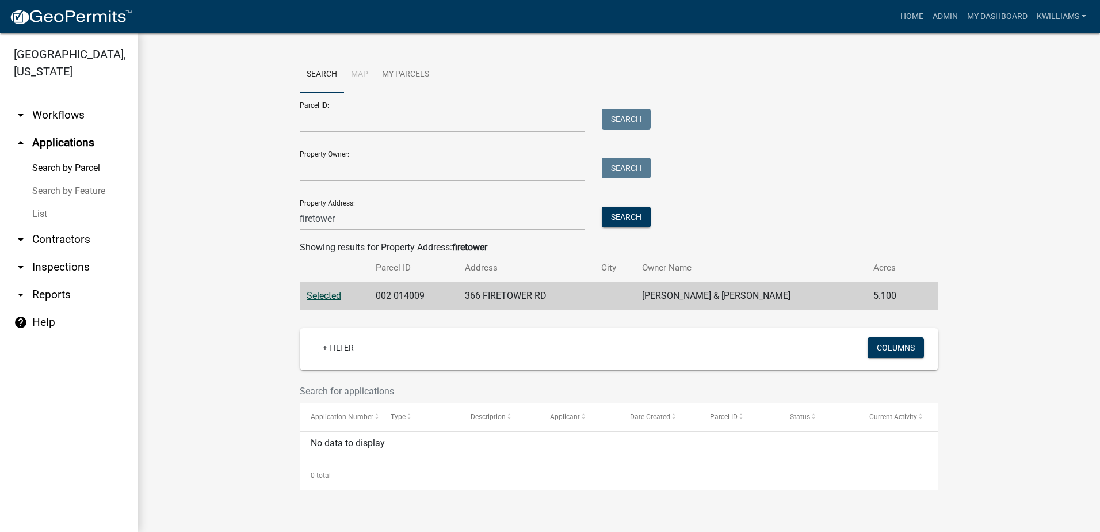
drag, startPoint x: 42, startPoint y: 216, endPoint x: 52, endPoint y: 211, distance: 11.8
click at [42, 217] on link "List" at bounding box center [69, 214] width 138 height 23
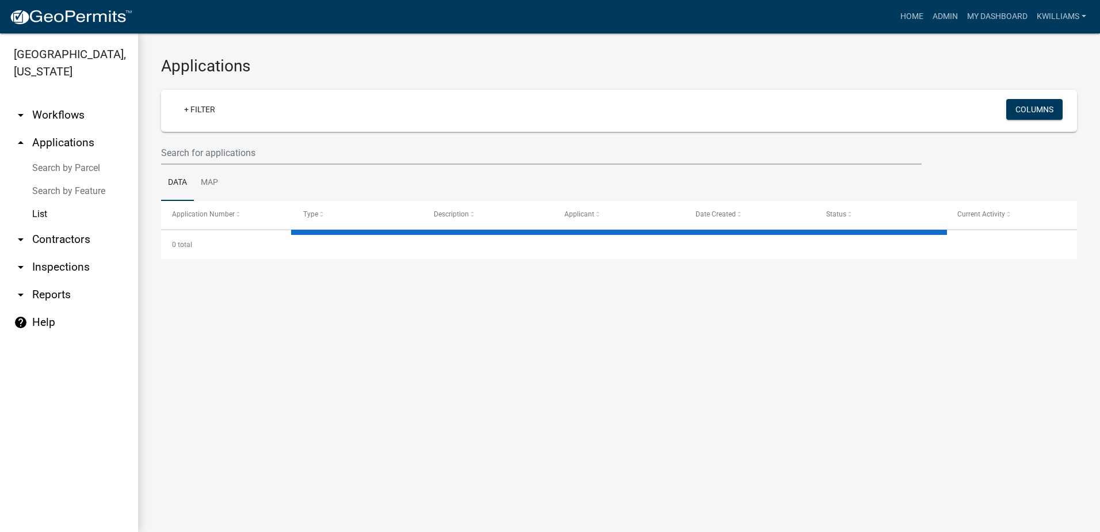
drag, startPoint x: 266, startPoint y: 123, endPoint x: 256, endPoint y: 138, distance: 17.4
click at [264, 125] on div "+ Filter Columns" at bounding box center [619, 111] width 906 height 42
click at [238, 156] on input "text" at bounding box center [541, 153] width 761 height 24
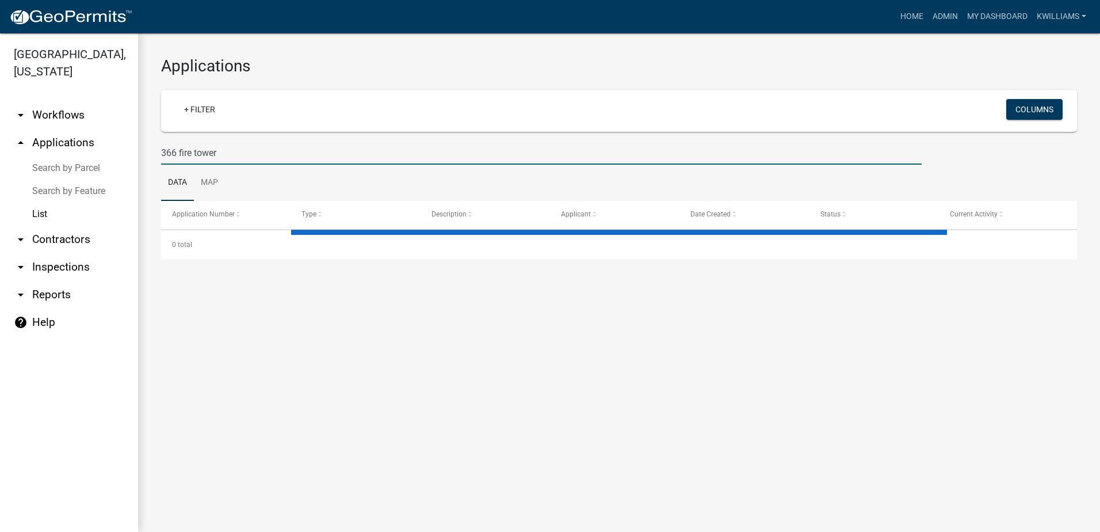
type input "366 fire tower"
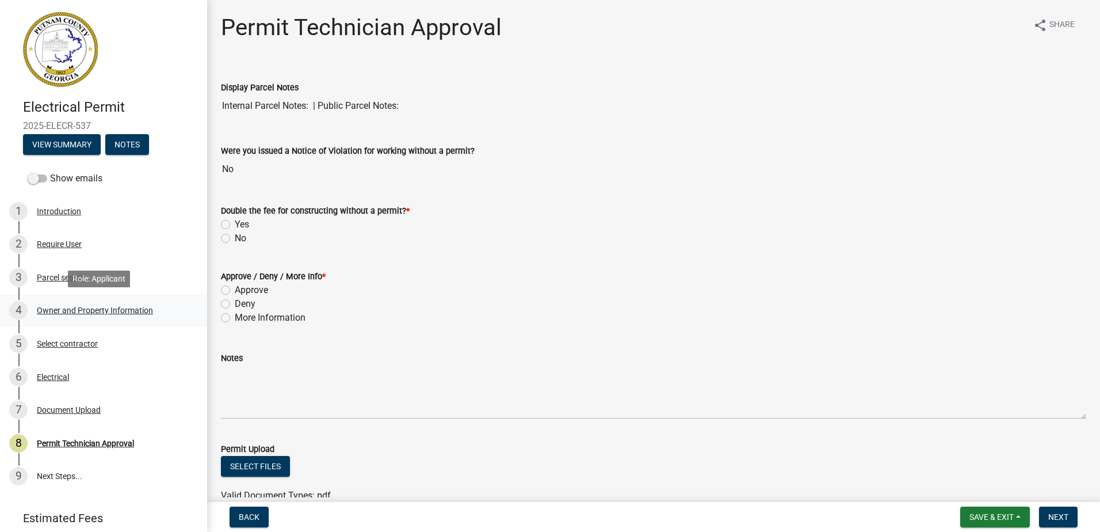
click at [59, 311] on div "Owner and Property Information" at bounding box center [95, 310] width 116 height 8
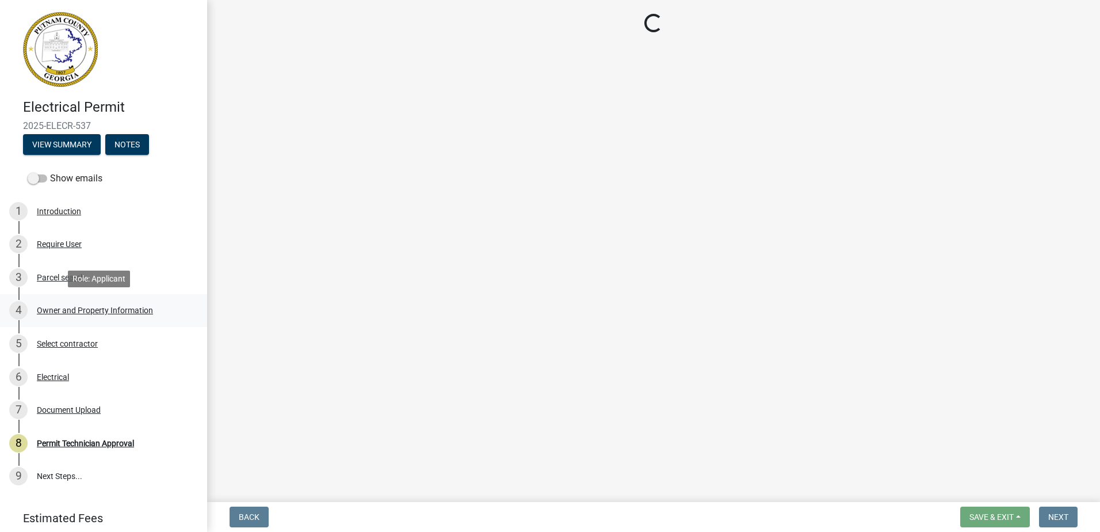
select select "af4fa47c-8bb5-4ba0-9393-e9f4e4358ca2"
select select "83394b22-4a11-496c-8e5c-75ade2e72faf"
select select "ece5c1a9-df30-4702-9587-5deee23533b7"
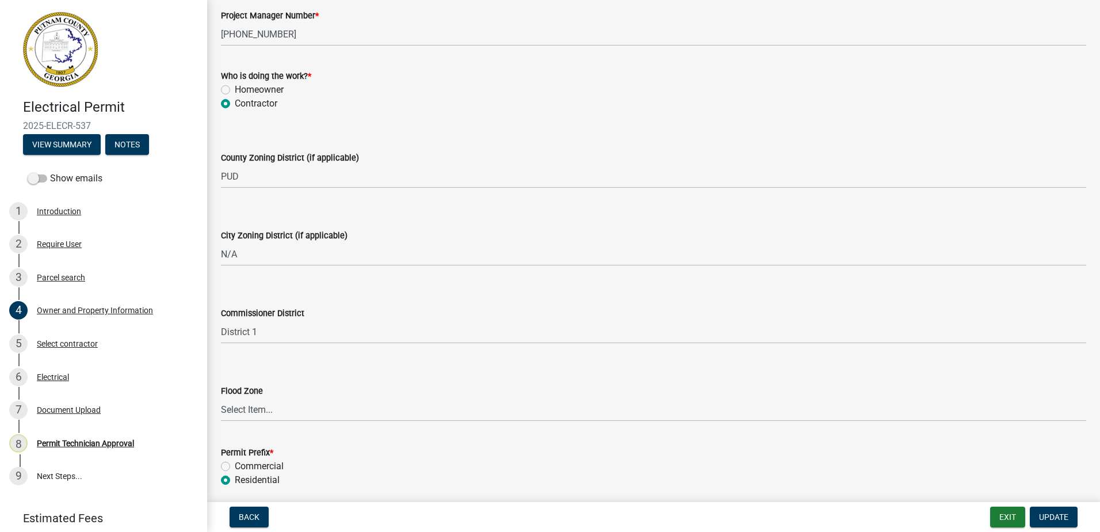
scroll to position [2001, 0]
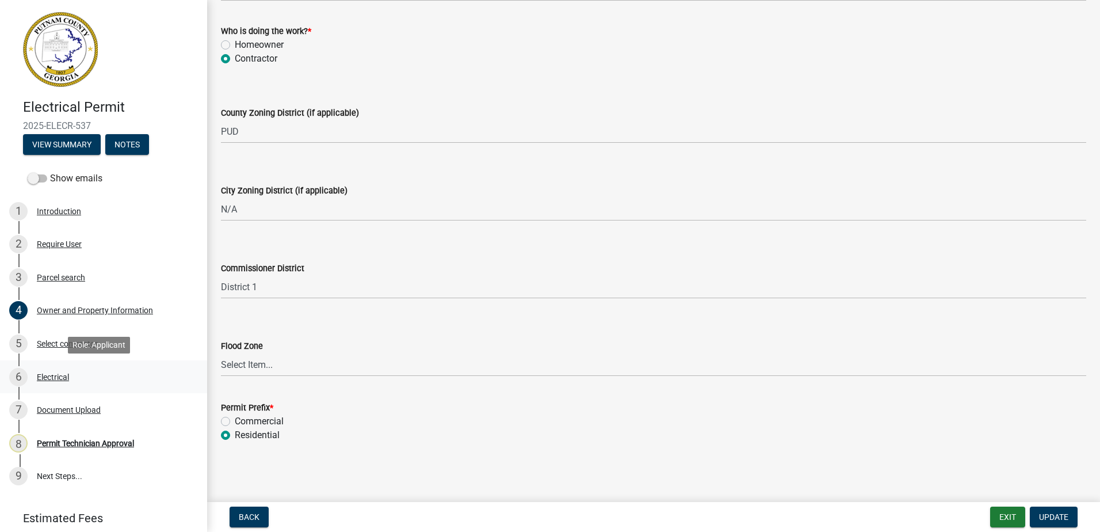
click at [49, 383] on div "6 Electrical" at bounding box center [99, 377] width 180 height 18
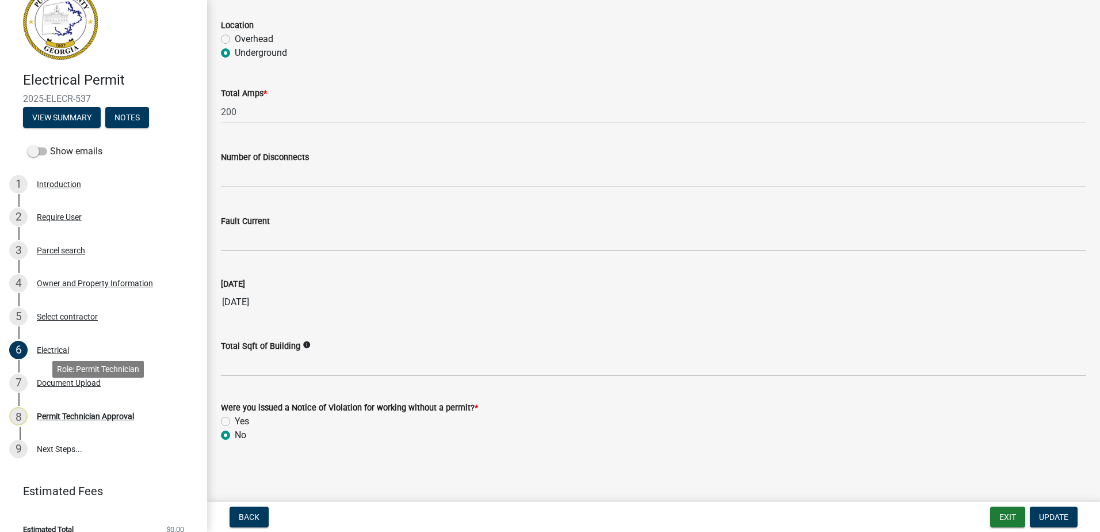
scroll to position [42, 0]
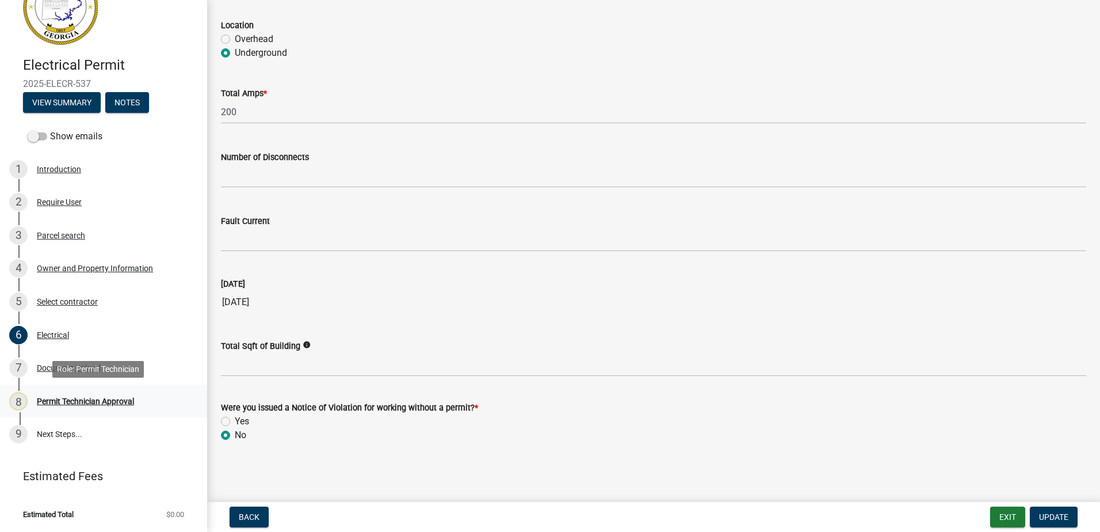
click at [64, 393] on div "8 Permit Technician Approval" at bounding box center [99, 401] width 180 height 18
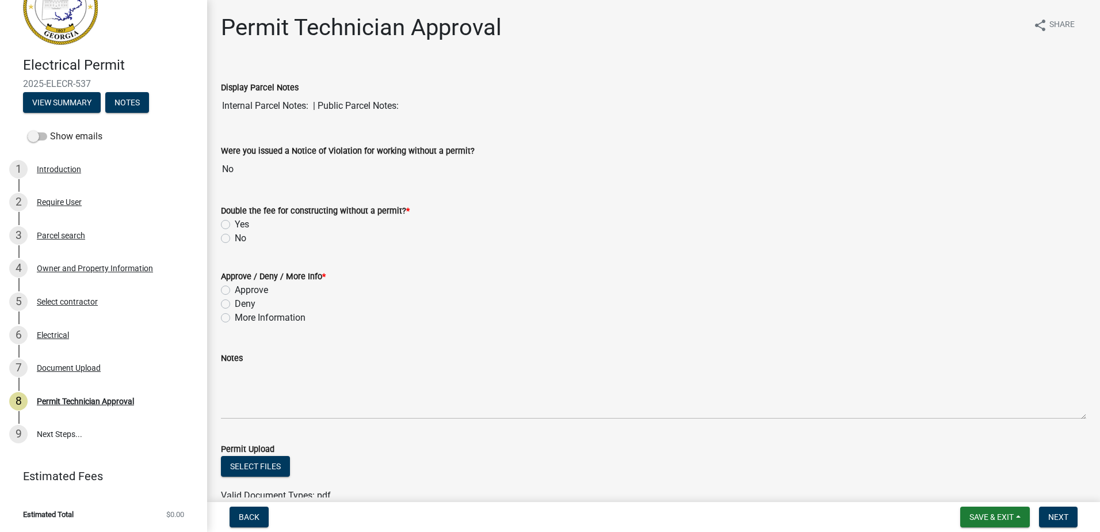
click at [235, 288] on label "Approve" at bounding box center [251, 290] width 33 height 14
click at [235, 288] on input "Approve" at bounding box center [238, 286] width 7 height 7
radio input "true"
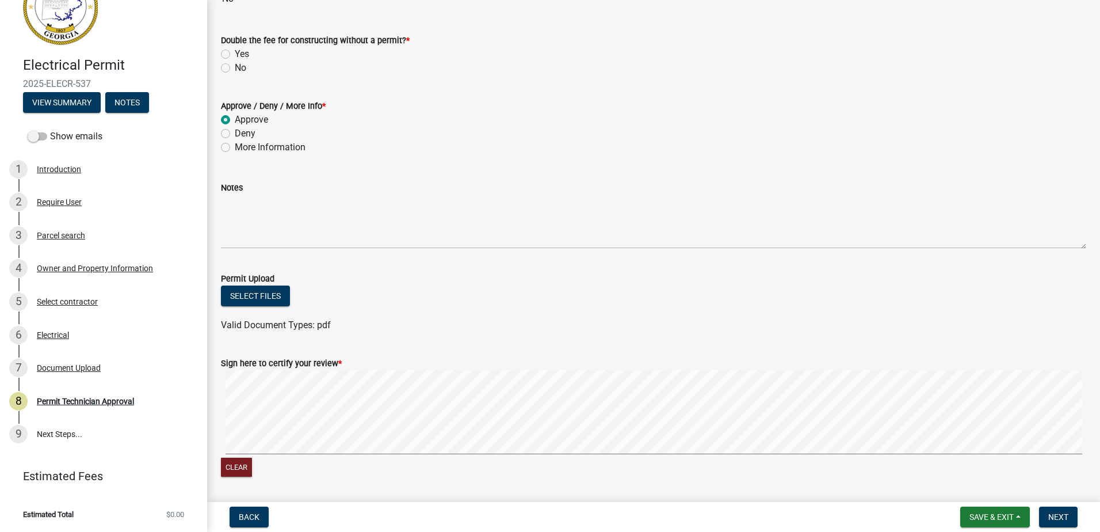
scroll to position [208, 0]
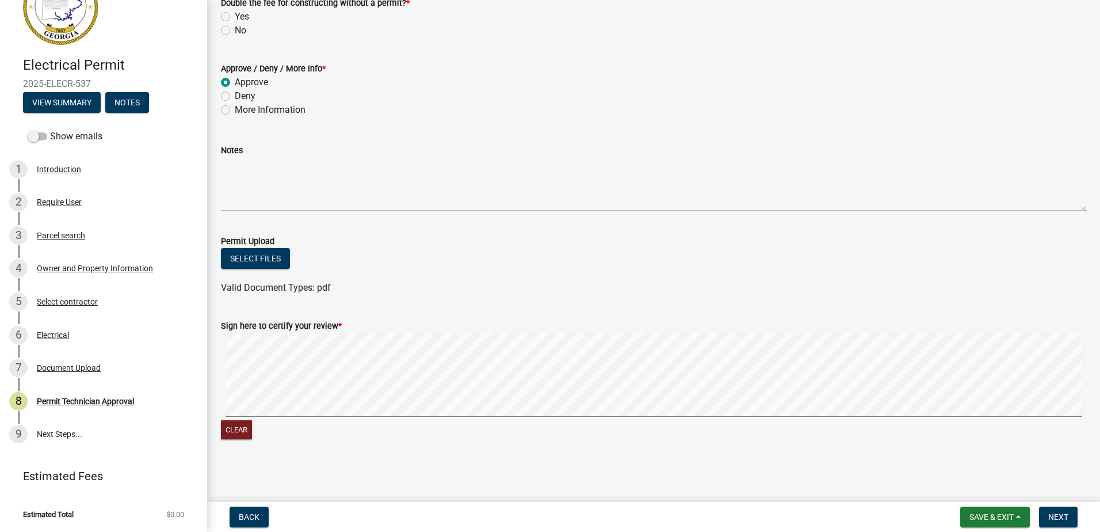
click at [283, 379] on div "Sign here to certify your review * Clear" at bounding box center [653, 373] width 883 height 137
click at [540, 278] on wm-data-entity-input-list "Display Parcel Notes Internal Parcel Notes: | Public Parcel Notes: Were you iss…" at bounding box center [653, 155] width 865 height 596
click at [1063, 512] on span "Next" at bounding box center [1058, 516] width 20 height 9
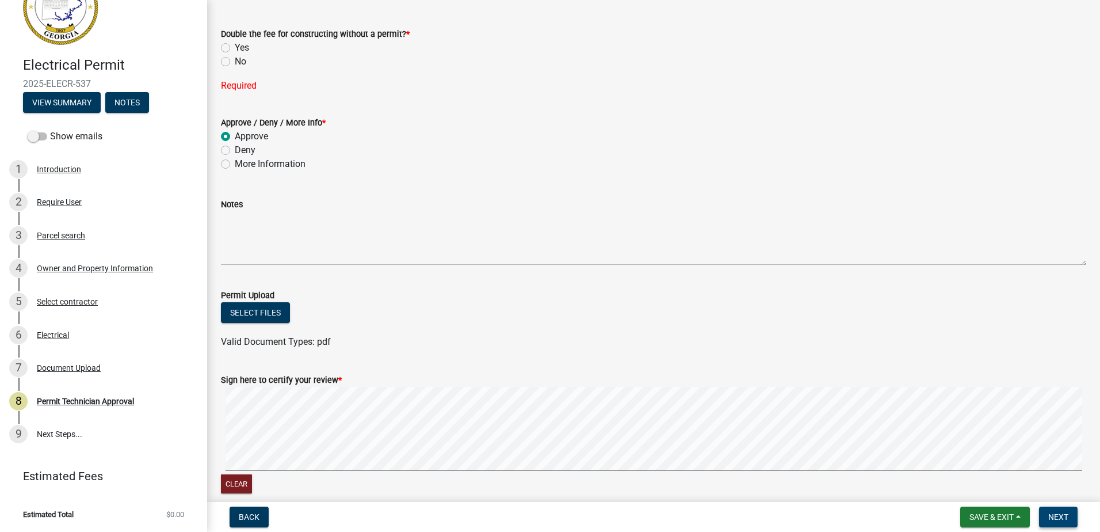
scroll to position [150, 0]
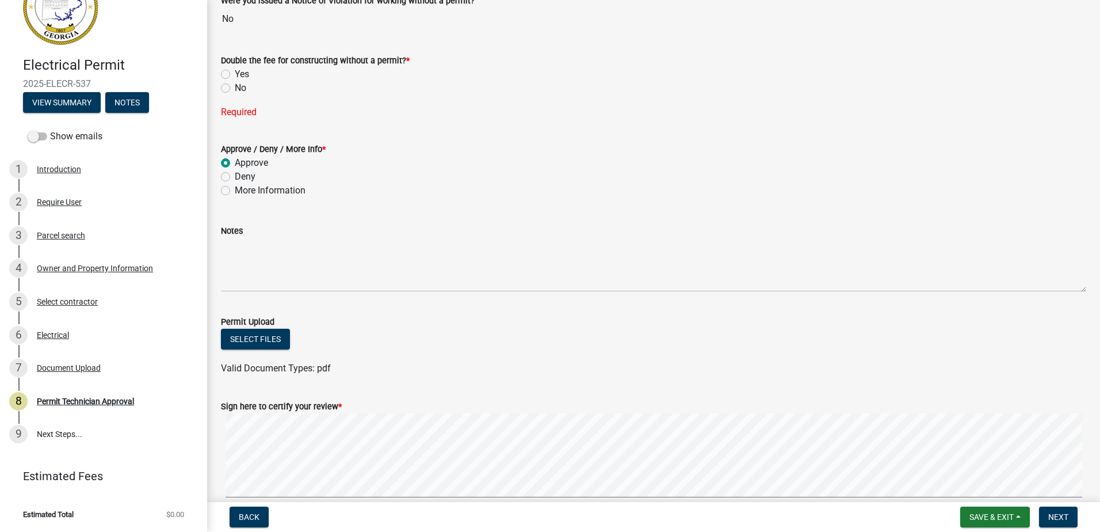
drag, startPoint x: 227, startPoint y: 85, endPoint x: 237, endPoint y: 88, distance: 10.4
click at [235, 85] on label "No" at bounding box center [241, 88] width 12 height 14
click at [235, 85] on input "No" at bounding box center [238, 84] width 7 height 7
radio input "true"
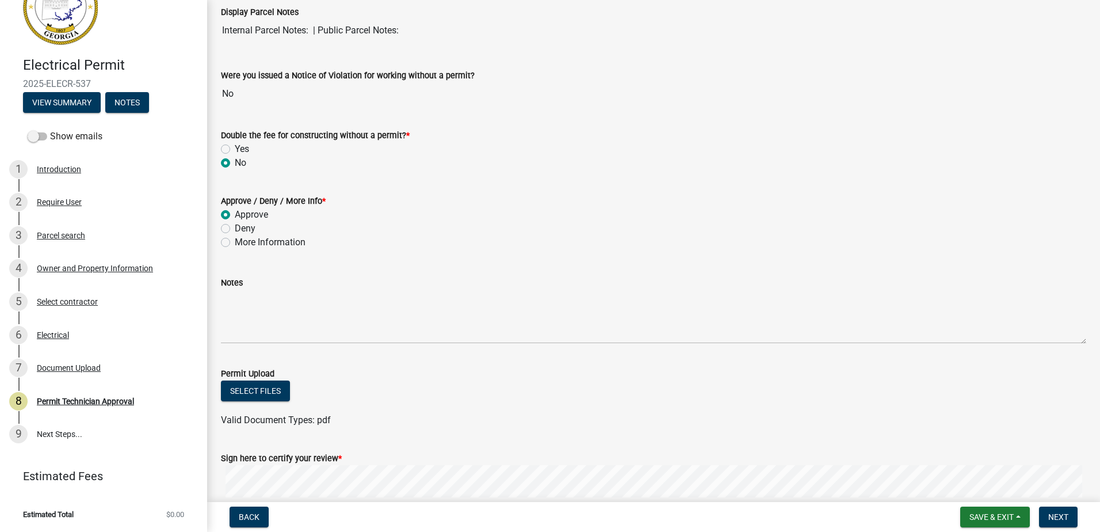
scroll to position [0, 0]
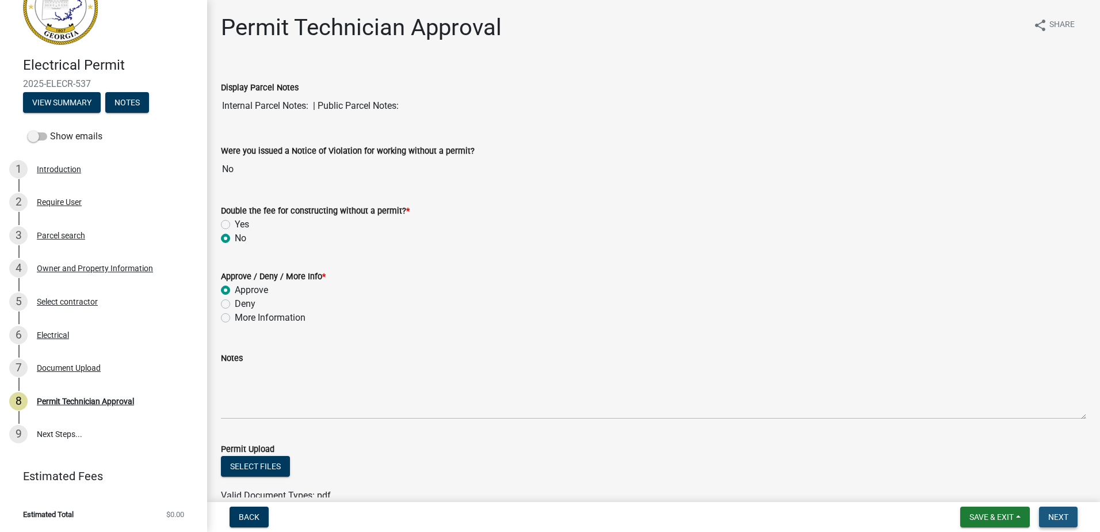
click at [1053, 514] on span "Next" at bounding box center [1058, 516] width 20 height 9
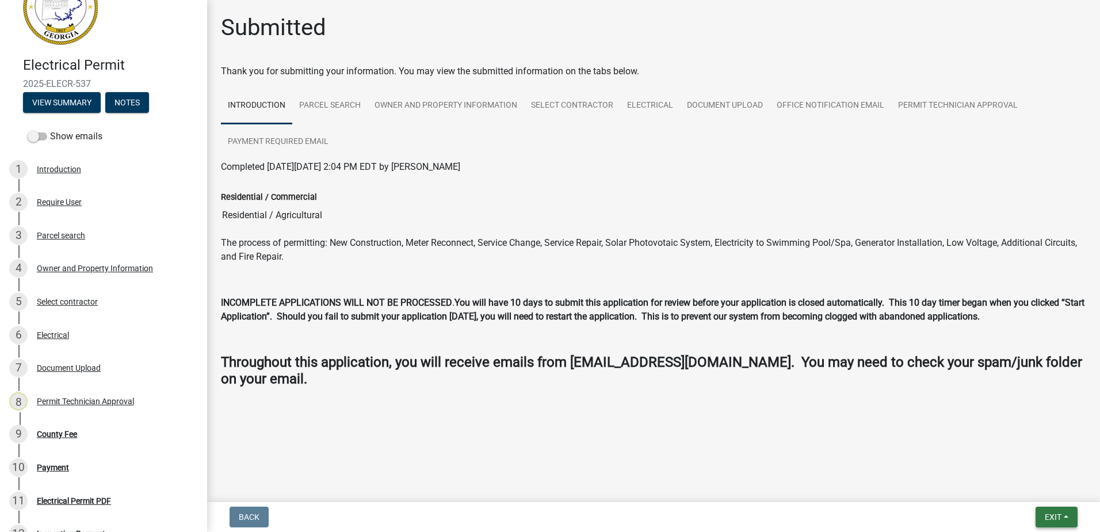
click at [1062, 521] on button "Exit" at bounding box center [1057, 516] width 42 height 21
click at [1047, 499] on button "Save & Exit" at bounding box center [1032, 487] width 92 height 28
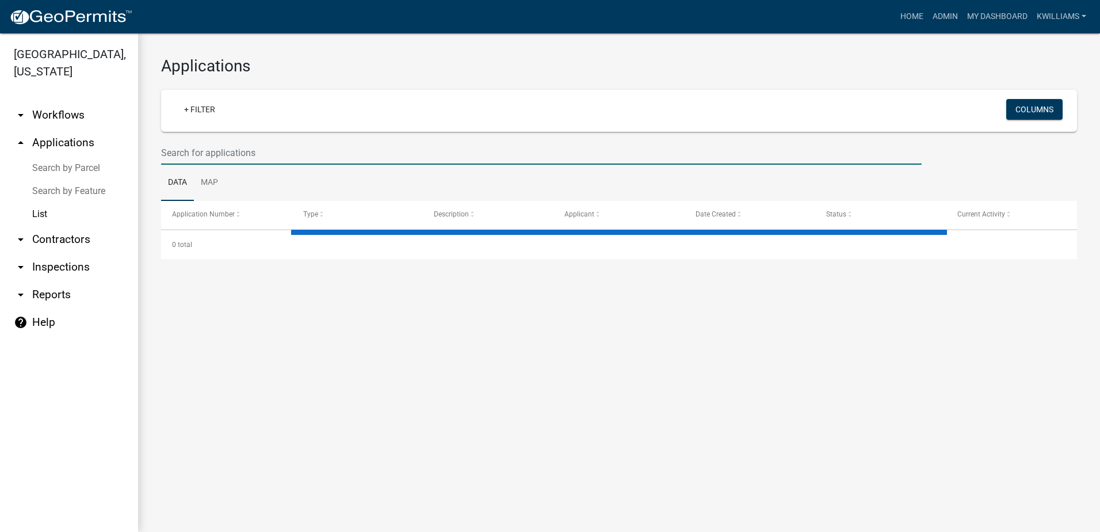
click at [209, 149] on input "text" at bounding box center [541, 153] width 761 height 24
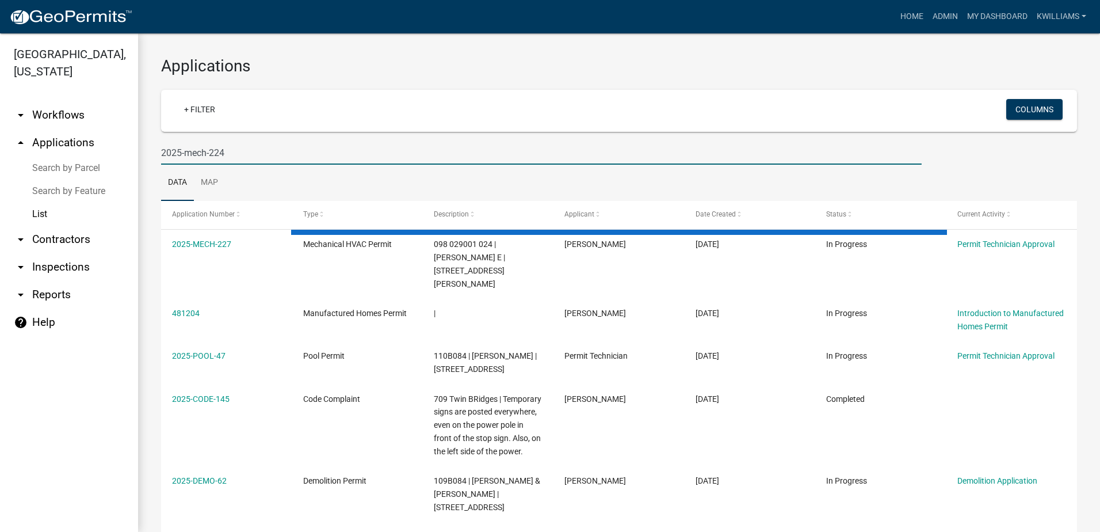
type input "2025-mech-224"
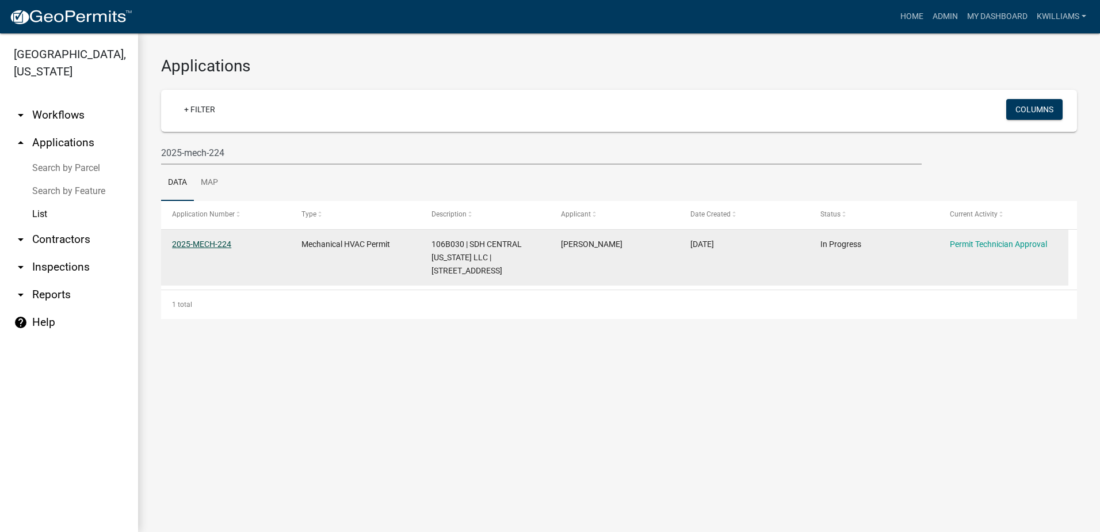
click at [226, 239] on link "2025-MECH-224" at bounding box center [201, 243] width 59 height 9
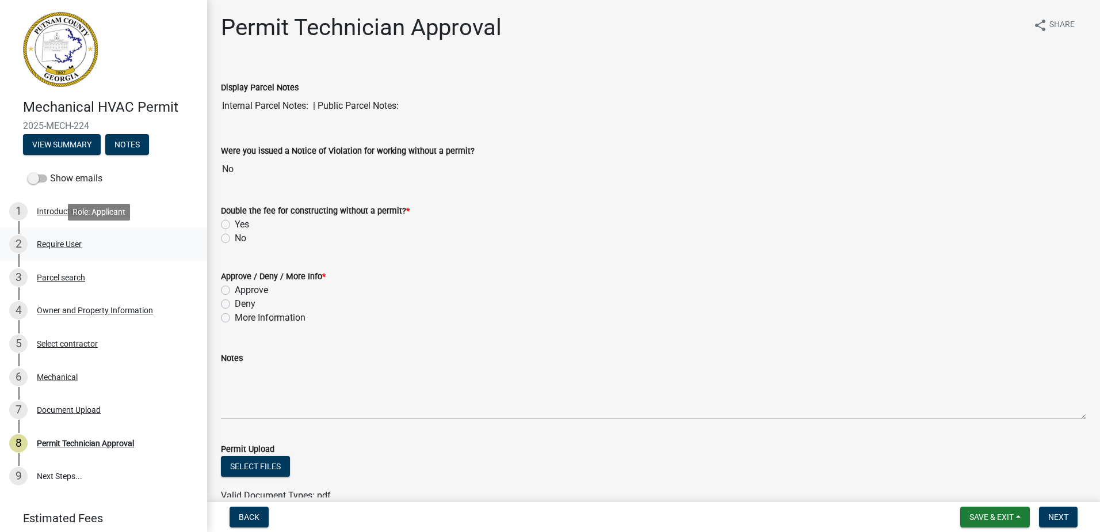
drag, startPoint x: 64, startPoint y: 246, endPoint x: 59, endPoint y: 251, distance: 6.5
click at [59, 250] on div "2 Require User" at bounding box center [99, 244] width 180 height 18
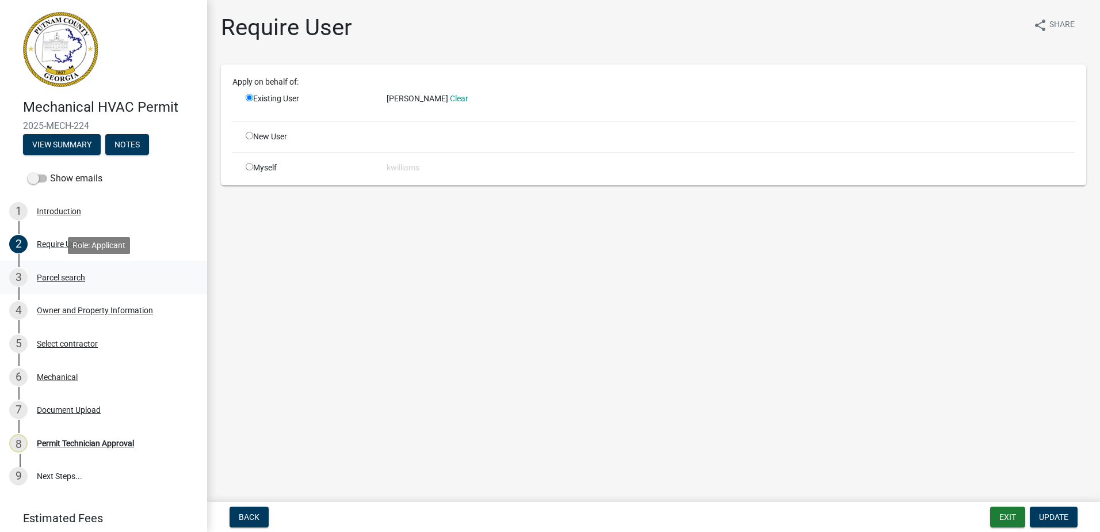
drag, startPoint x: 59, startPoint y: 251, endPoint x: 50, endPoint y: 279, distance: 29.7
click at [50, 279] on div "Parcel search" at bounding box center [61, 277] width 48 height 8
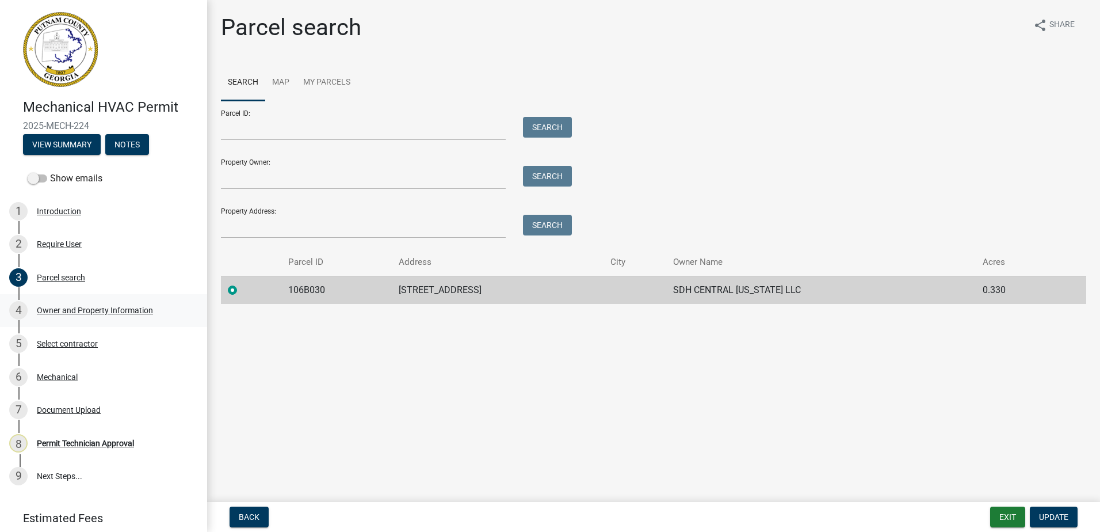
click at [120, 312] on div "Owner and Property Information" at bounding box center [95, 310] width 116 height 8
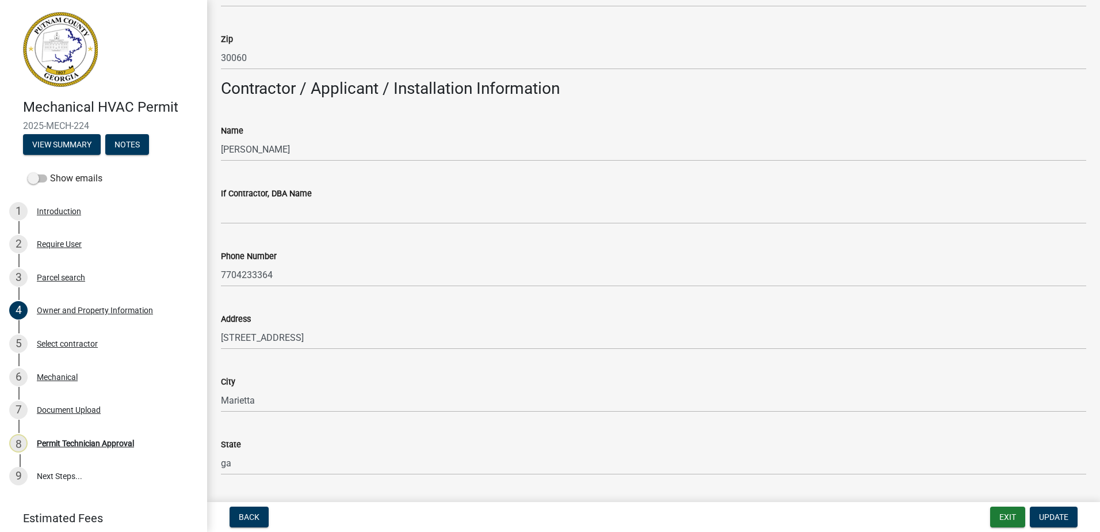
scroll to position [978, 0]
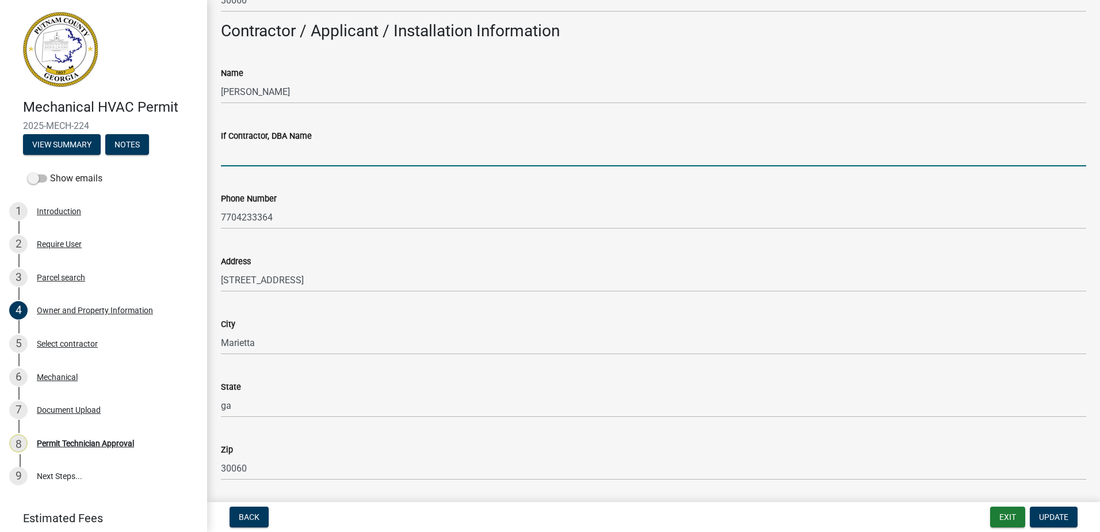
click at [274, 156] on input "If Contractor, DBA Name" at bounding box center [653, 155] width 865 height 24
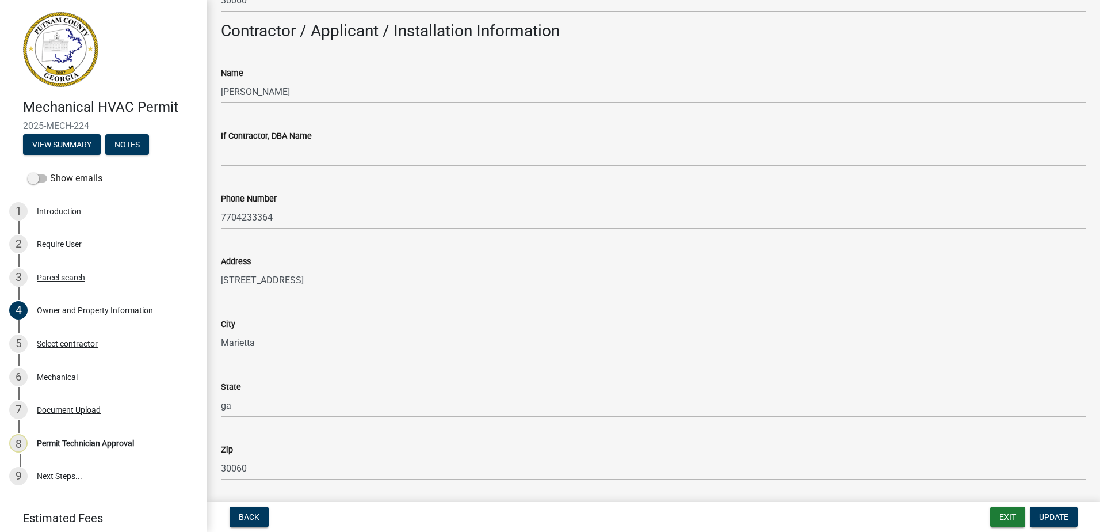
drag, startPoint x: 504, startPoint y: 328, endPoint x: 486, endPoint y: 334, distance: 18.7
click at [501, 325] on div "City" at bounding box center [653, 324] width 865 height 14
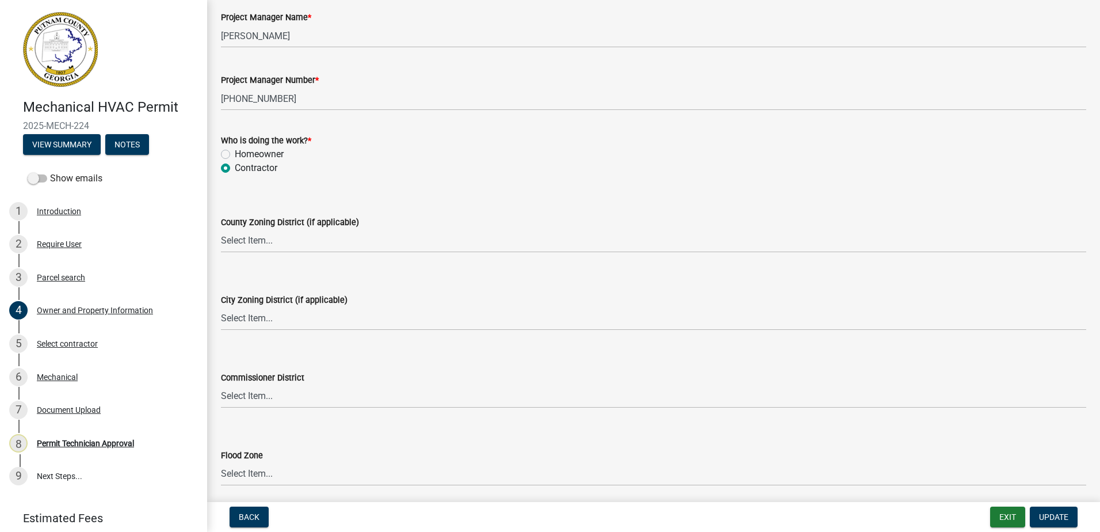
scroll to position [1899, 0]
click at [235, 243] on select "Select Item... AG-1 R-1R R-1 R-2 MHP RM-1 RM-3 C-1 C-2 I-M PUD N/A" at bounding box center [653, 240] width 865 height 24
click at [221, 228] on select "Select Item... AG-1 R-1R R-1 R-2 MHP RM-1 RM-3 C-1 C-2 I-M PUD N/A" at bounding box center [653, 240] width 865 height 24
select select "af4fa47c-8bb5-4ba0-9393-e9f4e4358ca2"
click at [250, 314] on select "Select Item... A-1 A-2 R-1 R-2 R-3 R-4 MHP C-1 C-2 I-1 I-2 DB FH H-P N/A" at bounding box center [653, 318] width 865 height 24
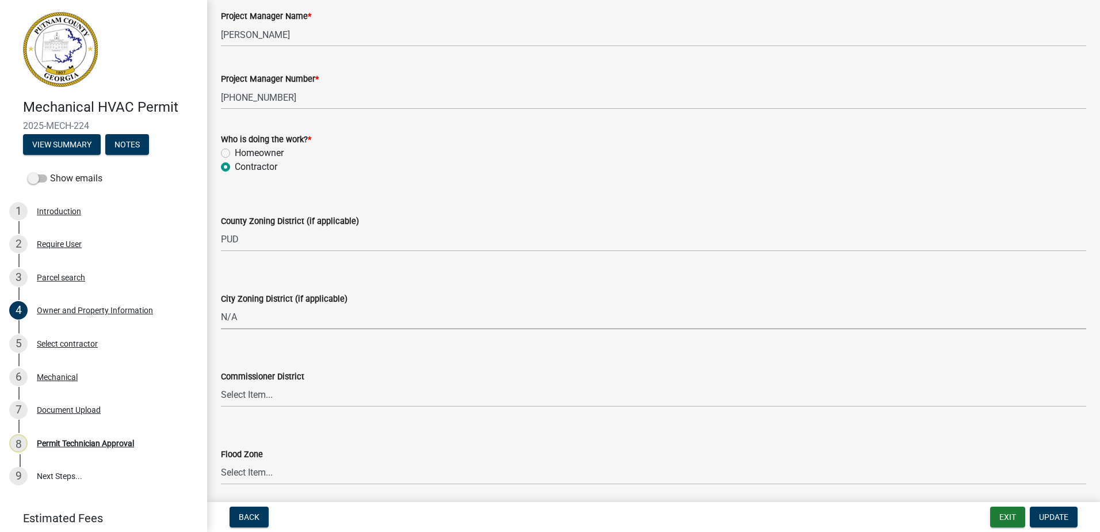
click at [221, 306] on select "Select Item... A-1 A-2 R-1 R-2 R-3 R-4 MHP C-1 C-2 I-1 I-2 DB FH H-P N/A" at bounding box center [653, 318] width 865 height 24
select select "83394b22-4a11-496c-8e5c-75ade2e72faf"
click at [242, 398] on select "Select Item... District 1 District 2 District 3 District 4" at bounding box center [653, 395] width 865 height 24
click at [221, 383] on select "Select Item... District 1 District 2 District 3 District 4" at bounding box center [653, 395] width 865 height 24
select select "ece5c1a9-df30-4702-9587-5deee23533b7"
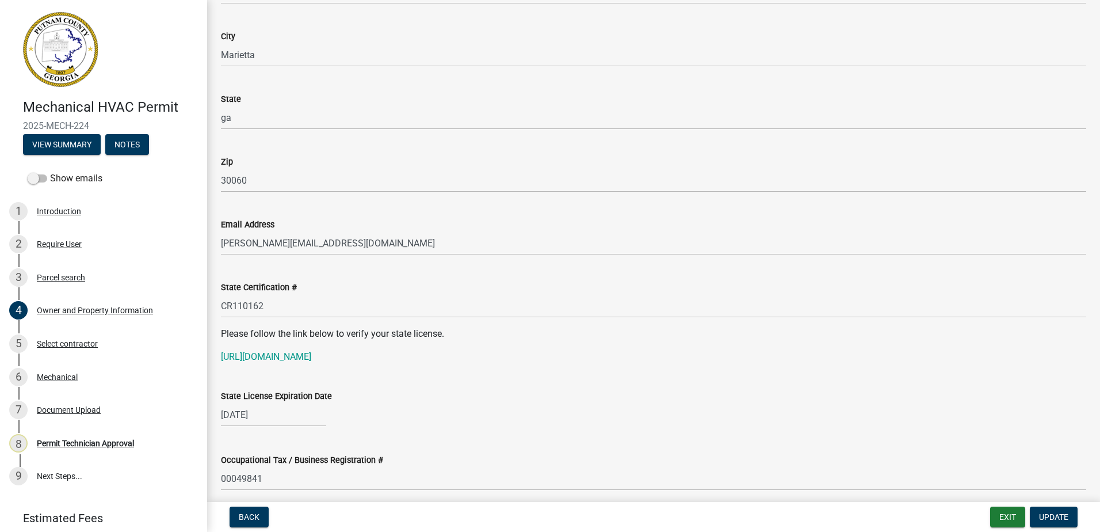
scroll to position [1496, 0]
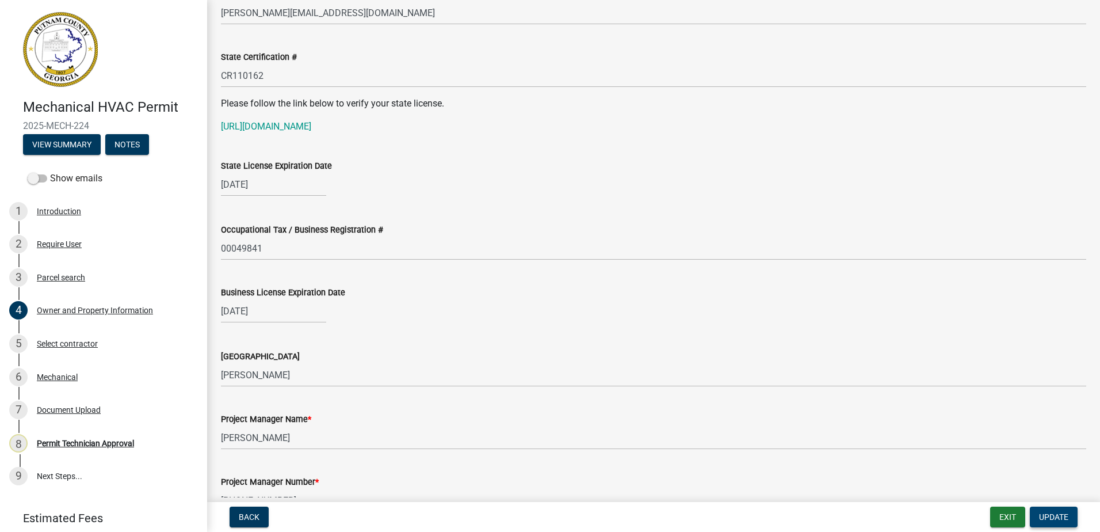
click at [1059, 524] on button "Update" at bounding box center [1054, 516] width 48 height 21
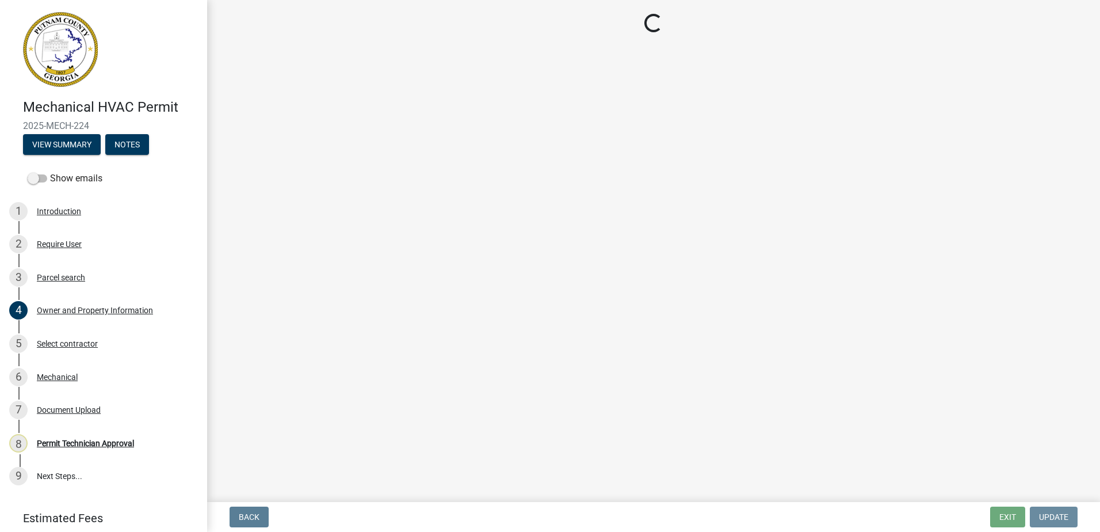
scroll to position [0, 0]
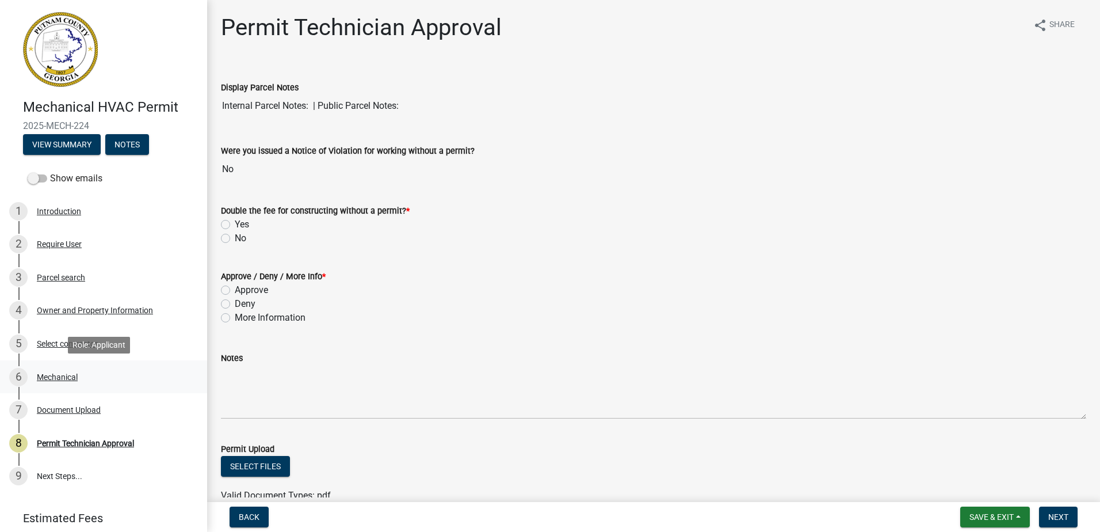
click at [48, 377] on div "Mechanical" at bounding box center [57, 377] width 41 height 8
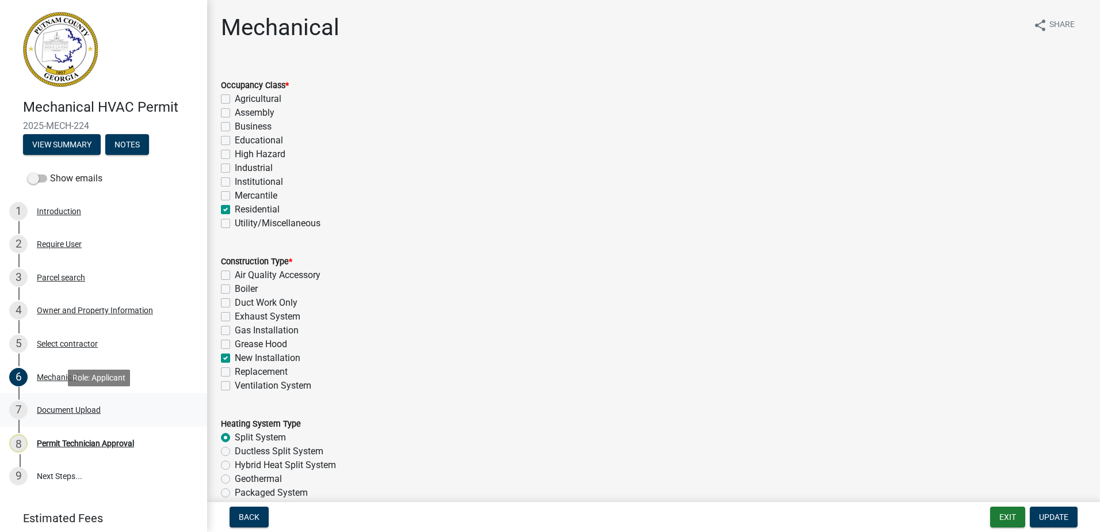
click at [51, 400] on link "7 Document Upload" at bounding box center [103, 409] width 207 height 33
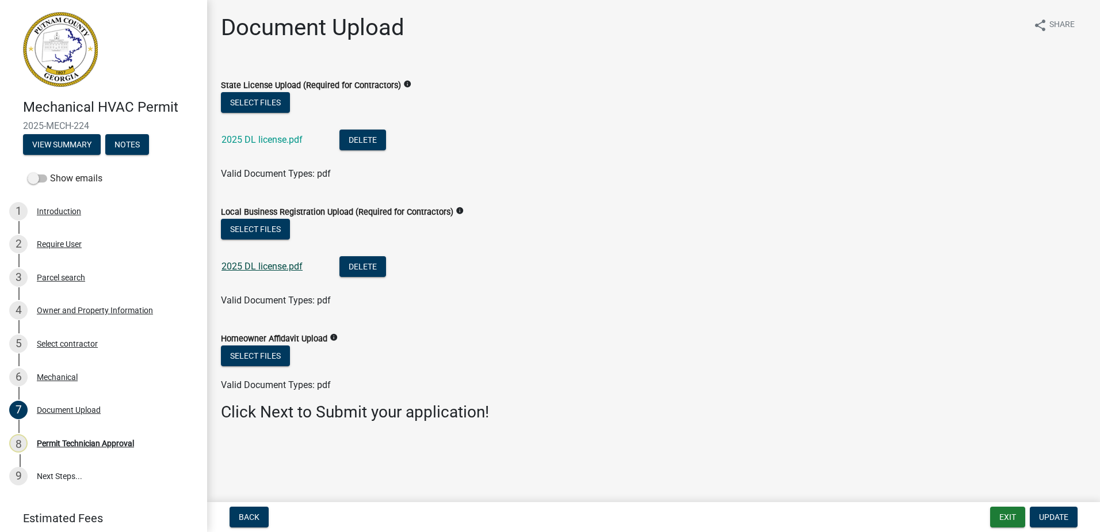
click at [237, 265] on link "2025 DL license.pdf" at bounding box center [262, 266] width 81 height 11
click at [56, 284] on div "3 Parcel search" at bounding box center [99, 277] width 180 height 18
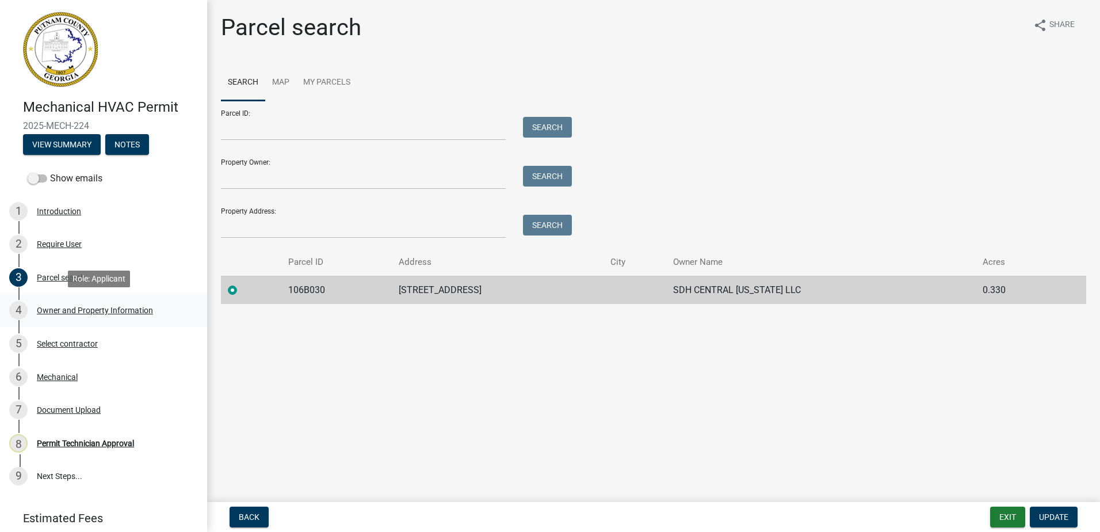
click at [73, 308] on div "Owner and Property Information" at bounding box center [95, 310] width 116 height 8
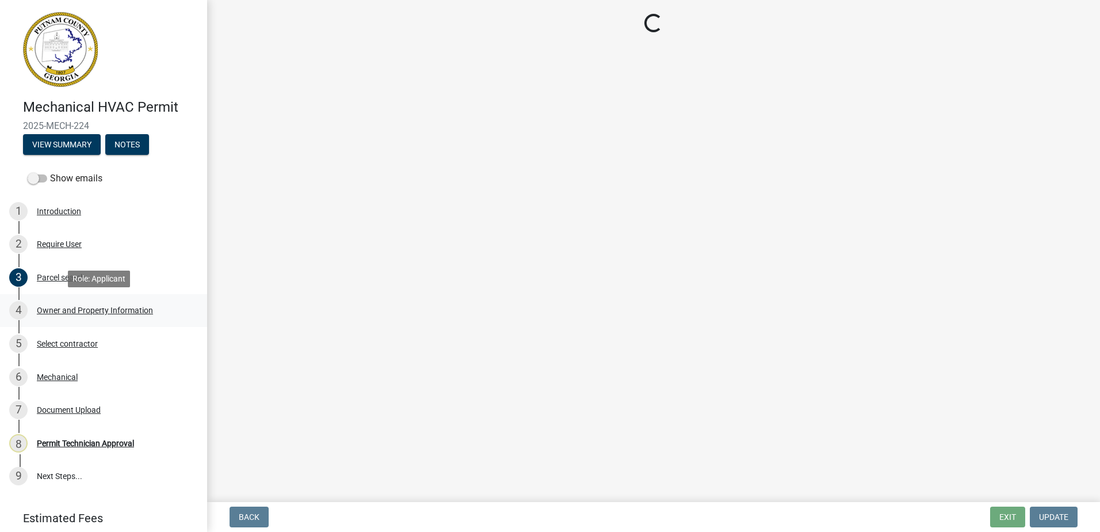
select select "af4fa47c-8bb5-4ba0-9393-e9f4e4358ca2"
select select "83394b22-4a11-496c-8e5c-75ade2e72faf"
select select "ece5c1a9-df30-4702-9587-5deee23533b7"
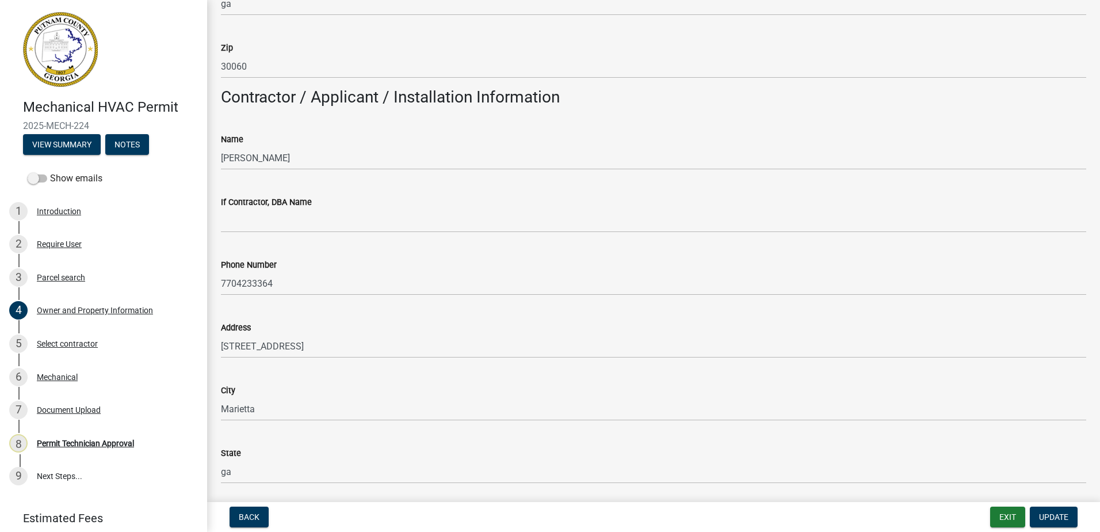
scroll to position [921, 0]
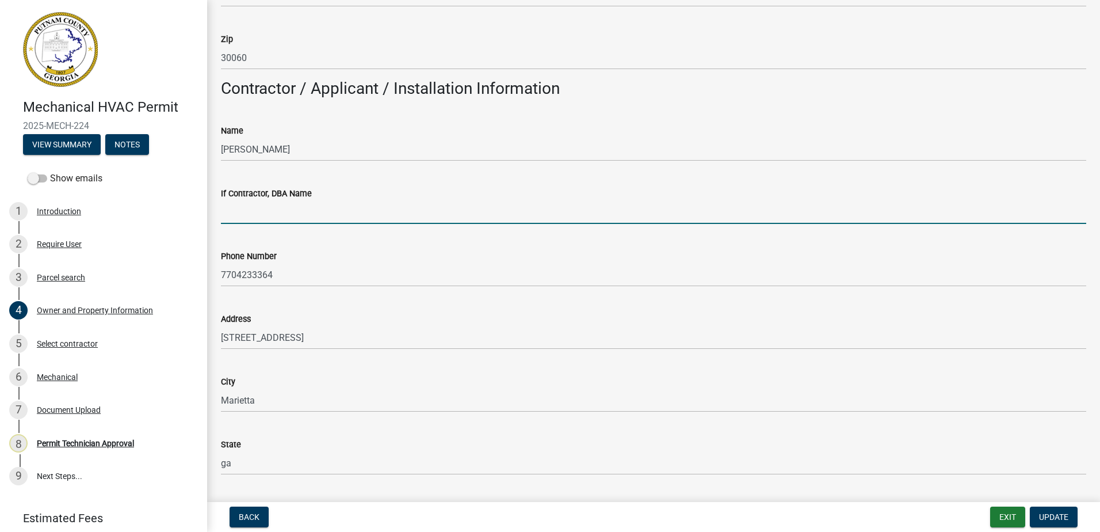
click at [255, 211] on input "If Contractor, DBA Name" at bounding box center [653, 212] width 865 height 24
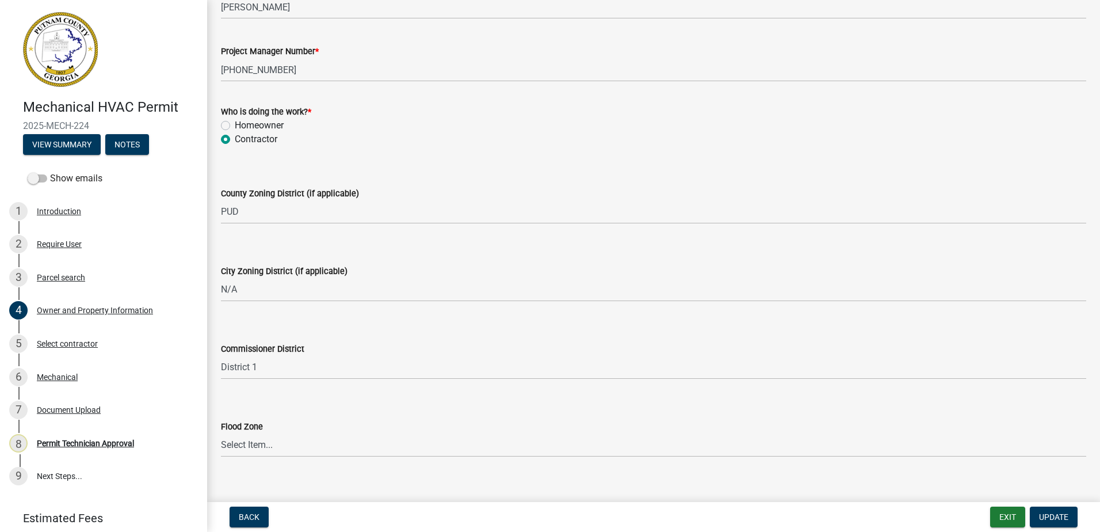
scroll to position [1942, 0]
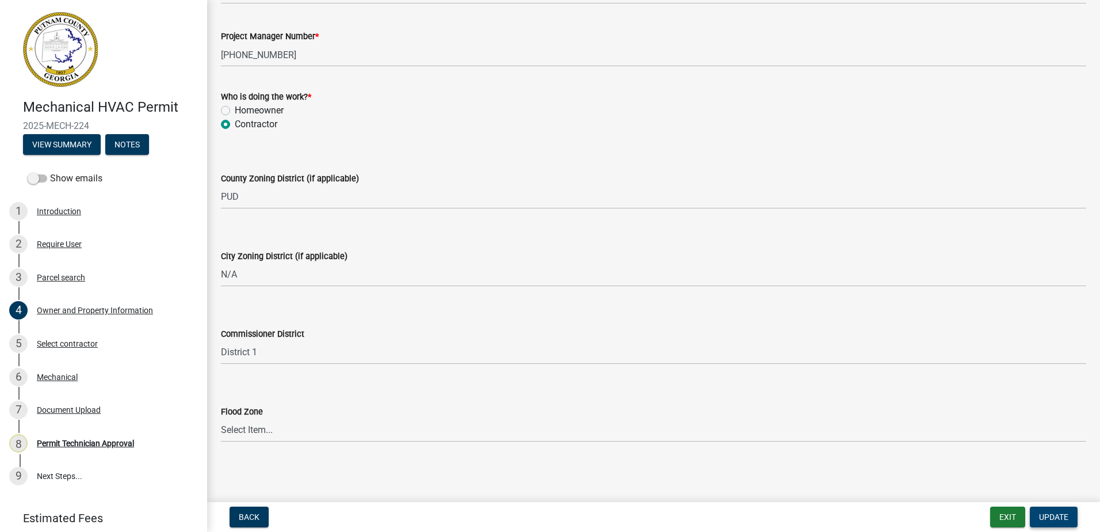
type input "D&L Heating and Air"
click at [1051, 517] on span "Update" at bounding box center [1053, 516] width 29 height 9
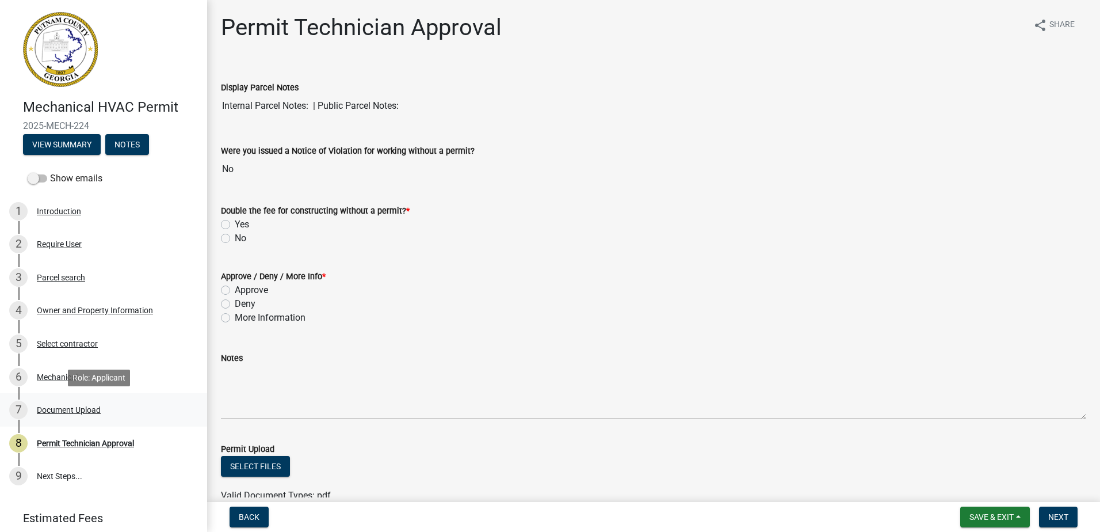
click at [59, 412] on div "Document Upload" at bounding box center [69, 410] width 64 height 8
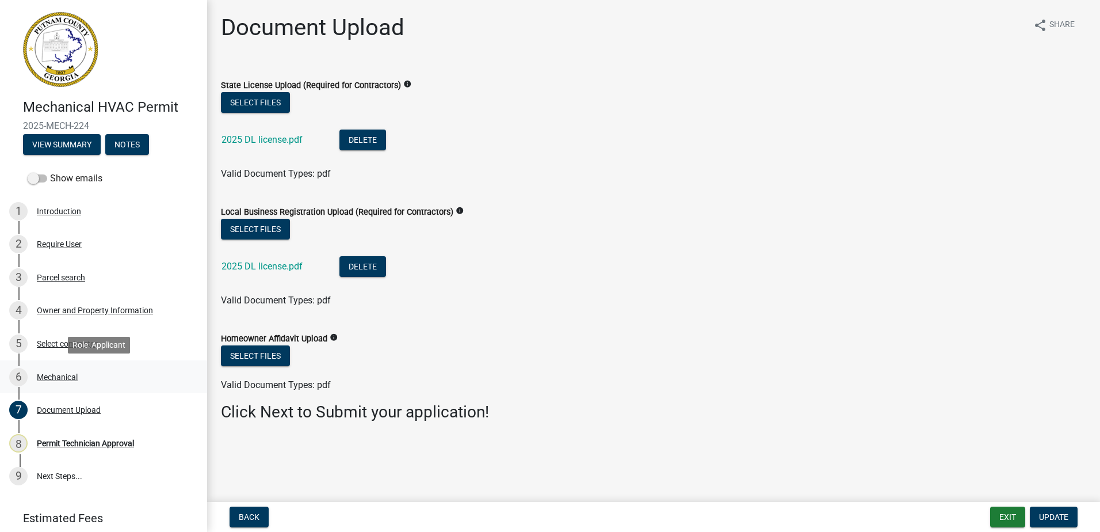
click at [61, 373] on div "Mechanical" at bounding box center [57, 377] width 41 height 8
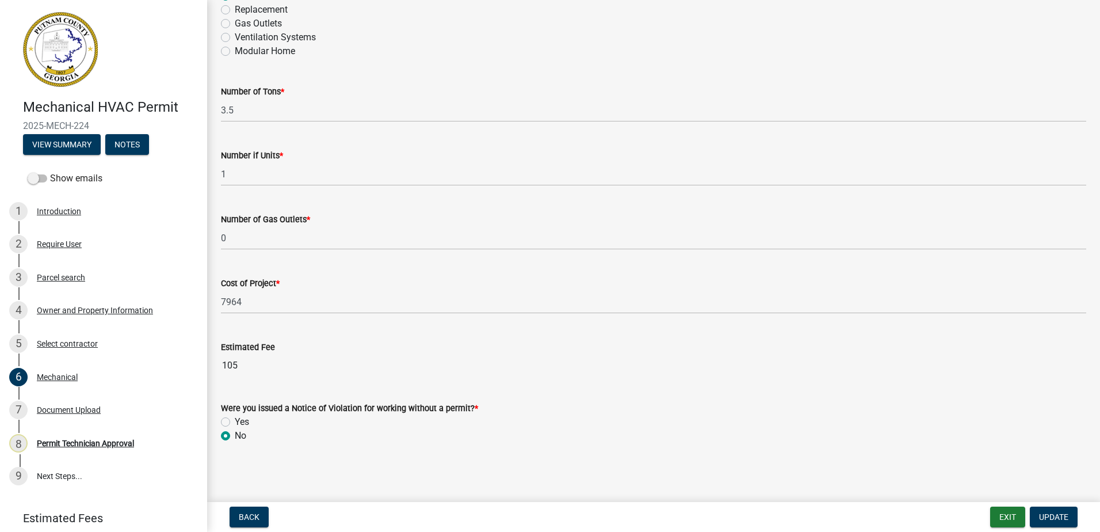
scroll to position [707, 0]
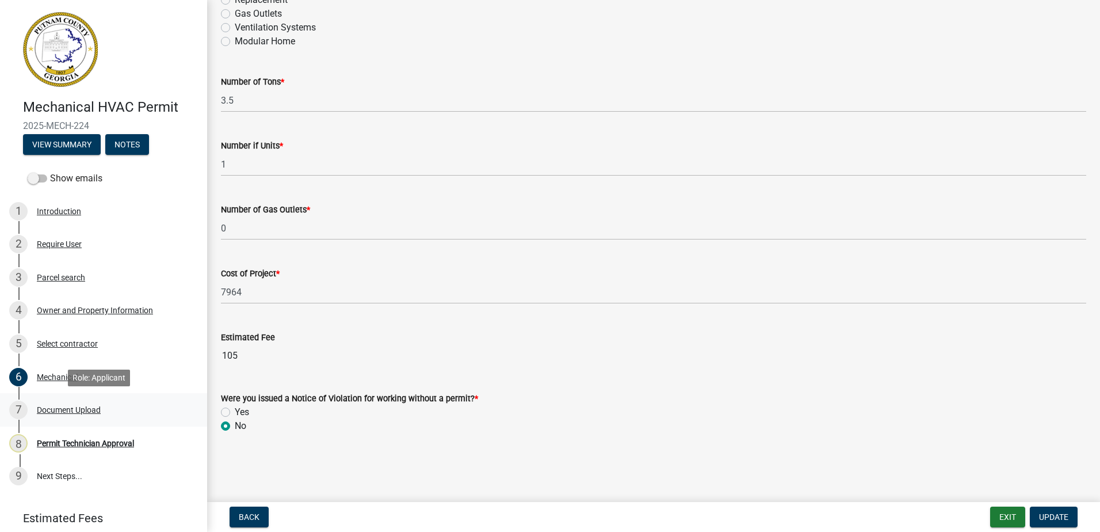
click at [49, 408] on div "Document Upload" at bounding box center [69, 410] width 64 height 8
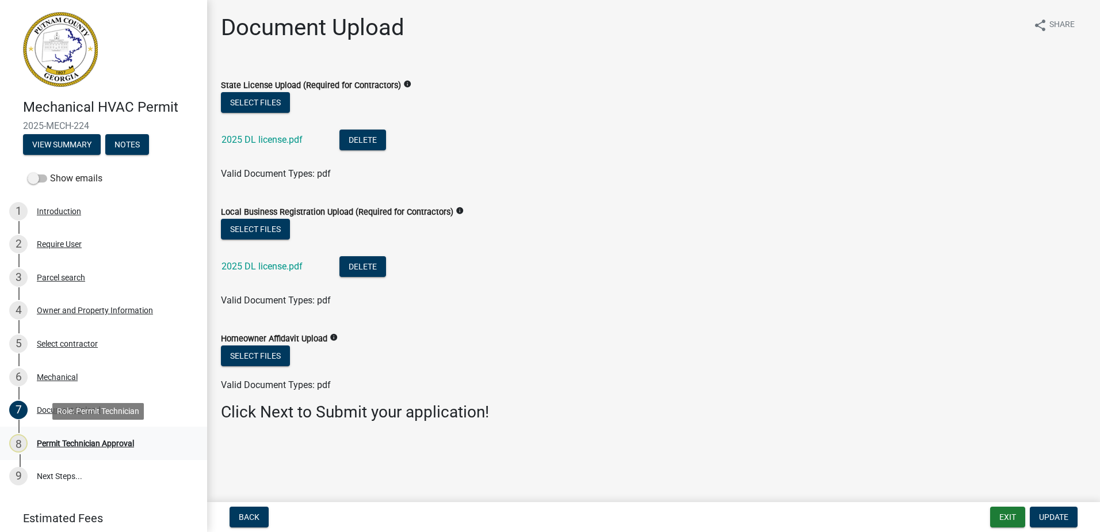
click at [74, 442] on div "Permit Technician Approval" at bounding box center [85, 443] width 97 height 8
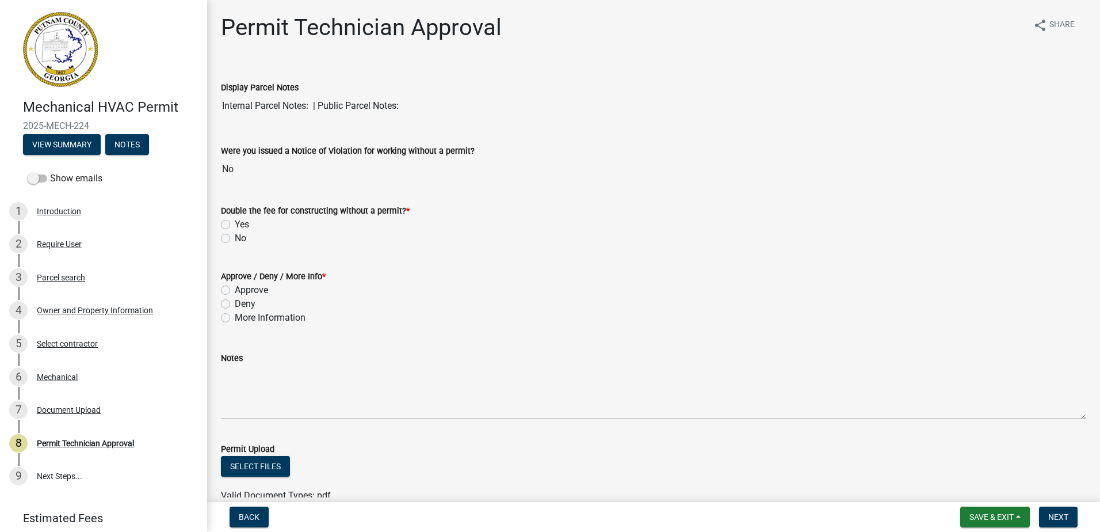
click at [235, 242] on label "No" at bounding box center [241, 238] width 12 height 14
click at [235, 239] on input "No" at bounding box center [238, 234] width 7 height 7
radio input "true"
click at [235, 292] on label "Approve" at bounding box center [251, 290] width 33 height 14
click at [235, 291] on input "Approve" at bounding box center [238, 286] width 7 height 7
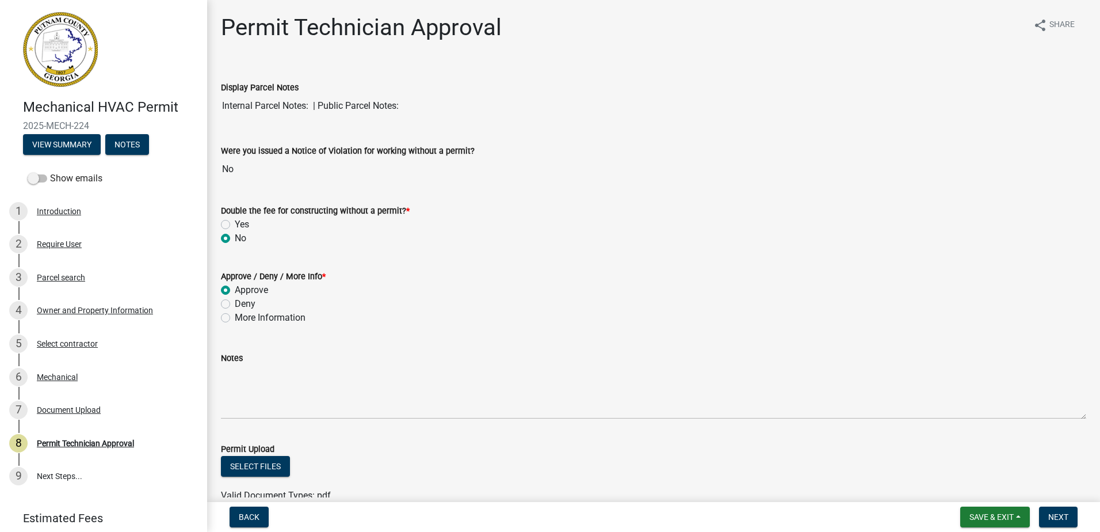
radio input "true"
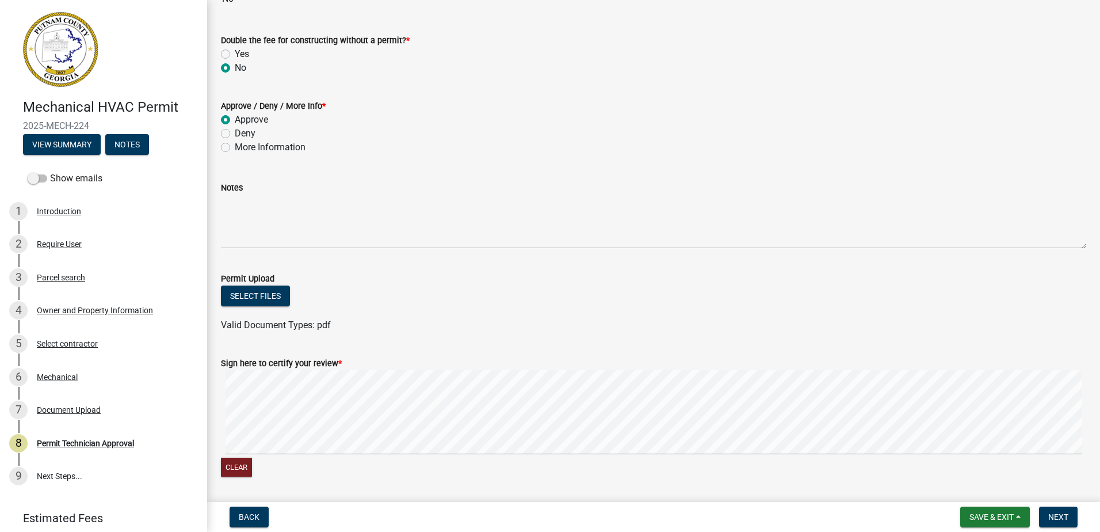
scroll to position [208, 0]
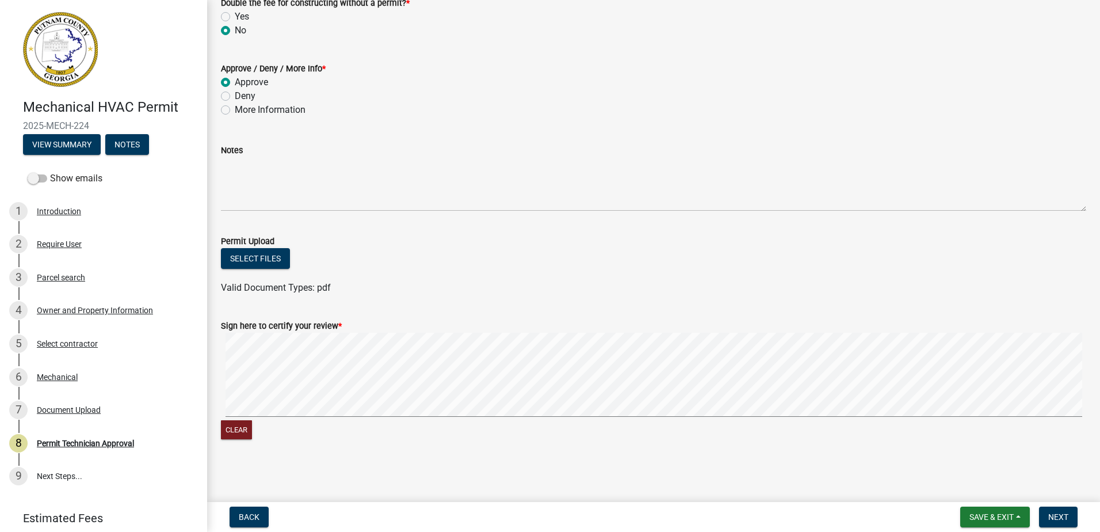
click at [445, 326] on form "Sign here to certify your review * Clear" at bounding box center [653, 373] width 865 height 137
click at [1049, 523] on button "Next" at bounding box center [1058, 516] width 39 height 21
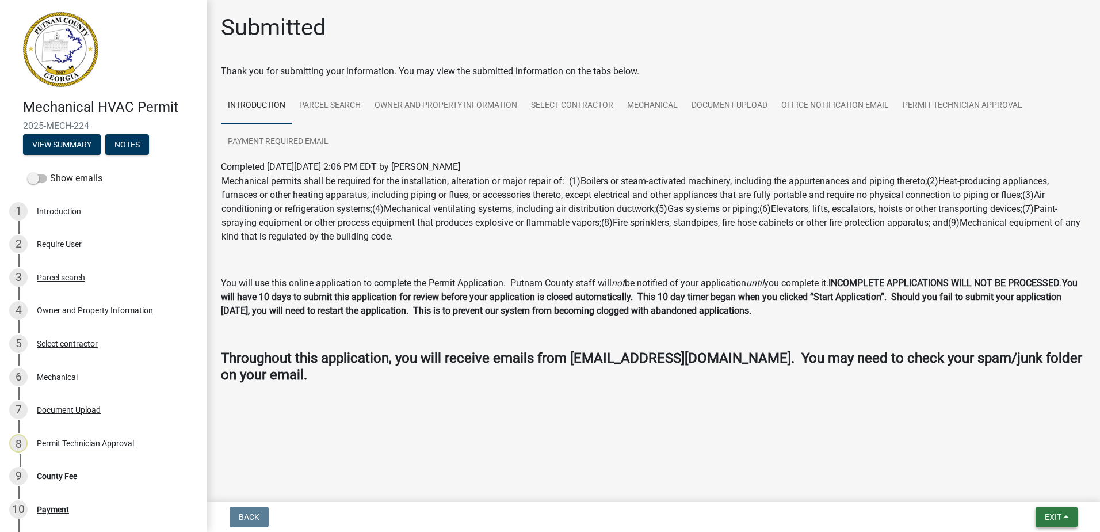
click at [1054, 517] on span "Exit" at bounding box center [1053, 516] width 17 height 9
click at [1044, 490] on button "Save & Exit" at bounding box center [1032, 487] width 92 height 28
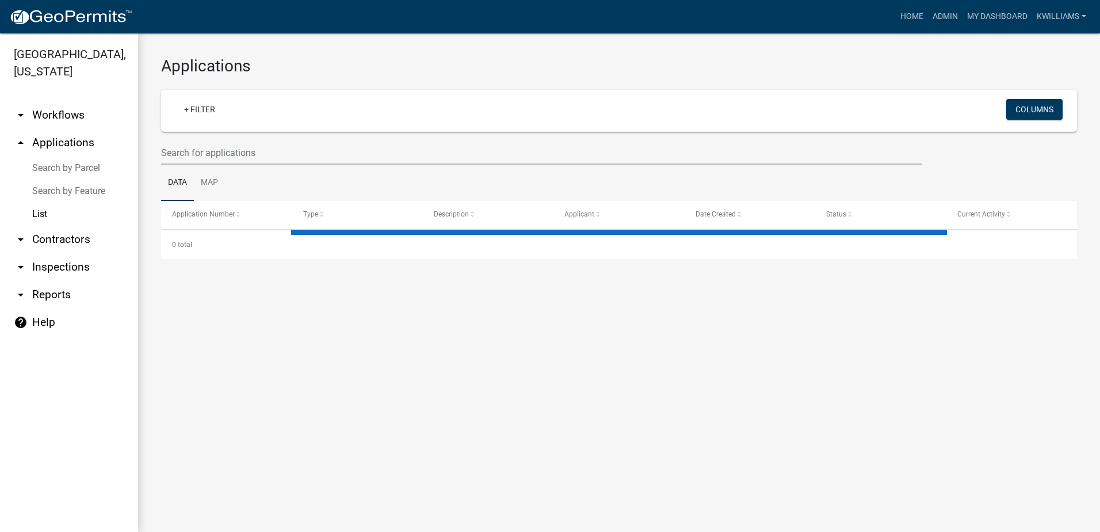
click at [227, 139] on wm-filter-builder "+ Filter Columns" at bounding box center [619, 127] width 916 height 75
click at [212, 151] on input "text" at bounding box center [541, 153] width 761 height 24
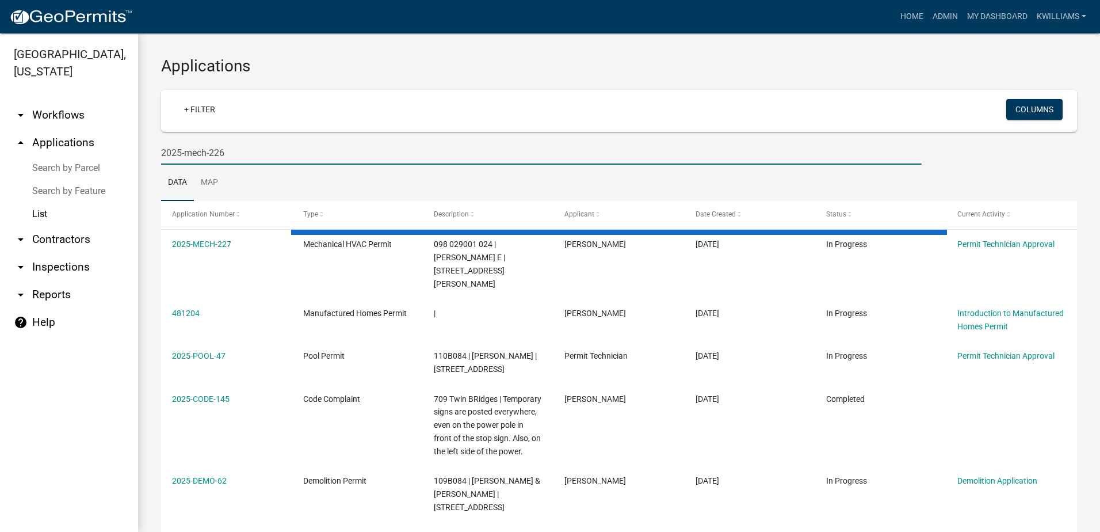
type input "2025-mech-226"
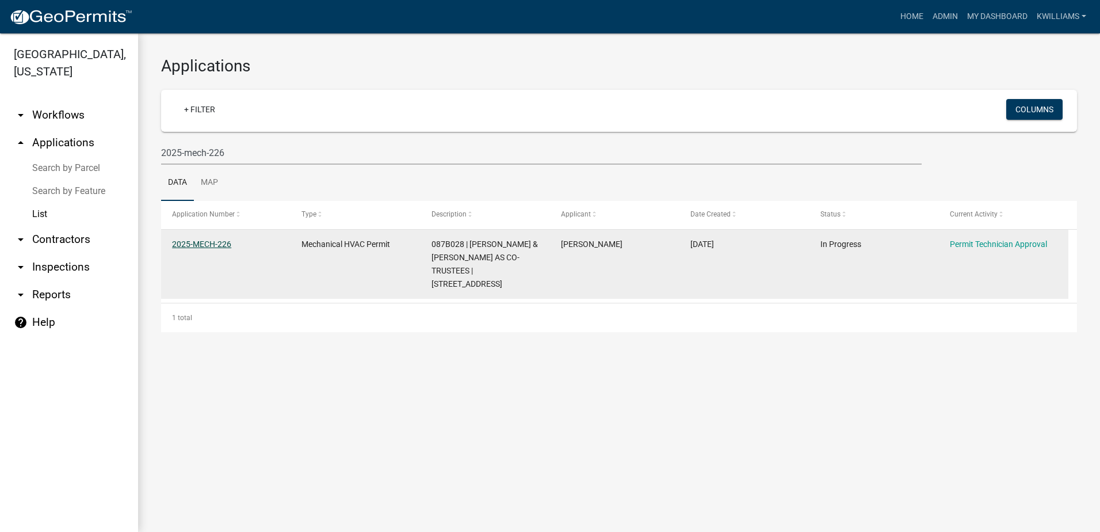
click at [224, 243] on link "2025-MECH-226" at bounding box center [201, 243] width 59 height 9
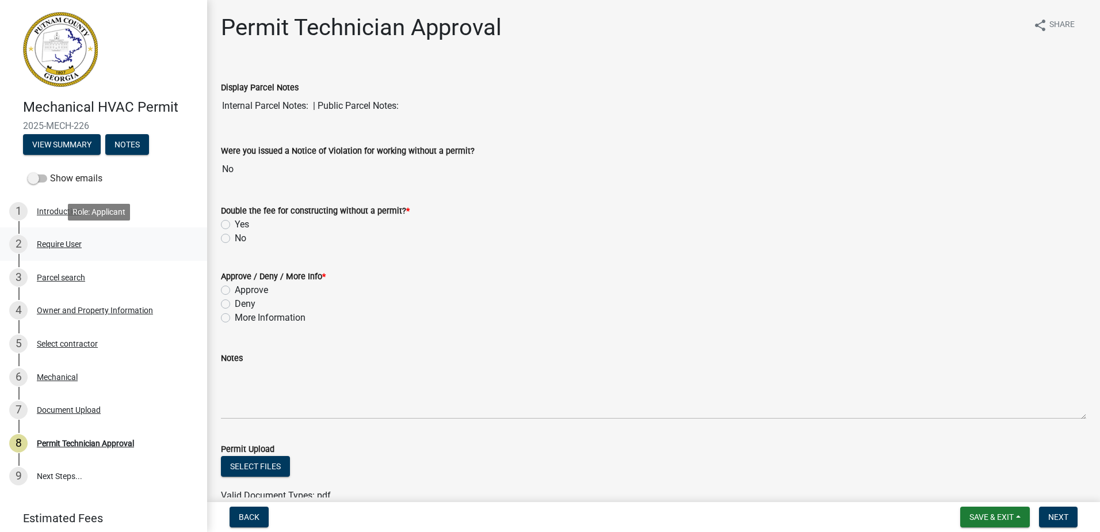
click at [71, 240] on div "Require User" at bounding box center [59, 244] width 45 height 8
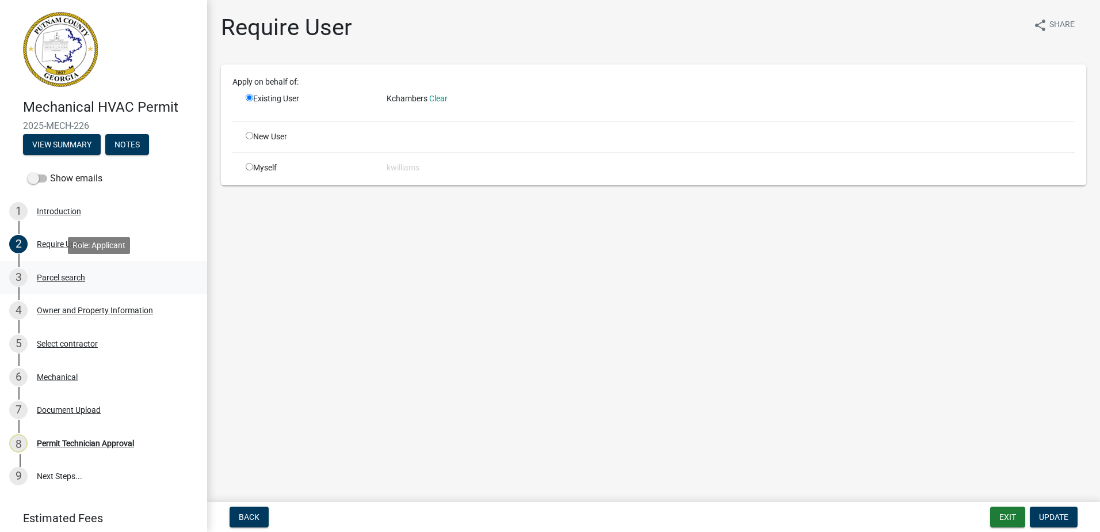
click at [75, 274] on div "Parcel search" at bounding box center [61, 277] width 48 height 8
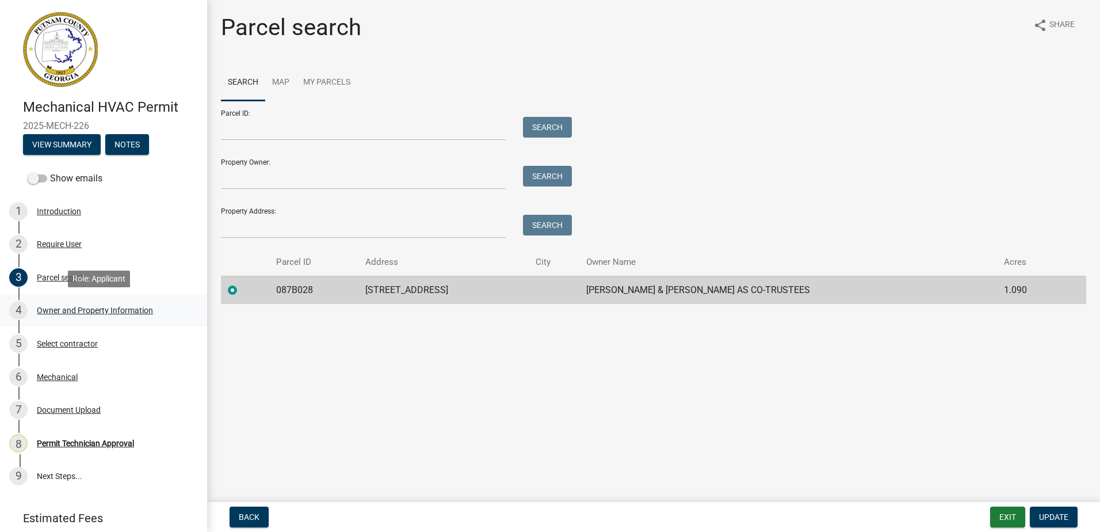
click at [85, 303] on div "4 Owner and Property Information" at bounding box center [99, 310] width 180 height 18
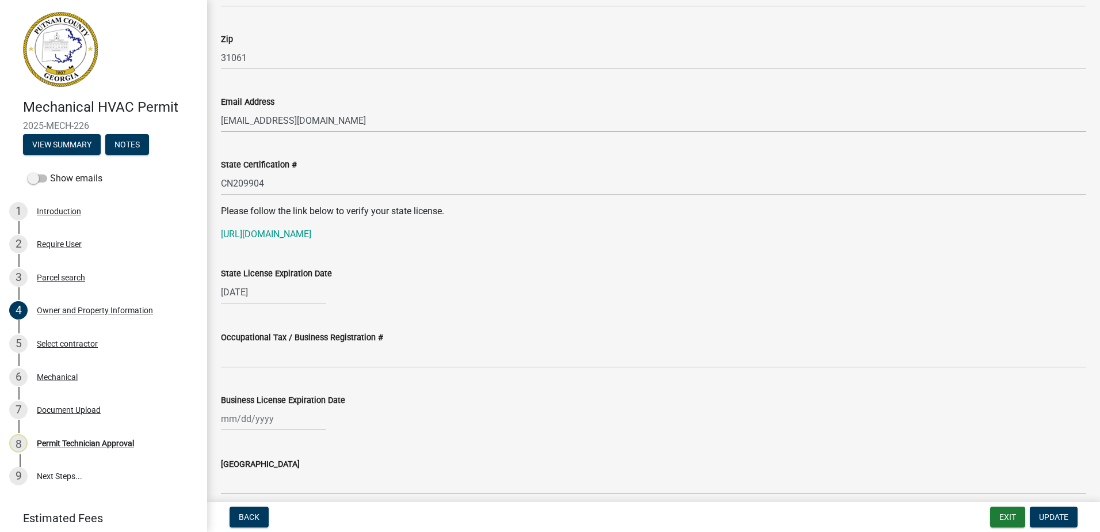
scroll to position [1381, 0]
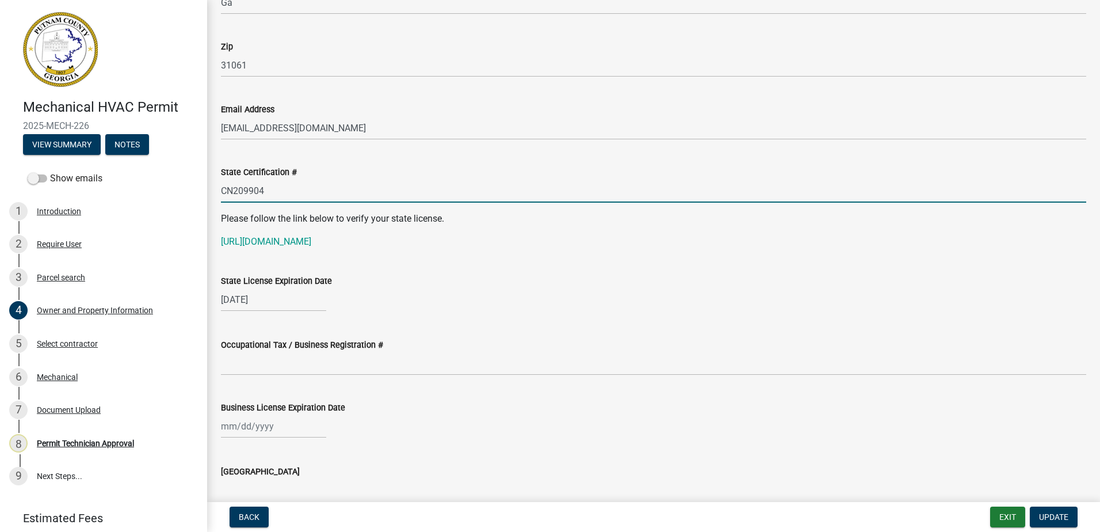
drag, startPoint x: 256, startPoint y: 195, endPoint x: 217, endPoint y: 191, distance: 39.3
click at [217, 191] on div "State Certification # CN209904" at bounding box center [653, 176] width 883 height 54
click at [251, 243] on link "[URL][DOMAIN_NAME]" at bounding box center [266, 241] width 90 height 11
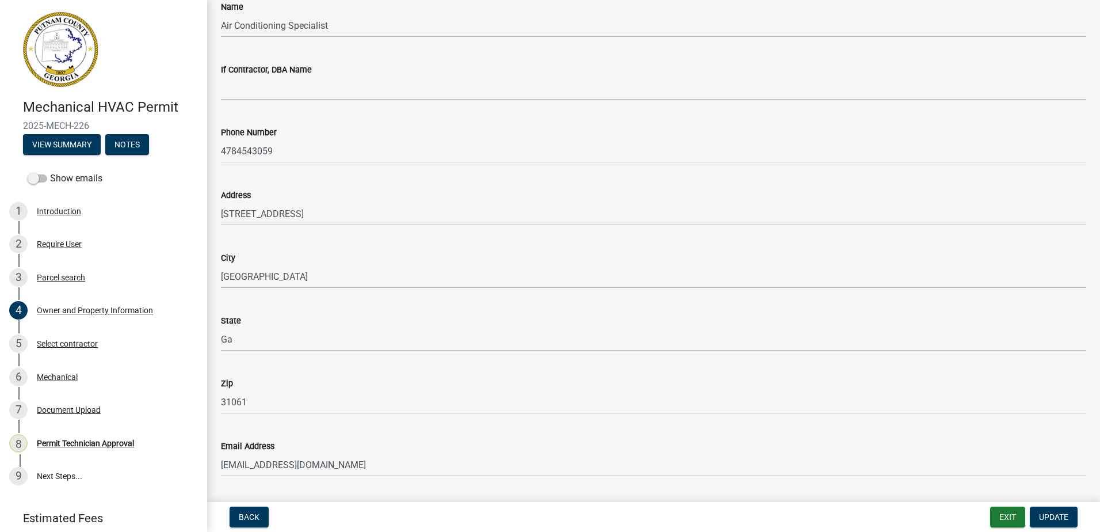
scroll to position [978, 0]
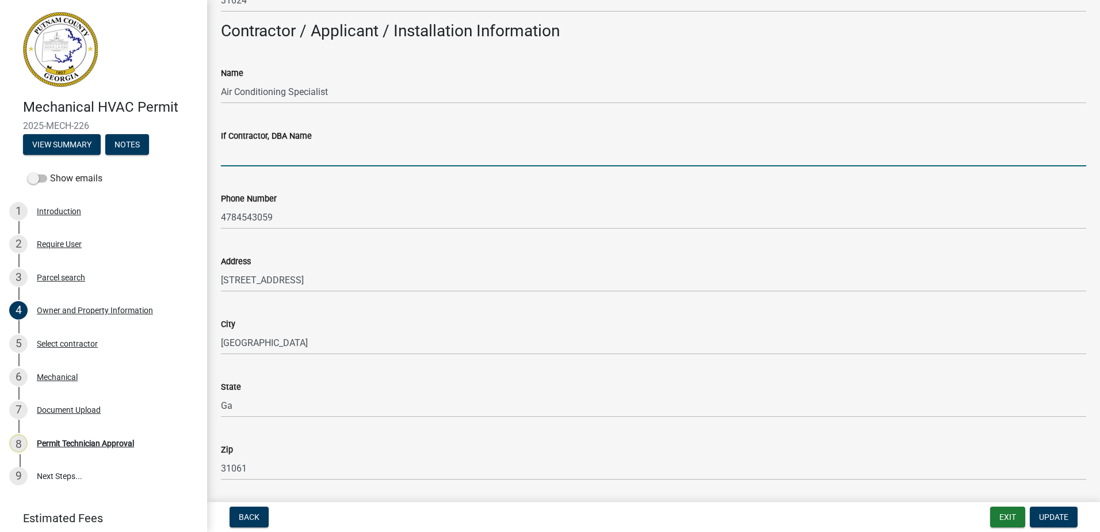
click at [234, 157] on input "If Contractor, DBA Name" at bounding box center [653, 155] width 865 height 24
paste input "[PERSON_NAME] [PERSON_NAME]"
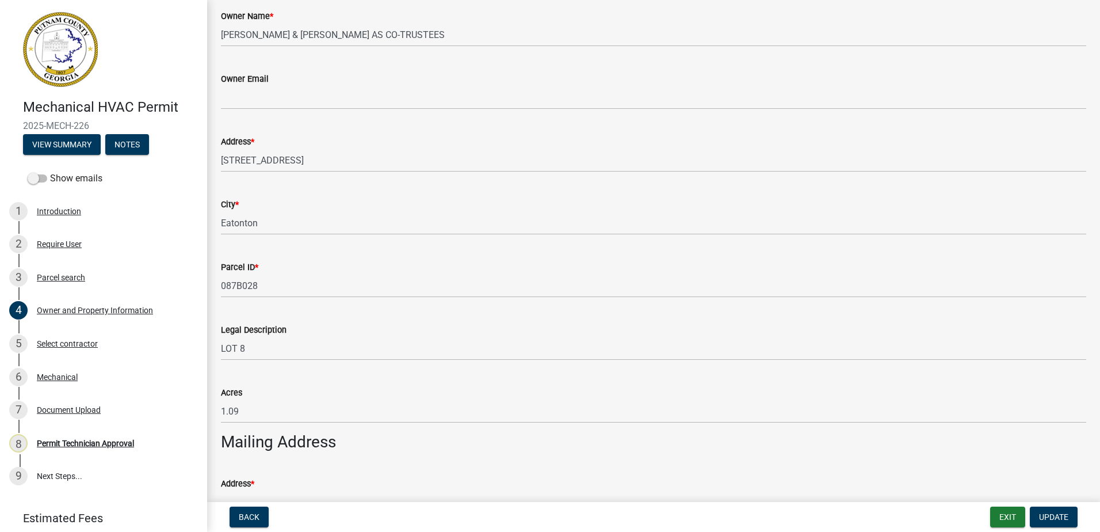
scroll to position [288, 0]
type input "[PERSON_NAME] [PERSON_NAME]"
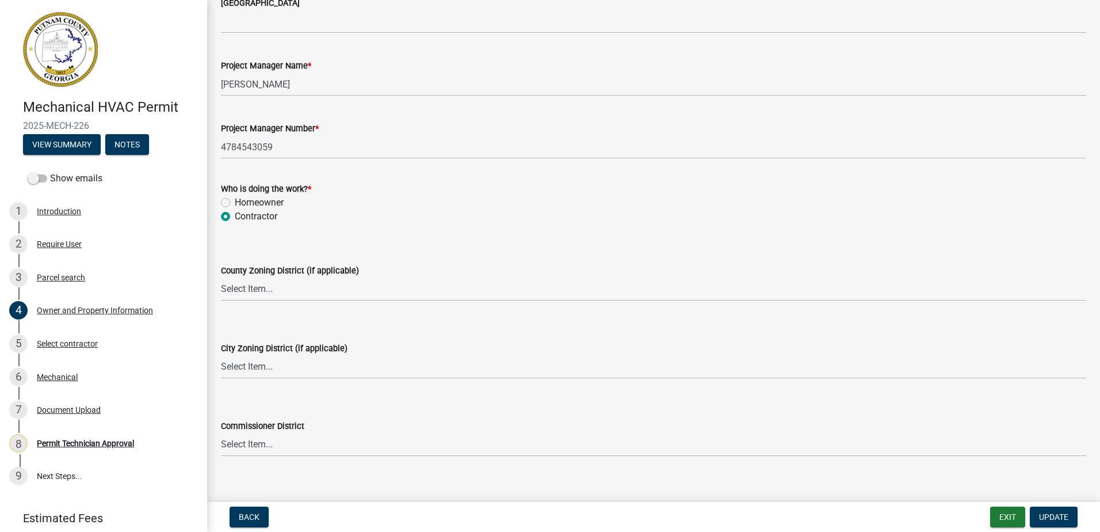
scroll to position [1942, 0]
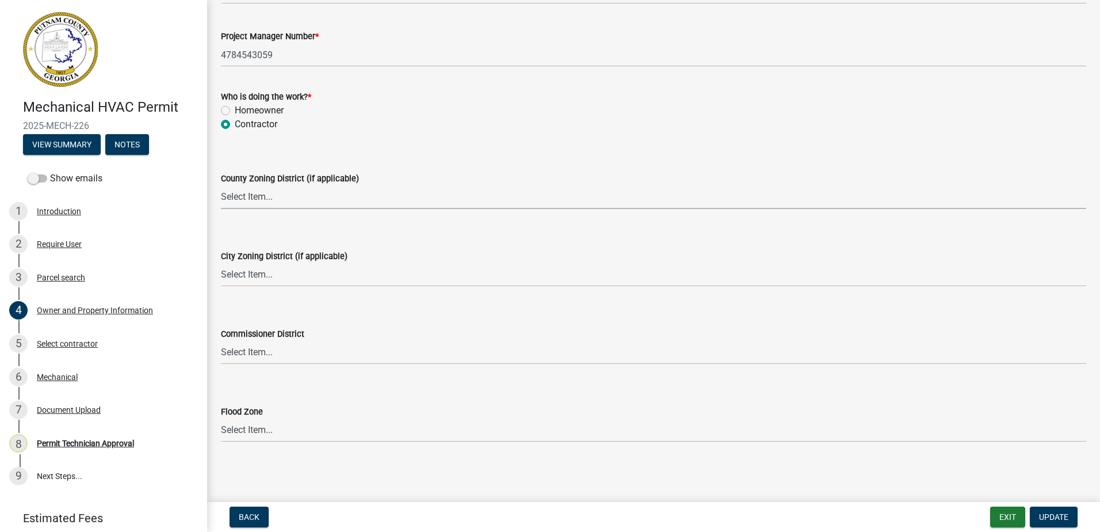
click at [246, 200] on select "Select Item... AG-1 R-1R R-1 R-2 MHP RM-1 RM-3 C-1 C-2 I-M PUD N/A" at bounding box center [653, 197] width 865 height 24
click at [221, 185] on select "Select Item... AG-1 R-1R R-1 R-2 MHP RM-1 RM-3 C-1 C-2 I-M PUD N/A" at bounding box center [653, 197] width 865 height 24
select select "78bfdc44-73ff-456e-a557-d4c99b9c08be"
click at [251, 269] on select "Select Item... A-1 A-2 R-1 R-2 R-3 R-4 MHP C-1 C-2 I-1 I-2 DB FH H-P N/A" at bounding box center [653, 275] width 865 height 24
click at [221, 263] on select "Select Item... A-1 A-2 R-1 R-2 R-3 R-4 MHP C-1 C-2 I-1 I-2 DB FH H-P N/A" at bounding box center [653, 275] width 865 height 24
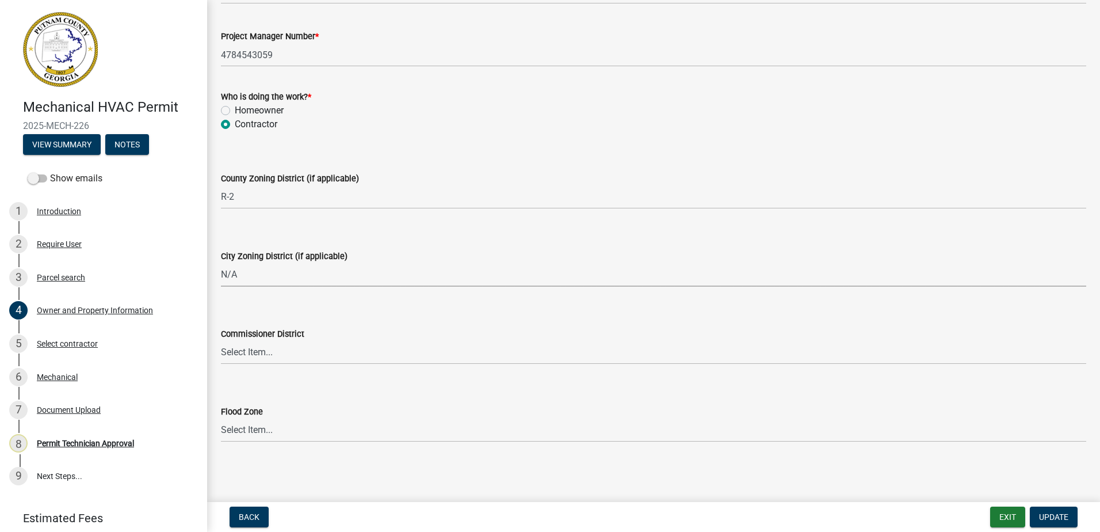
select select "83394b22-4a11-496c-8e5c-75ade2e72faf"
click at [266, 356] on select "Select Item... District 1 District 2 District 3 District 4" at bounding box center [653, 353] width 865 height 24
click at [221, 341] on select "Select Item... District 1 District 2 District 3 District 4" at bounding box center [653, 353] width 865 height 24
click at [270, 349] on select "Select Item... District 1 District 2 District 3 District 4" at bounding box center [653, 353] width 865 height 24
click at [356, 475] on main "Owner and Property Information share Share Property Information Applicant Name …" at bounding box center [653, 248] width 893 height 497
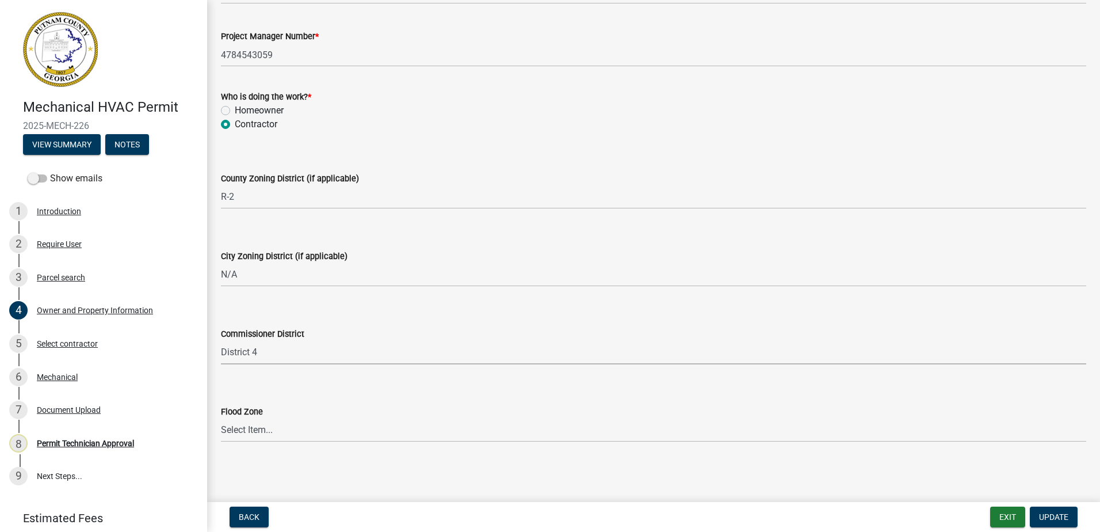
drag, startPoint x: 270, startPoint y: 359, endPoint x: 266, endPoint y: 365, distance: 6.7
click at [270, 359] on select "Select Item... District 1 District 2 District 3 District 4" at bounding box center [653, 353] width 865 height 24
click at [221, 341] on select "Select Item... District 1 District 2 District 3 District 4" at bounding box center [653, 353] width 865 height 24
click at [253, 342] on select "Select Item... District 1 District 2 District 3 District 4" at bounding box center [653, 353] width 865 height 24
click at [221, 341] on select "Select Item... District 1 District 2 District 3 District 4" at bounding box center [653, 353] width 865 height 24
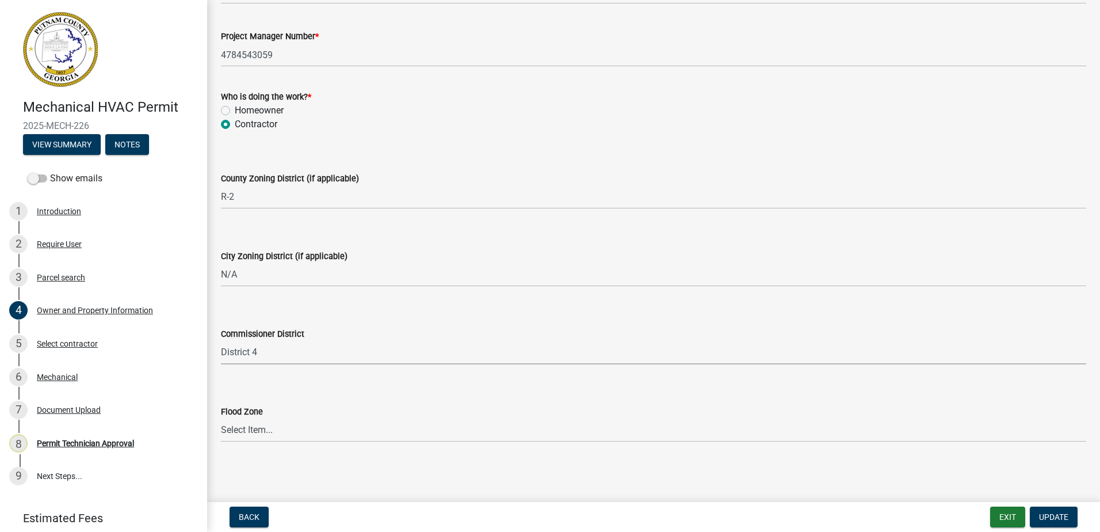
select select "295c155f-de53-4b68-9fdd-08c8883e9b6f"
click at [1060, 514] on span "Update" at bounding box center [1053, 516] width 29 height 9
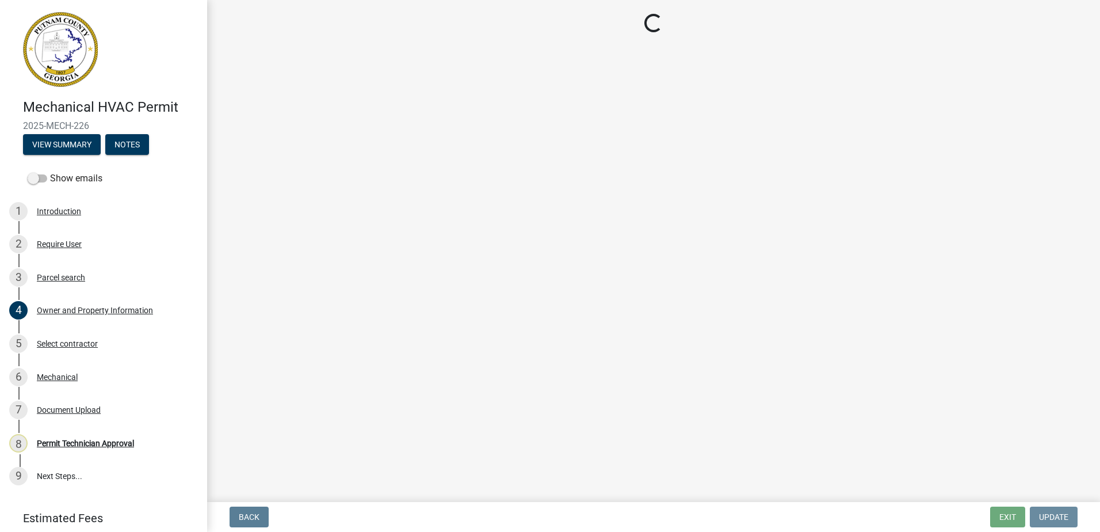
scroll to position [0, 0]
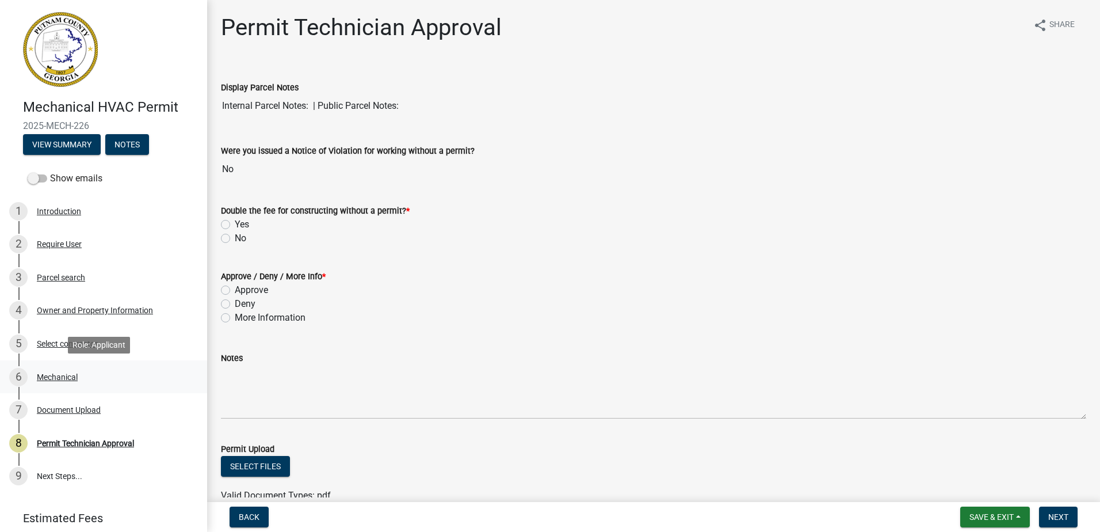
click at [62, 379] on div "Mechanical" at bounding box center [57, 377] width 41 height 8
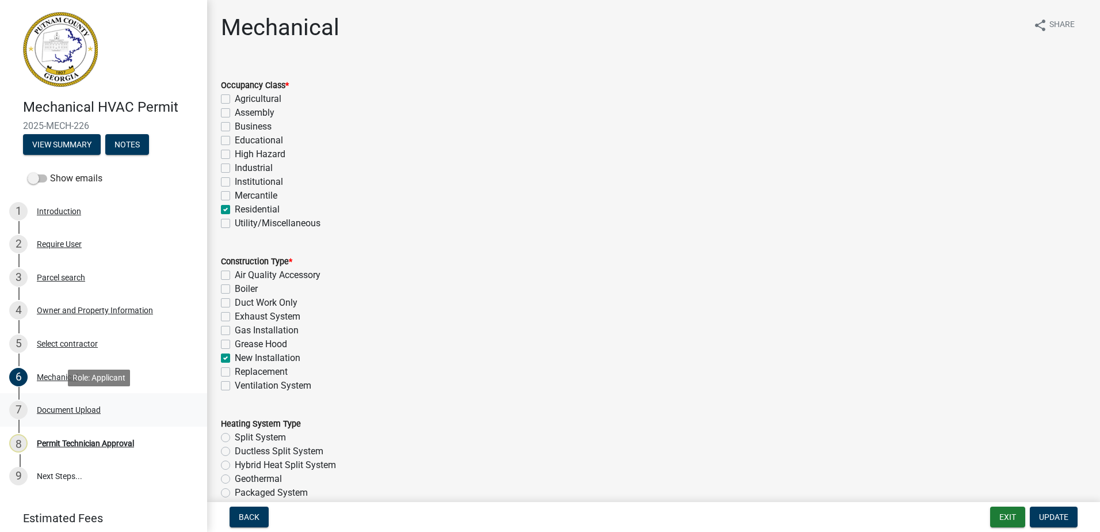
click at [52, 399] on link "7 Document Upload" at bounding box center [103, 409] width 207 height 33
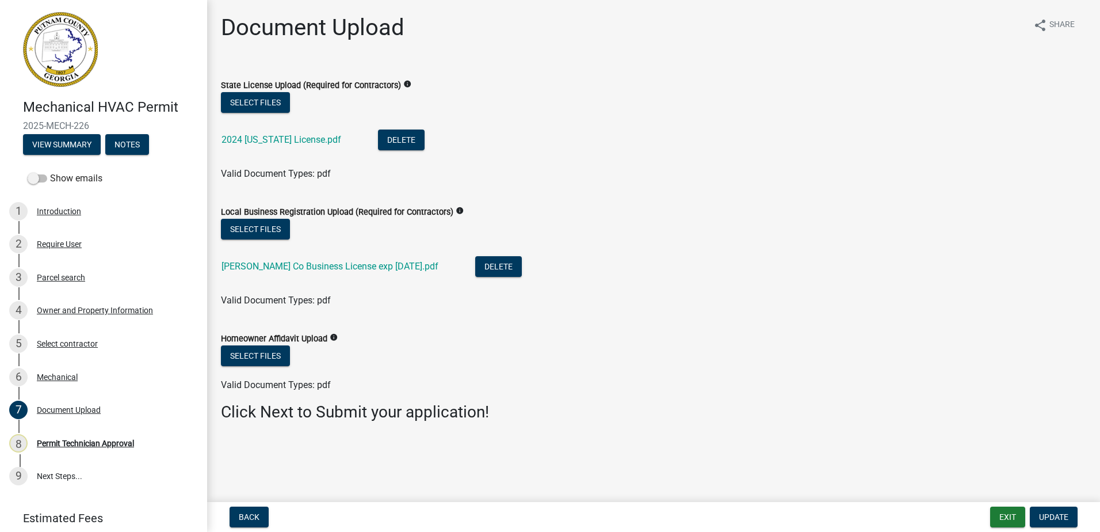
click at [258, 279] on div "[PERSON_NAME] Co Business License exp [DATE].pdf" at bounding box center [339, 268] width 235 height 24
click at [266, 264] on link "[PERSON_NAME] Co Business License exp [DATE].pdf" at bounding box center [330, 266] width 217 height 11
click at [63, 280] on div "Parcel search" at bounding box center [61, 277] width 48 height 8
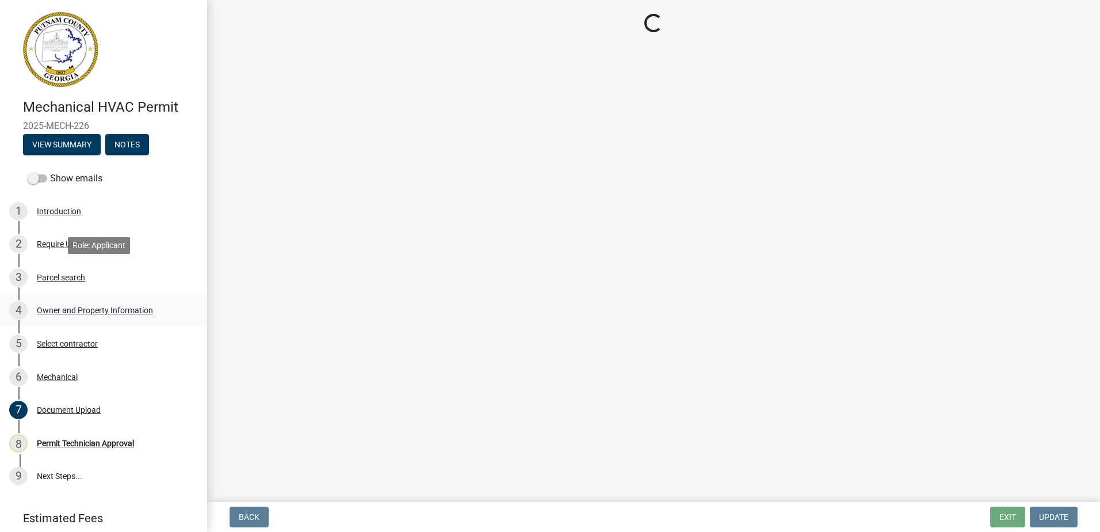
drag, startPoint x: 63, startPoint y: 280, endPoint x: 75, endPoint y: 310, distance: 32.3
click at [75, 310] on div "Owner and Property Information" at bounding box center [95, 310] width 116 height 8
select select "78bfdc44-73ff-456e-a557-d4c99b9c08be"
select select "83394b22-4a11-496c-8e5c-75ade2e72faf"
select select "295c155f-de53-4b68-9fdd-08c8883e9b6f"
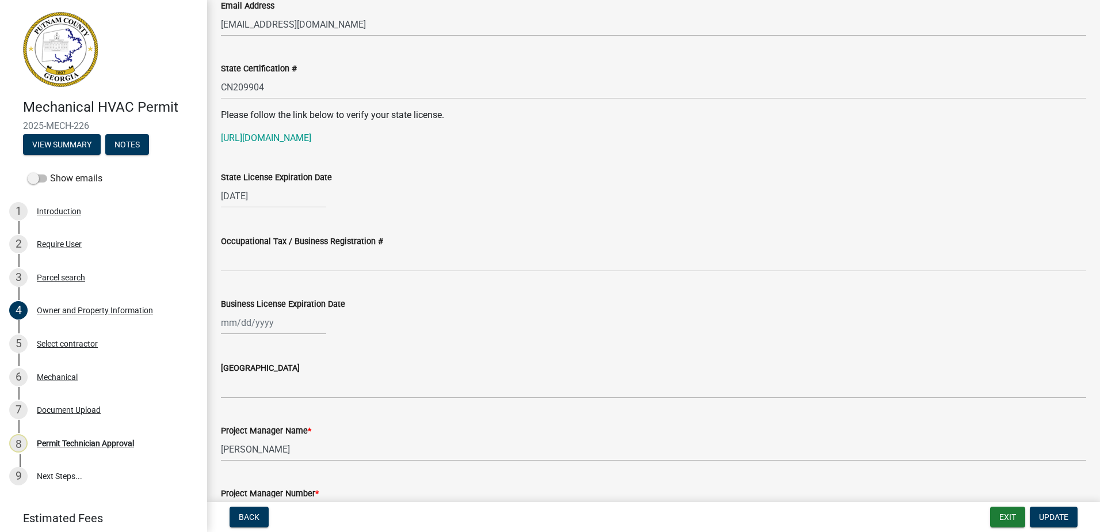
scroll to position [1496, 0]
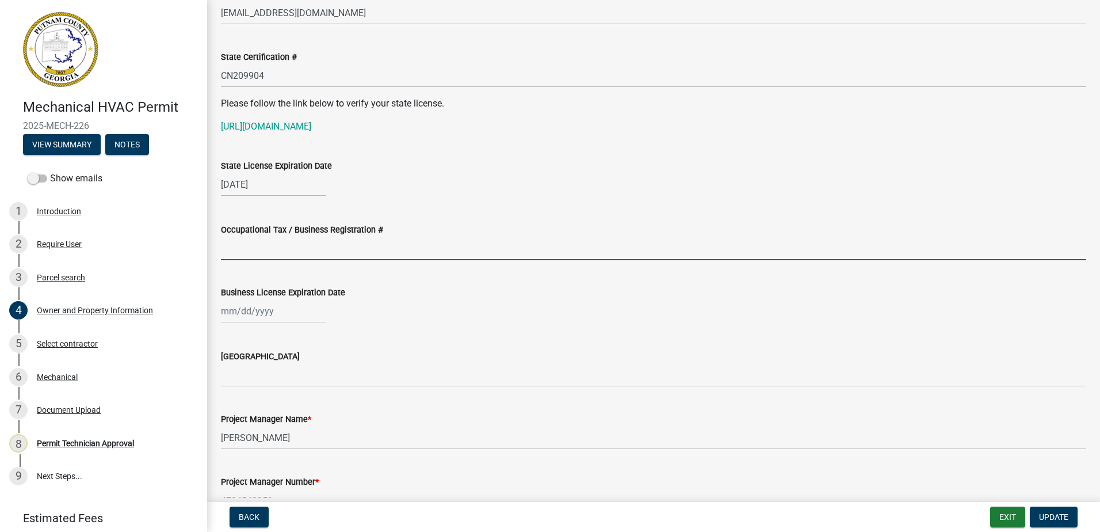
click at [247, 240] on input "Occupational Tax / Business Registration #" at bounding box center [653, 249] width 865 height 24
type input "BLC-17622"
type input "[DATE]"
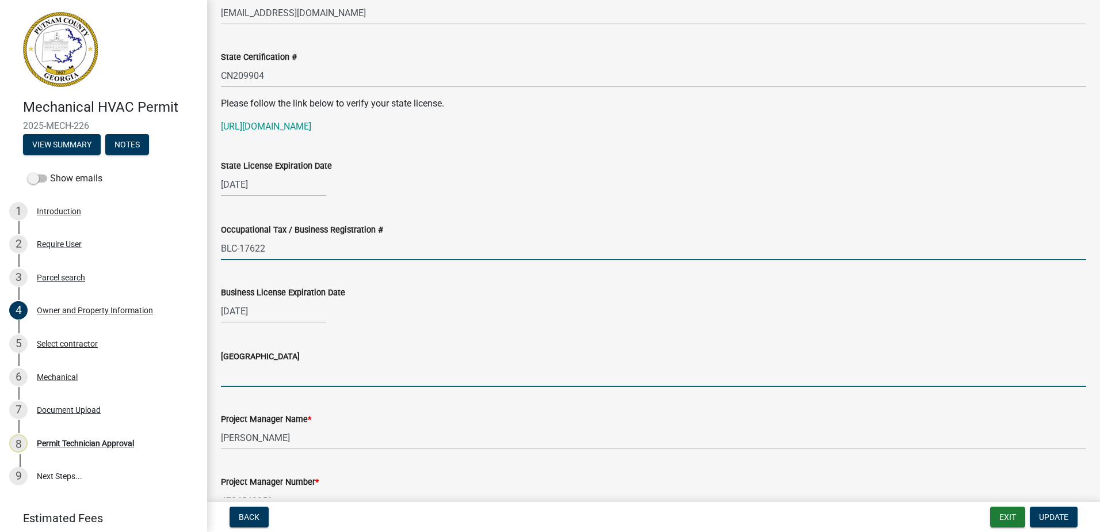
type input "[PERSON_NAME]"
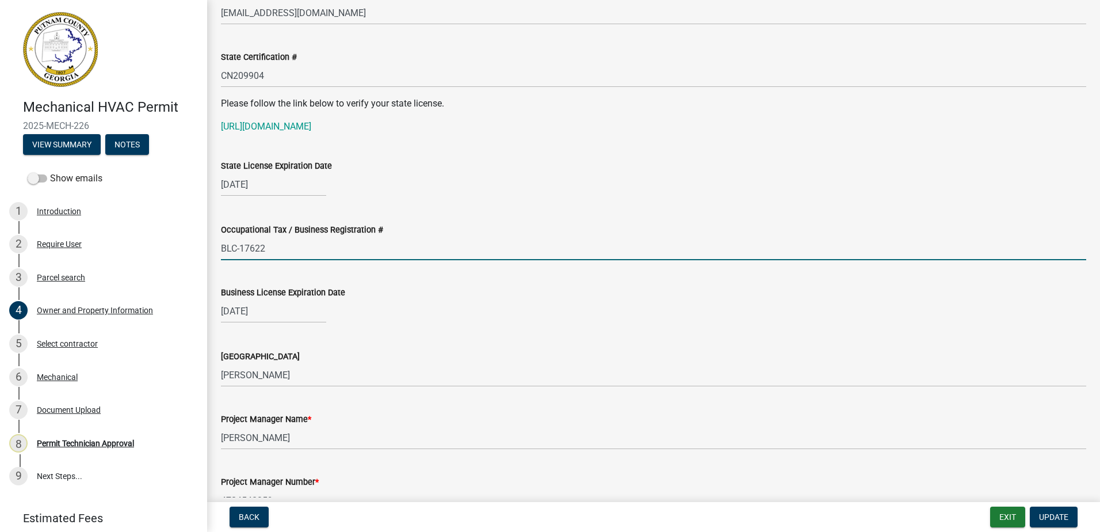
select select "0688c8c3-ca83-4764-a677-531fbc17e6cb"
select select "9"
select select "2025"
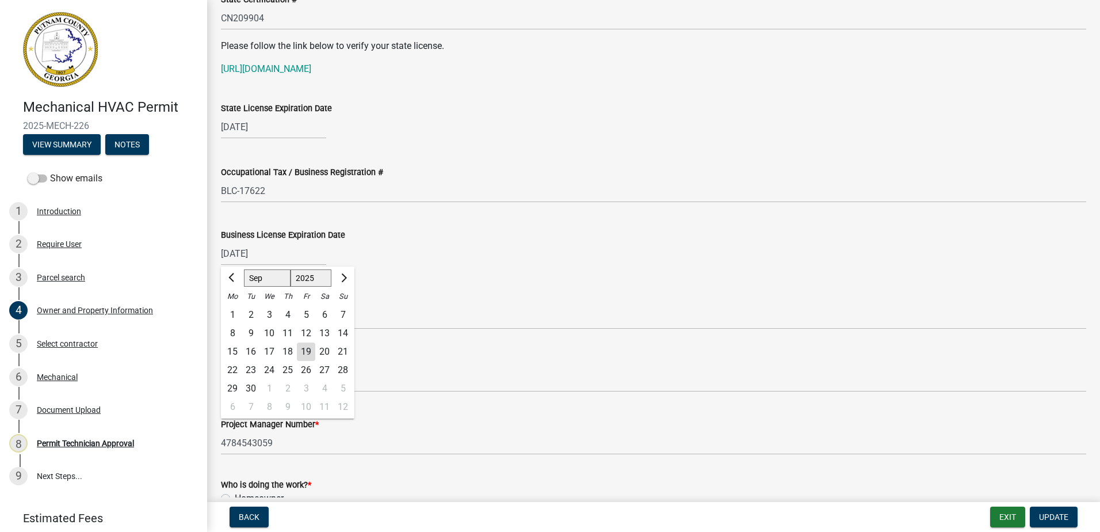
click at [481, 298] on div "[GEOGRAPHIC_DATA]" at bounding box center [653, 299] width 865 height 14
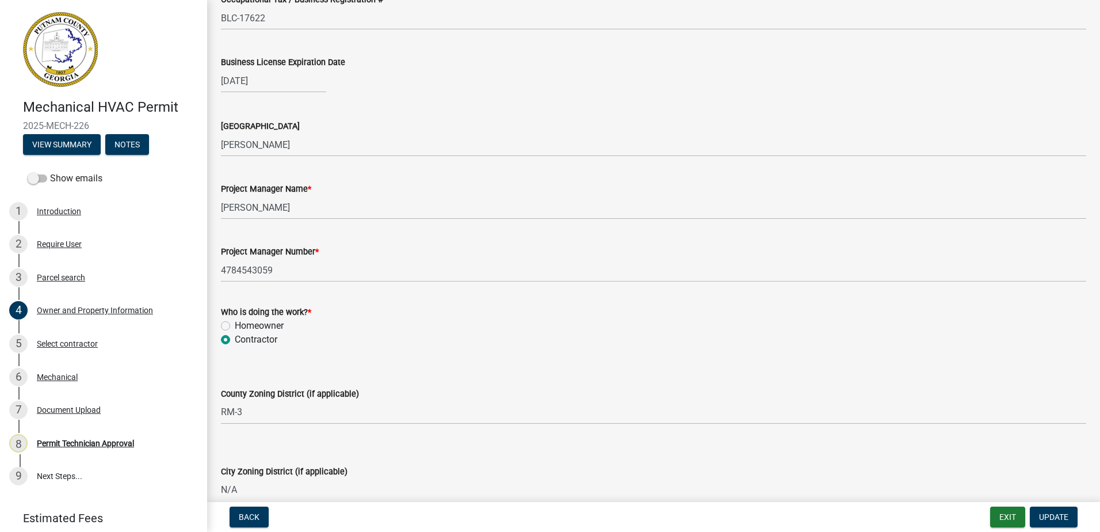
scroll to position [1942, 0]
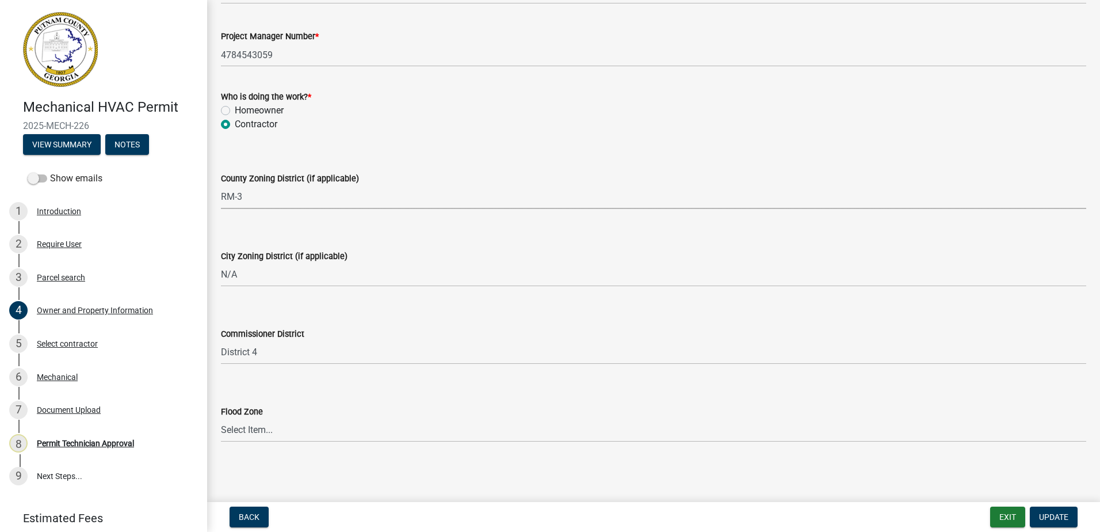
click at [241, 199] on select "Select Item... AG-1 R-1R R-1 R-2 MHP RM-1 RM-3 C-1 C-2 I-M PUD N/A" at bounding box center [653, 197] width 865 height 24
click at [221, 185] on select "Select Item... AG-1 R-1R R-1 R-2 MHP RM-1 RM-3 C-1 C-2 I-M PUD N/A" at bounding box center [653, 197] width 865 height 24
select select "78bfdc44-73ff-456e-a557-d4c99b9c08be"
click at [429, 460] on main "Owner and Property Information share Share Property Information Applicant Name …" at bounding box center [653, 248] width 893 height 497
click at [1061, 516] on span "Update" at bounding box center [1053, 516] width 29 height 9
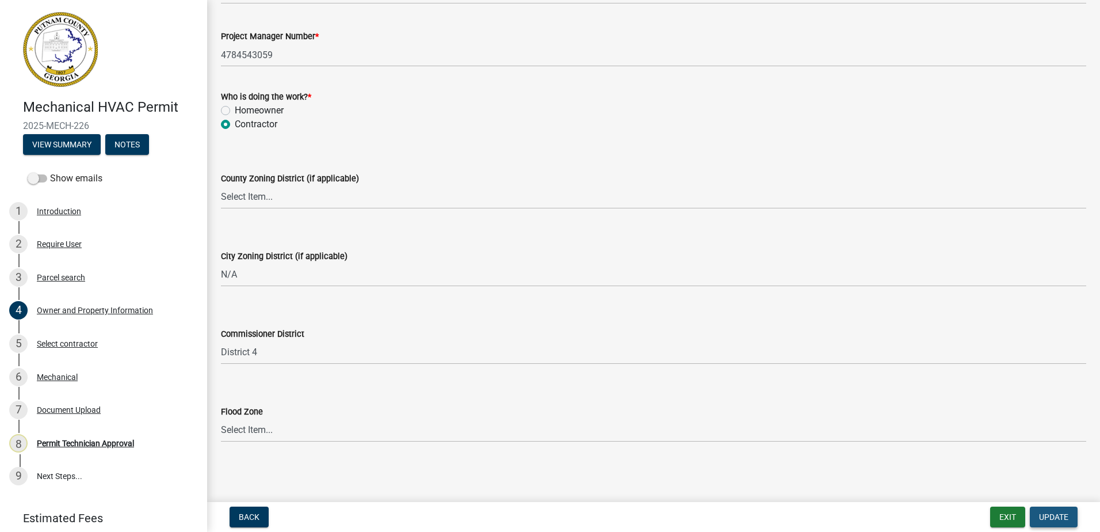
scroll to position [0, 0]
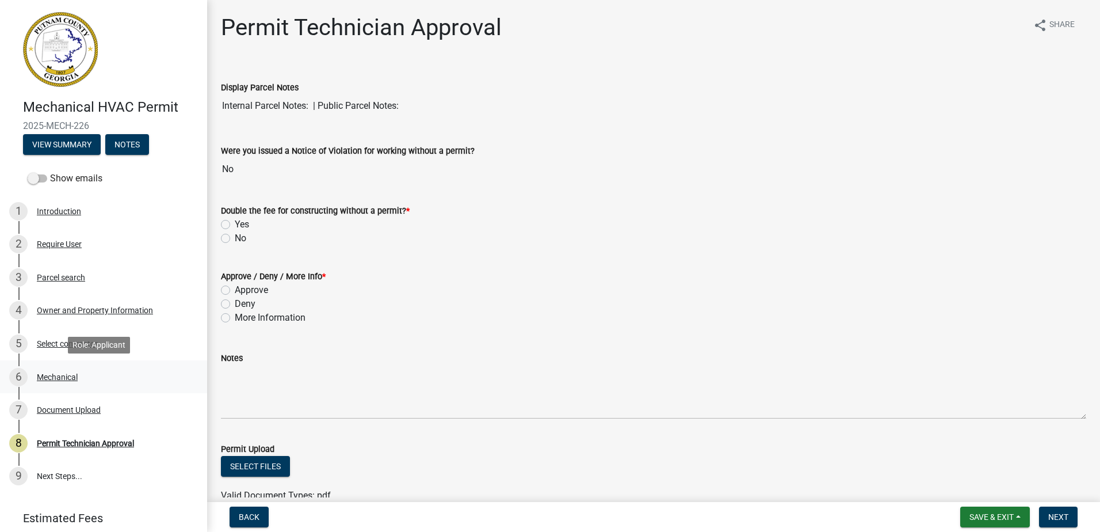
click at [35, 372] on div "6 Mechanical" at bounding box center [99, 377] width 180 height 18
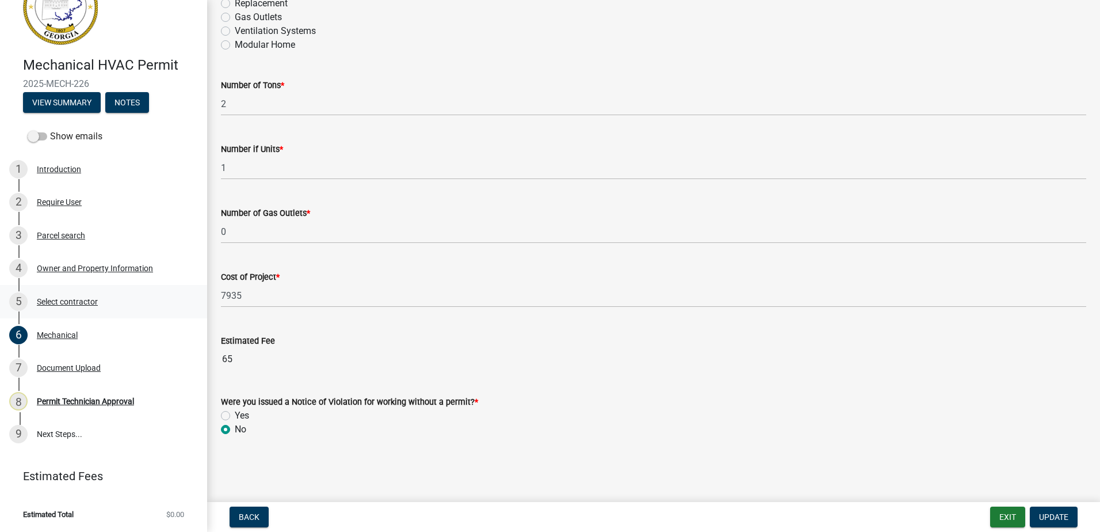
scroll to position [707, 0]
click at [1046, 512] on span "Update" at bounding box center [1053, 516] width 29 height 9
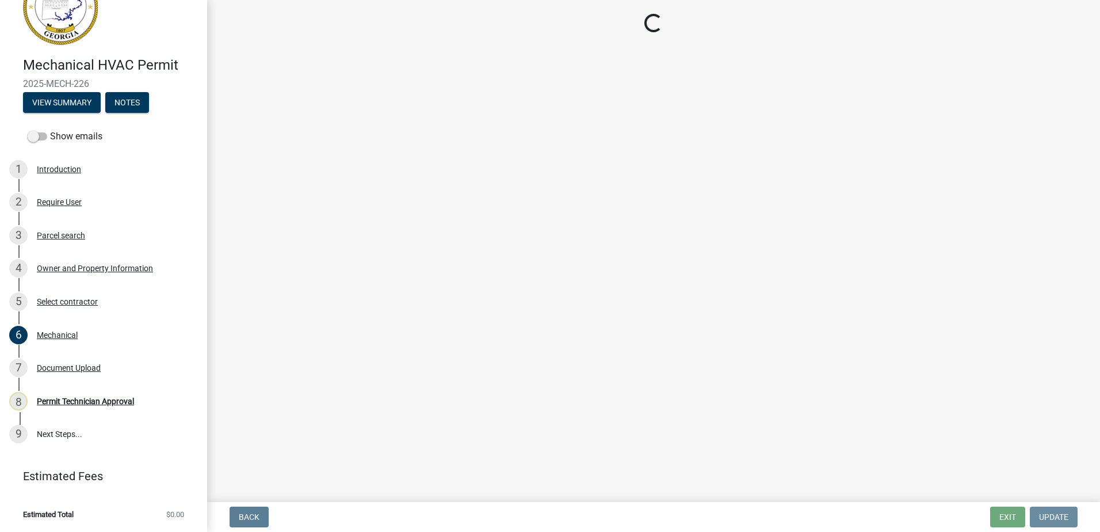
scroll to position [0, 0]
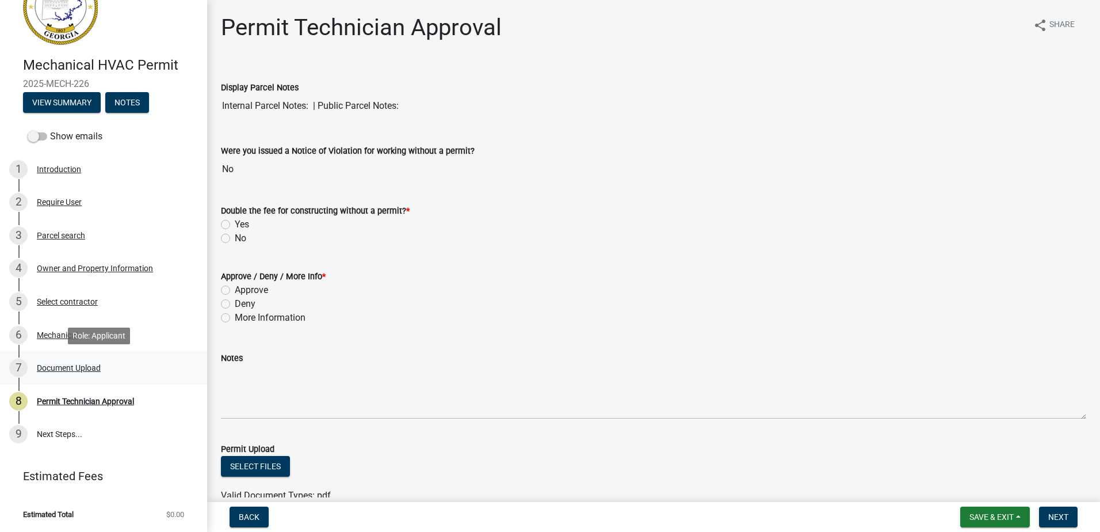
click at [55, 364] on div "Document Upload" at bounding box center [69, 368] width 64 height 8
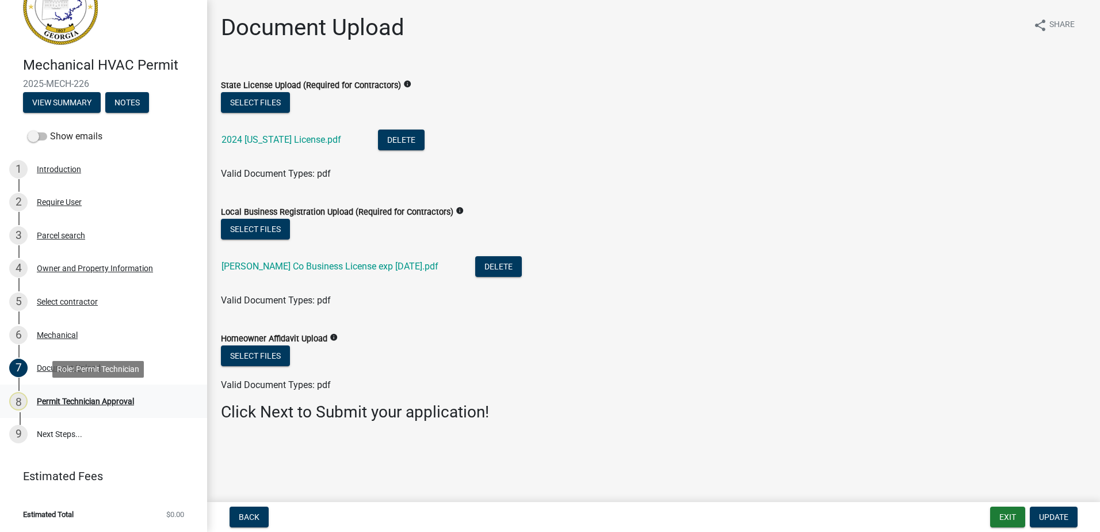
click at [54, 403] on div "Permit Technician Approval" at bounding box center [85, 401] width 97 height 8
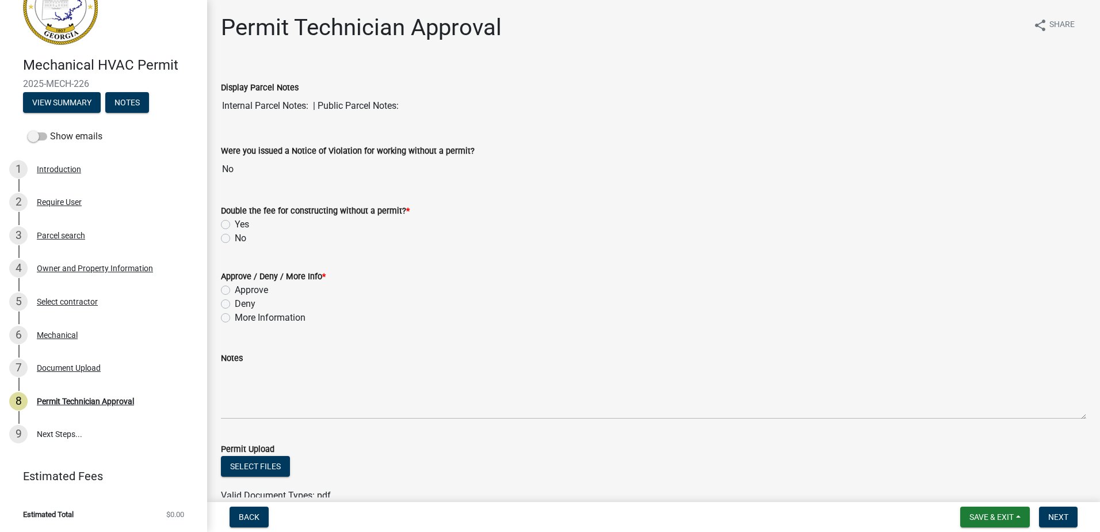
drag, startPoint x: 235, startPoint y: 291, endPoint x: 229, endPoint y: 285, distance: 8.1
click at [232, 290] on div "Approve" at bounding box center [653, 290] width 865 height 14
click at [235, 239] on label "No" at bounding box center [241, 238] width 12 height 14
click at [235, 239] on input "No" at bounding box center [238, 234] width 7 height 7
radio input "true"
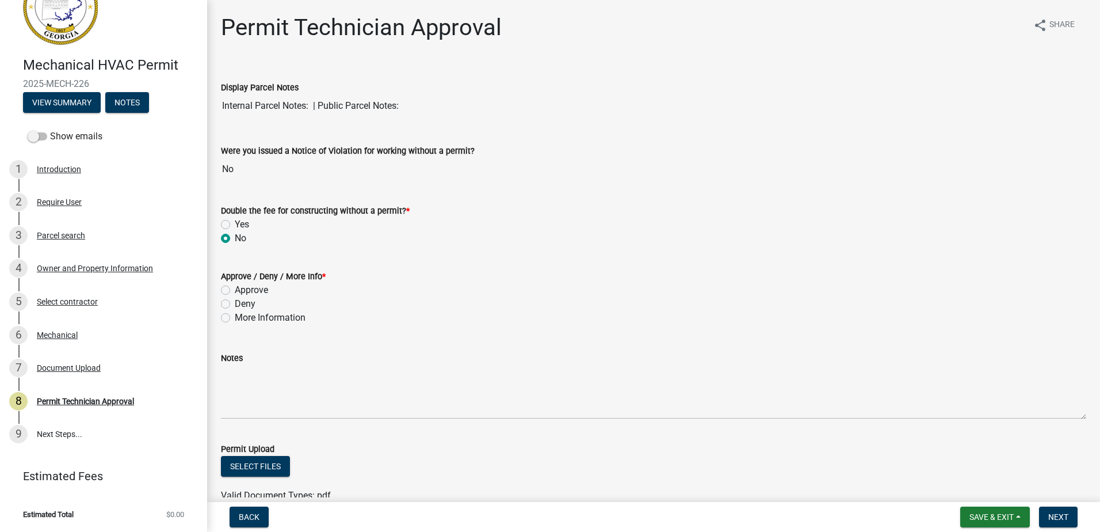
click at [218, 288] on div "Approve / Deny / More Info * Approve Deny More Information" at bounding box center [653, 290] width 883 height 69
click at [235, 292] on label "Approve" at bounding box center [251, 290] width 33 height 14
click at [235, 291] on input "Approve" at bounding box center [238, 286] width 7 height 7
radio input "true"
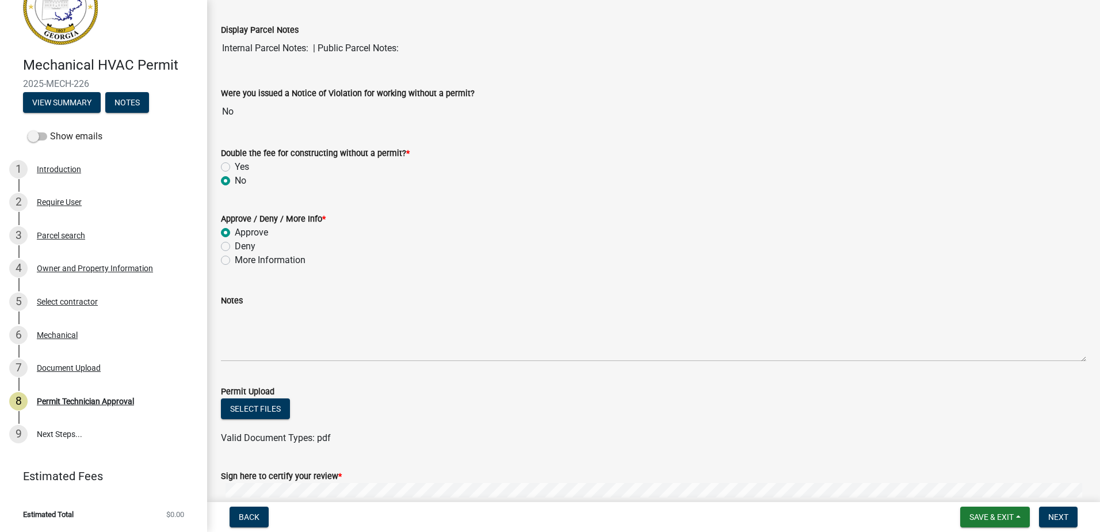
scroll to position [208, 0]
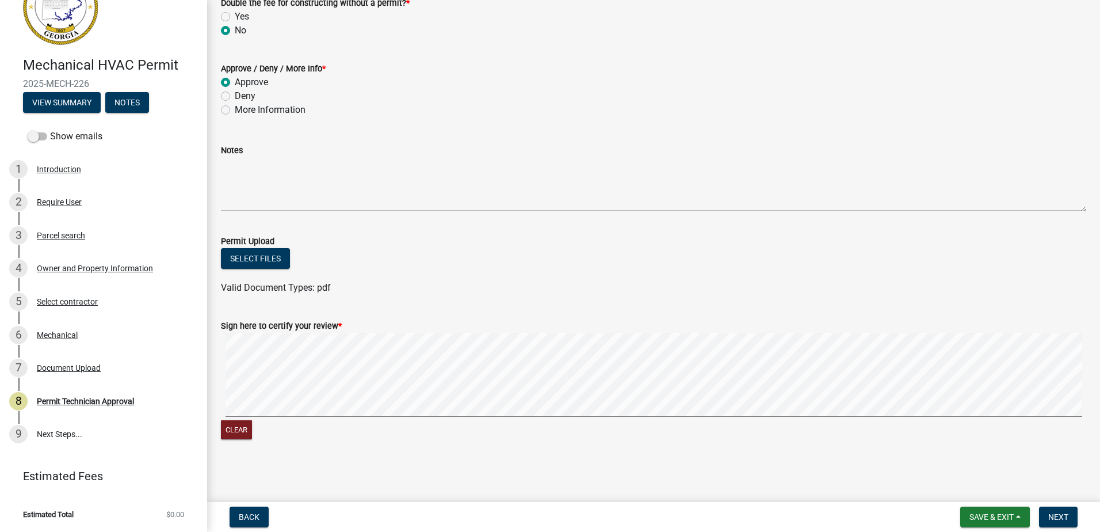
click at [556, 324] on form "Sign here to certify your review * Clear" at bounding box center [653, 373] width 865 height 137
drag, startPoint x: 1058, startPoint y: 513, endPoint x: 1056, endPoint y: 506, distance: 7.3
click at [1058, 513] on span "Next" at bounding box center [1058, 516] width 20 height 9
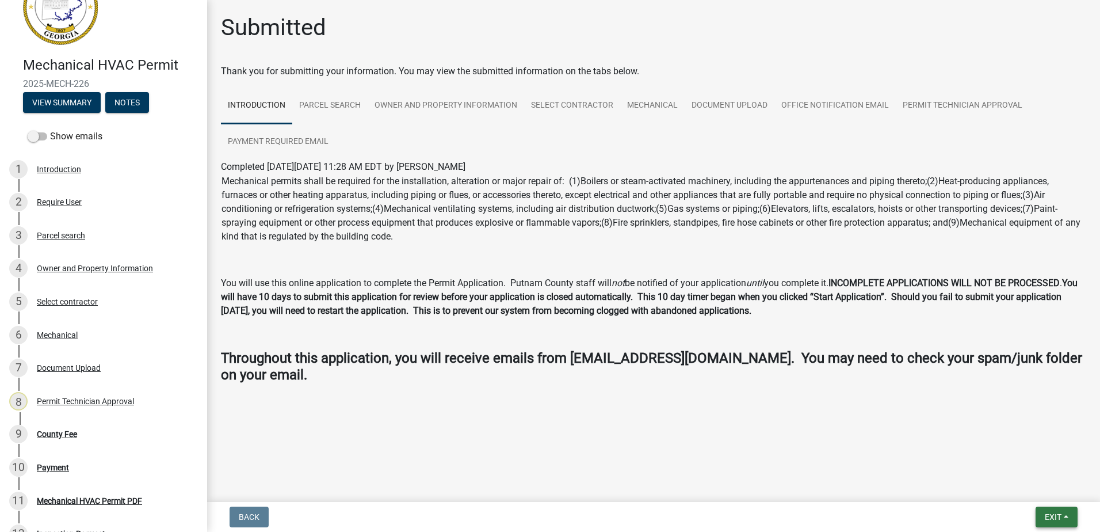
click at [1051, 517] on span "Exit" at bounding box center [1053, 516] width 17 height 9
click at [1040, 489] on button "Save & Exit" at bounding box center [1032, 487] width 92 height 28
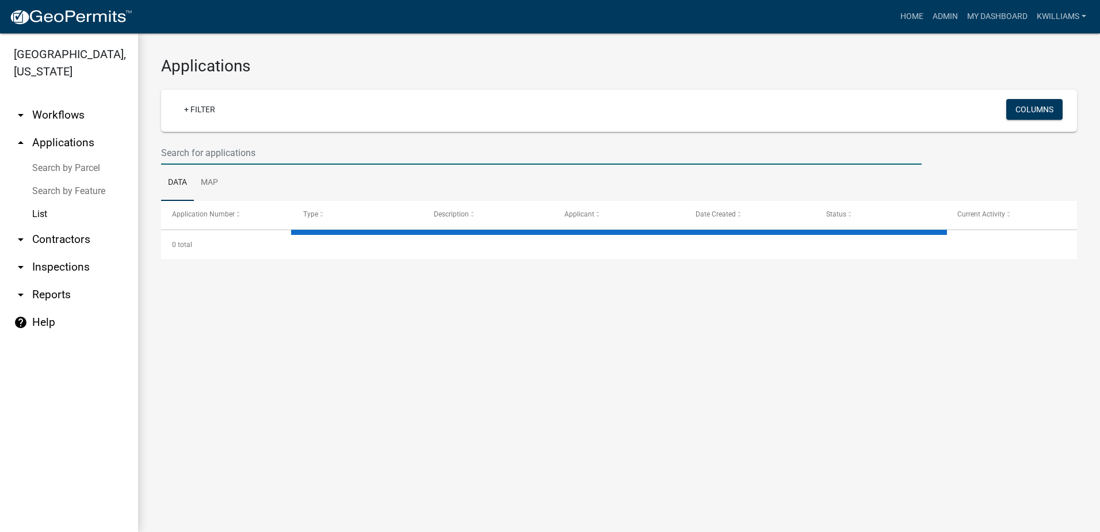
click at [207, 156] on input "text" at bounding box center [541, 153] width 761 height 24
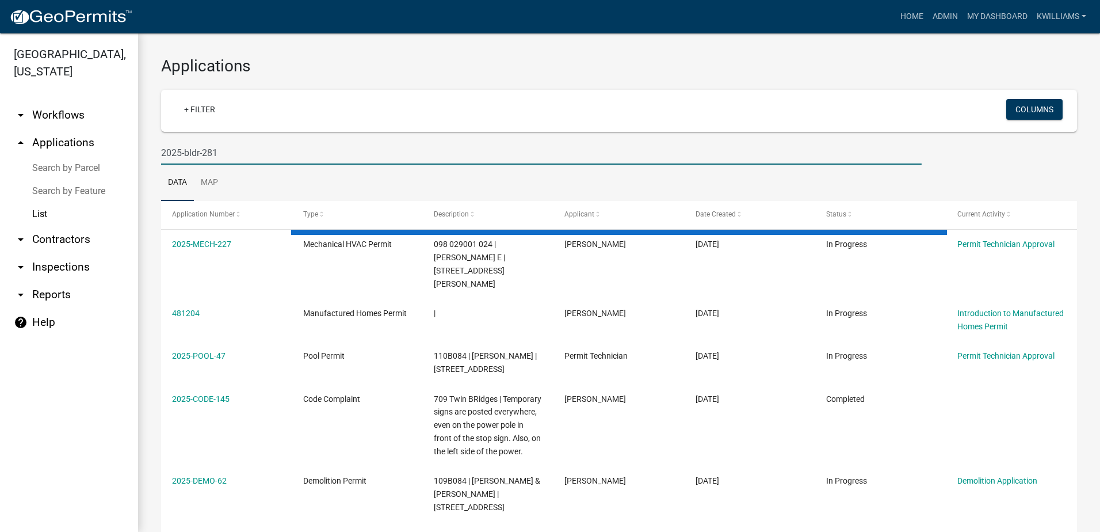
type input "2025-bldr-281"
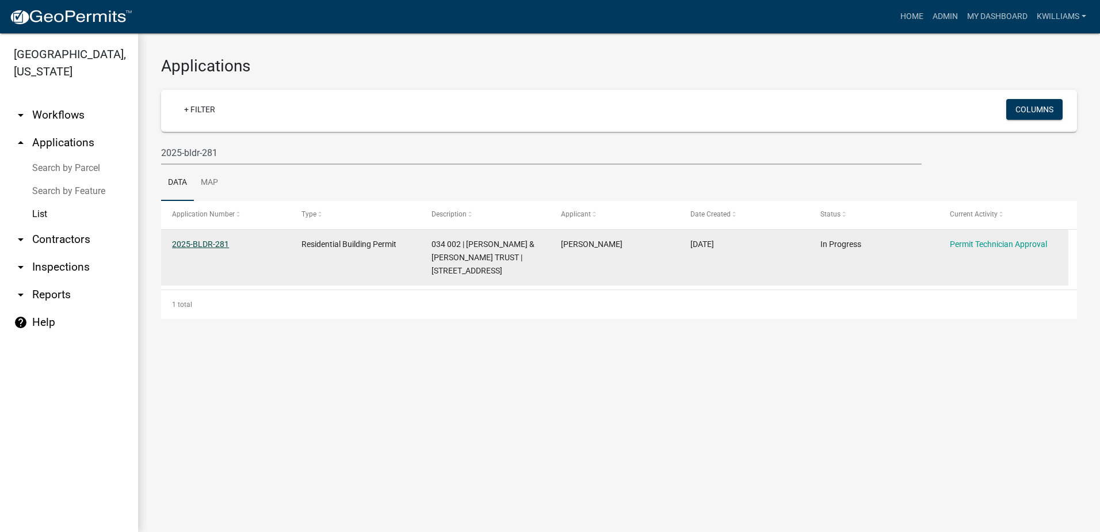
click at [207, 242] on link "2025-BLDR-281" at bounding box center [200, 243] width 57 height 9
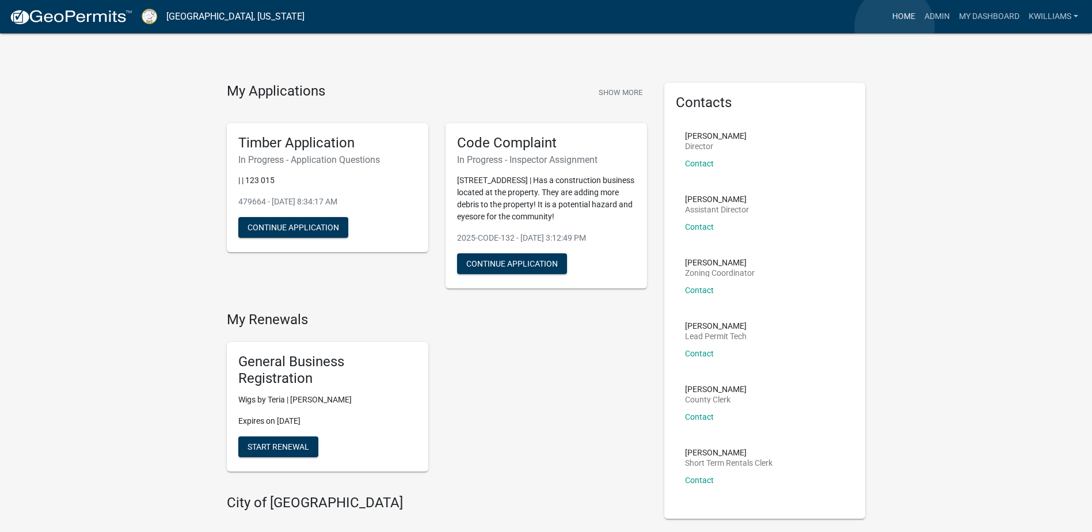
click at [894, 26] on link "Home" at bounding box center [903, 17] width 32 height 22
click at [926, 18] on link "Admin" at bounding box center [937, 17] width 35 height 22
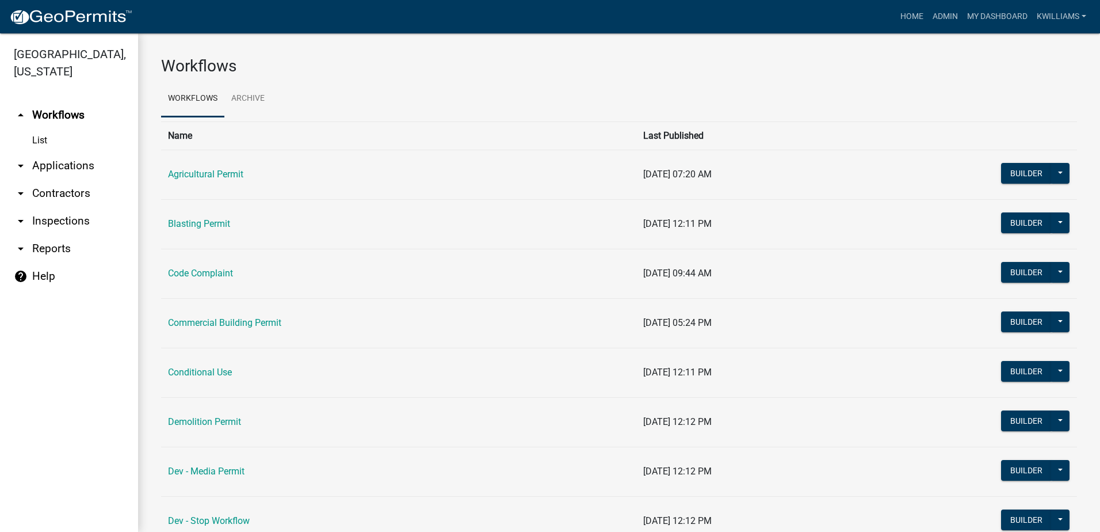
click at [68, 162] on link "arrow_drop_down Applications" at bounding box center [69, 166] width 138 height 28
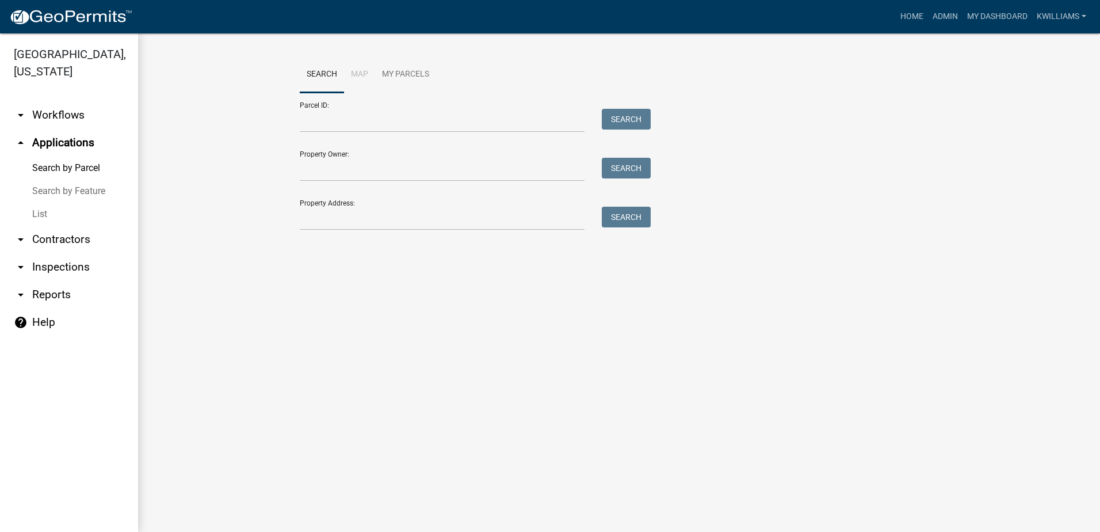
click at [43, 212] on link "List" at bounding box center [69, 214] width 138 height 23
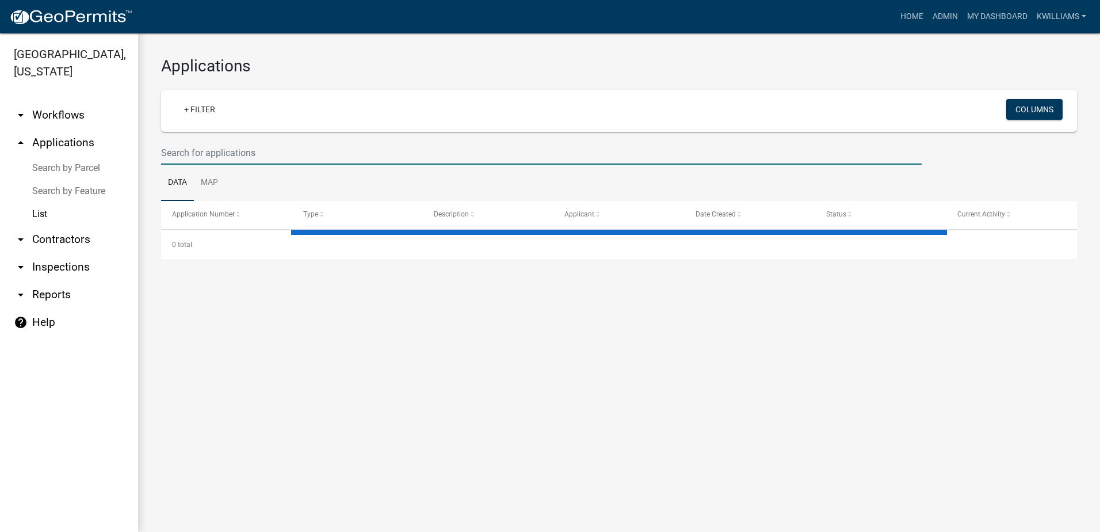
click at [192, 151] on input "text" at bounding box center [541, 153] width 761 height 24
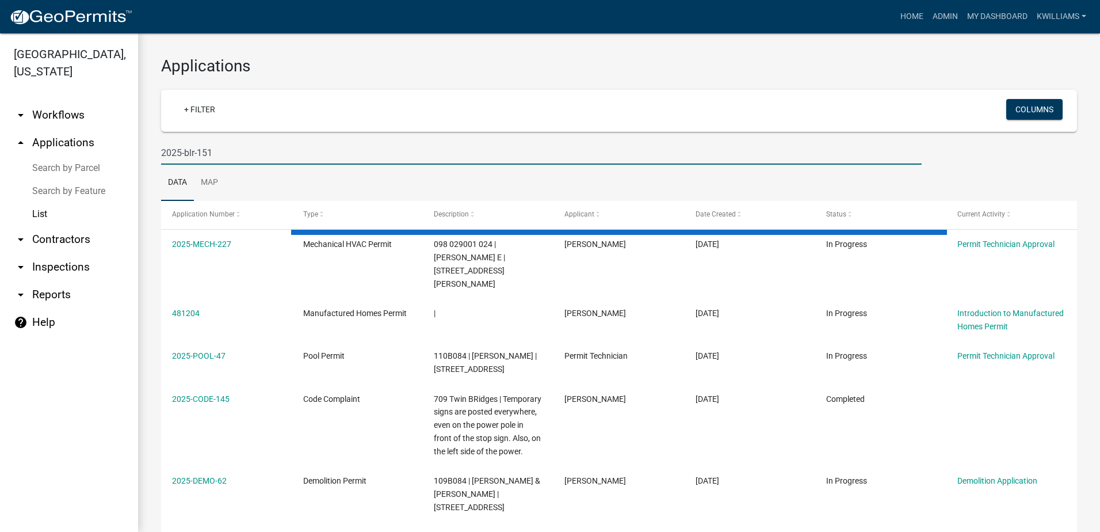
type input "2025-blr-151"
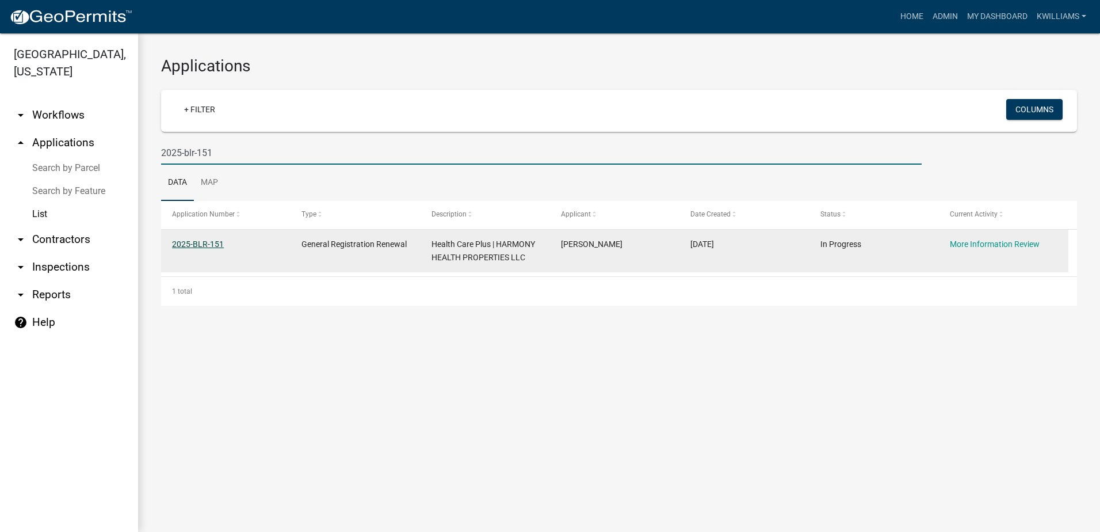
click at [201, 241] on link "2025-BLR-151" at bounding box center [198, 243] width 52 height 9
